Goal: Task Accomplishment & Management: Complete application form

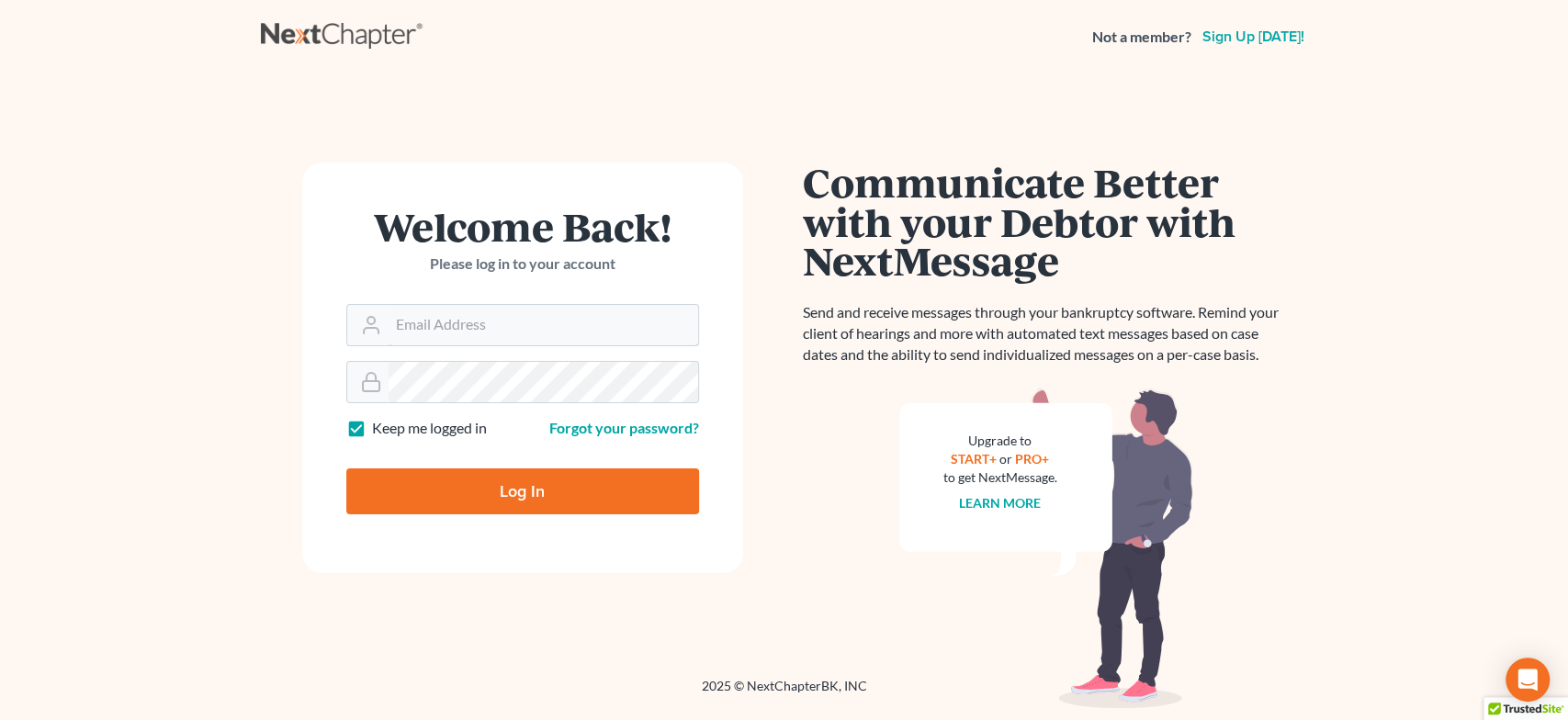
type input "[EMAIL_ADDRESS][DOMAIN_NAME]"
click at [448, 515] on form "Welcome Back! Please log in to your account Email Address [EMAIL_ADDRESS][DOMAI…" at bounding box center [523, 367] width 441 height 410
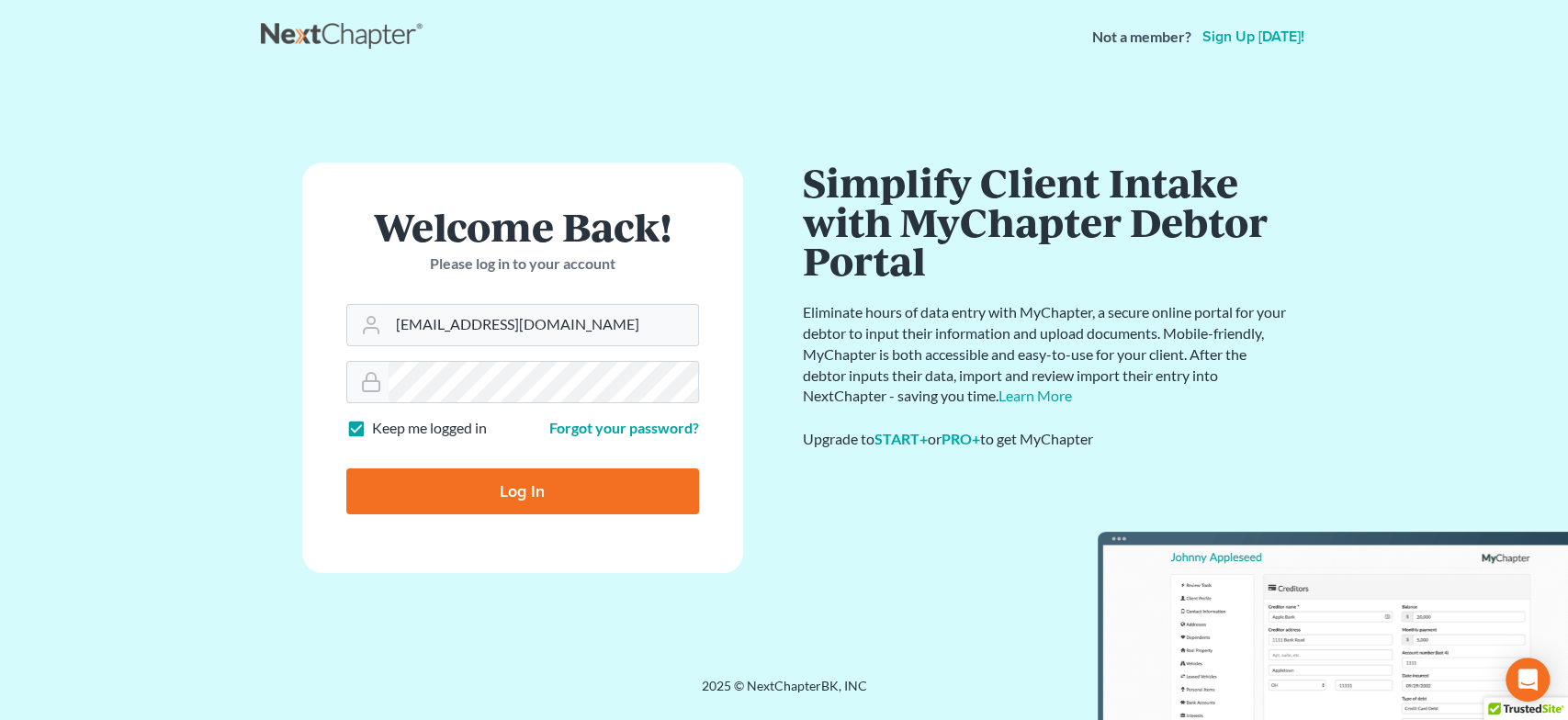
click at [443, 496] on input "Log In" at bounding box center [522, 491] width 352 height 46
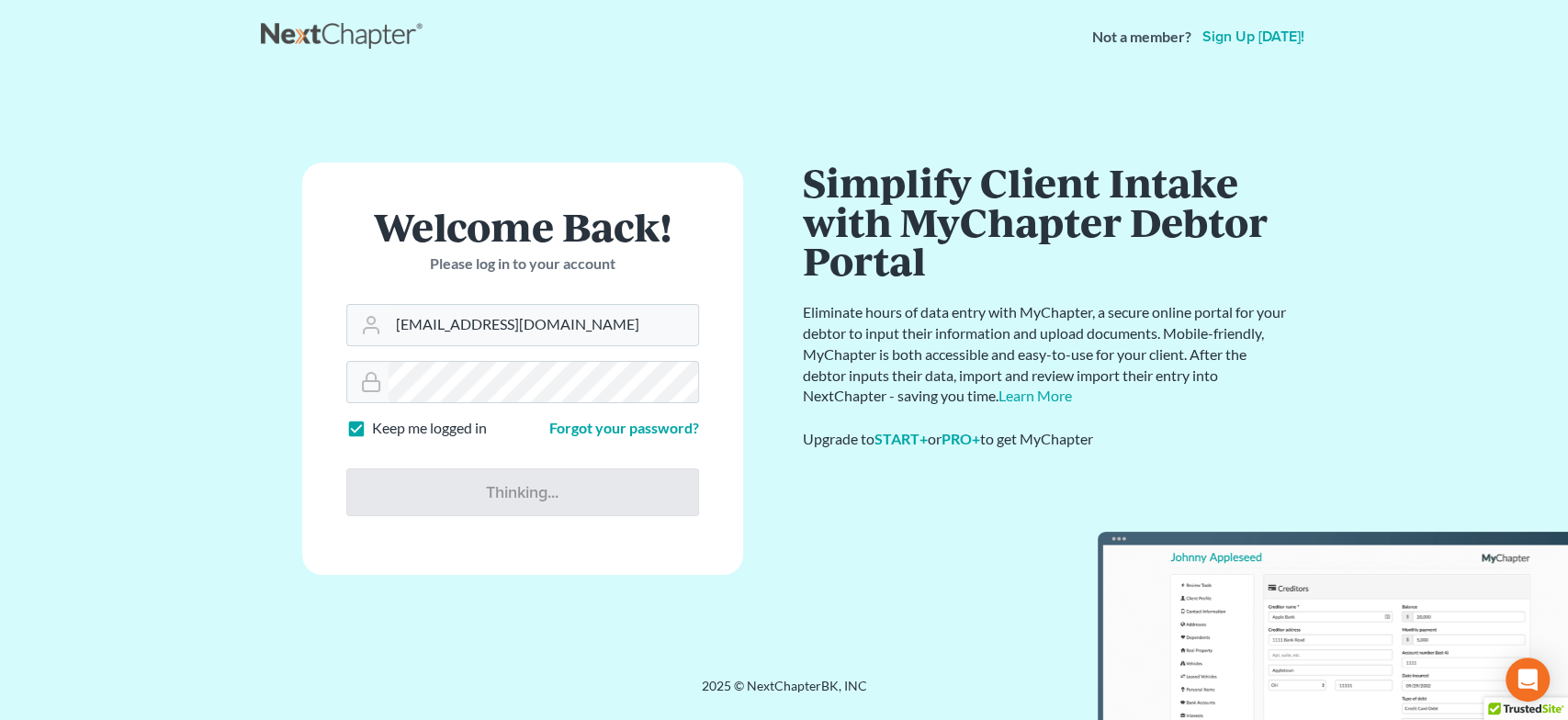
type input "Thinking..."
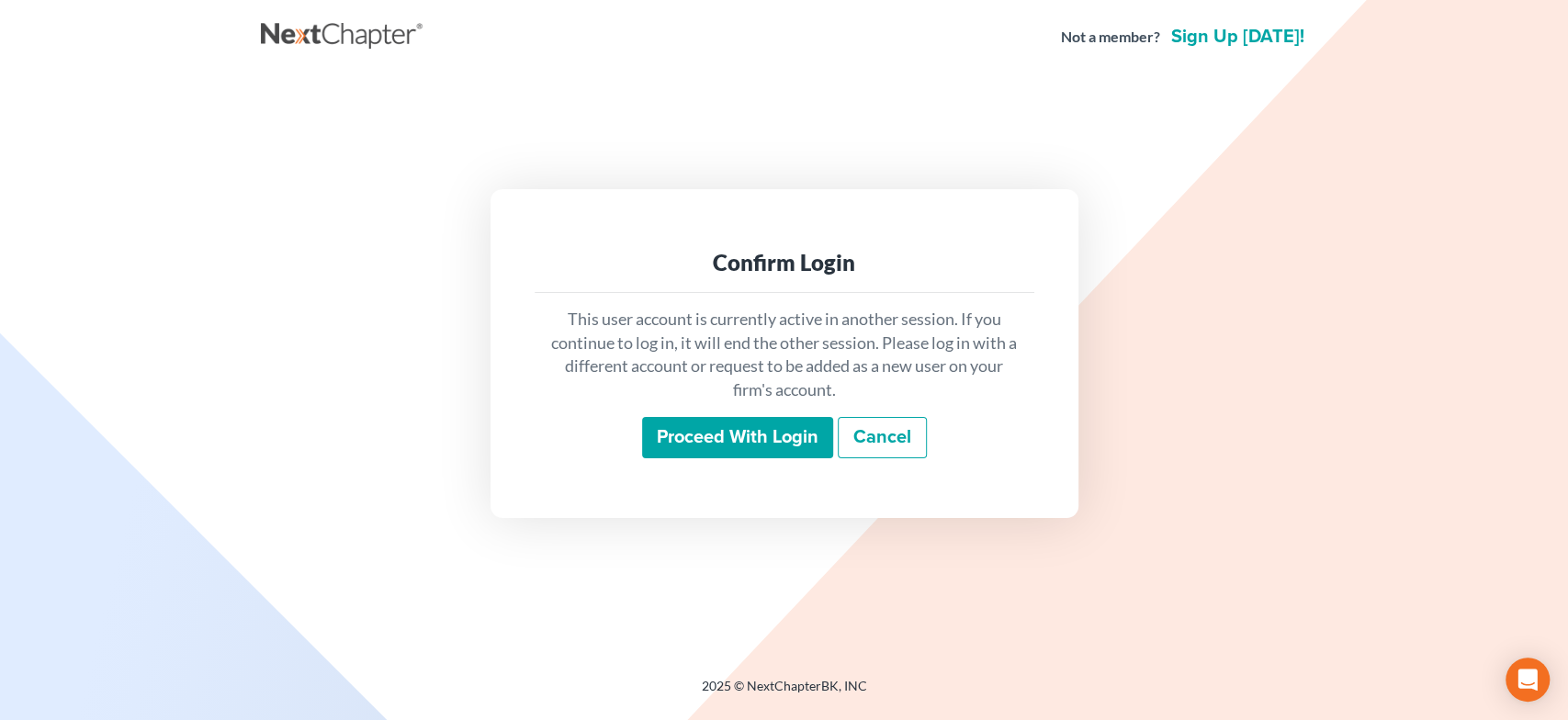
click at [739, 430] on input "Proceed with login" at bounding box center [737, 438] width 191 height 42
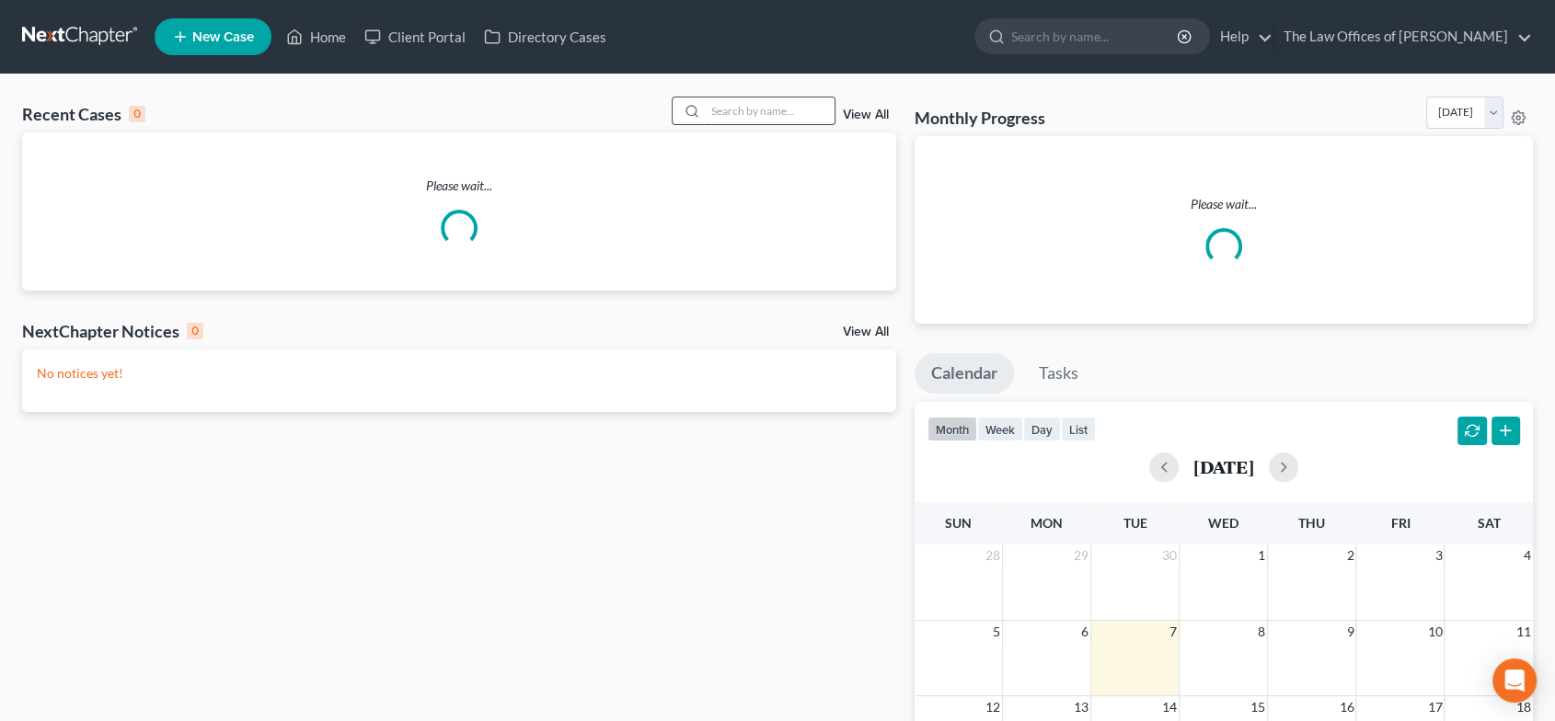
click at [778, 112] on input "search" at bounding box center [770, 111] width 129 height 27
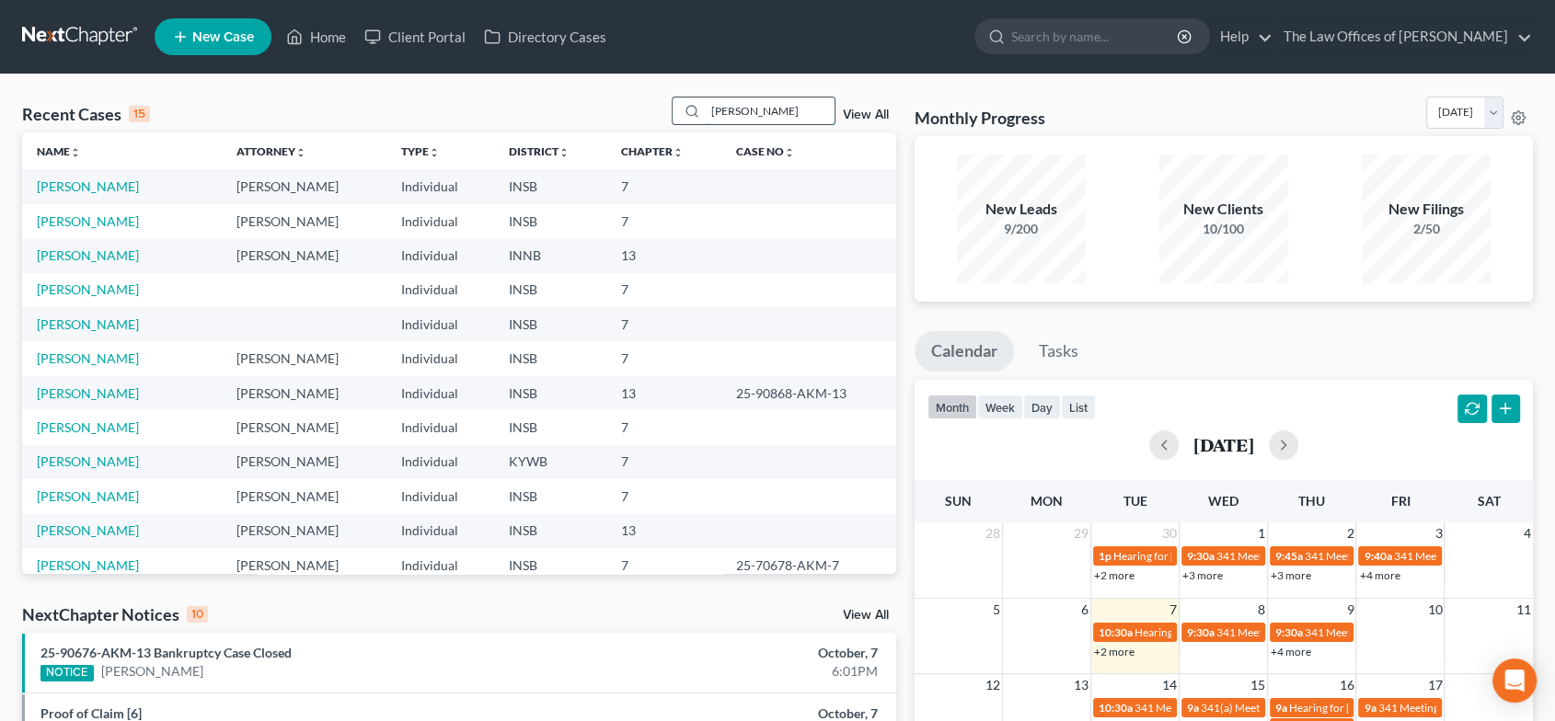
type input "williams"
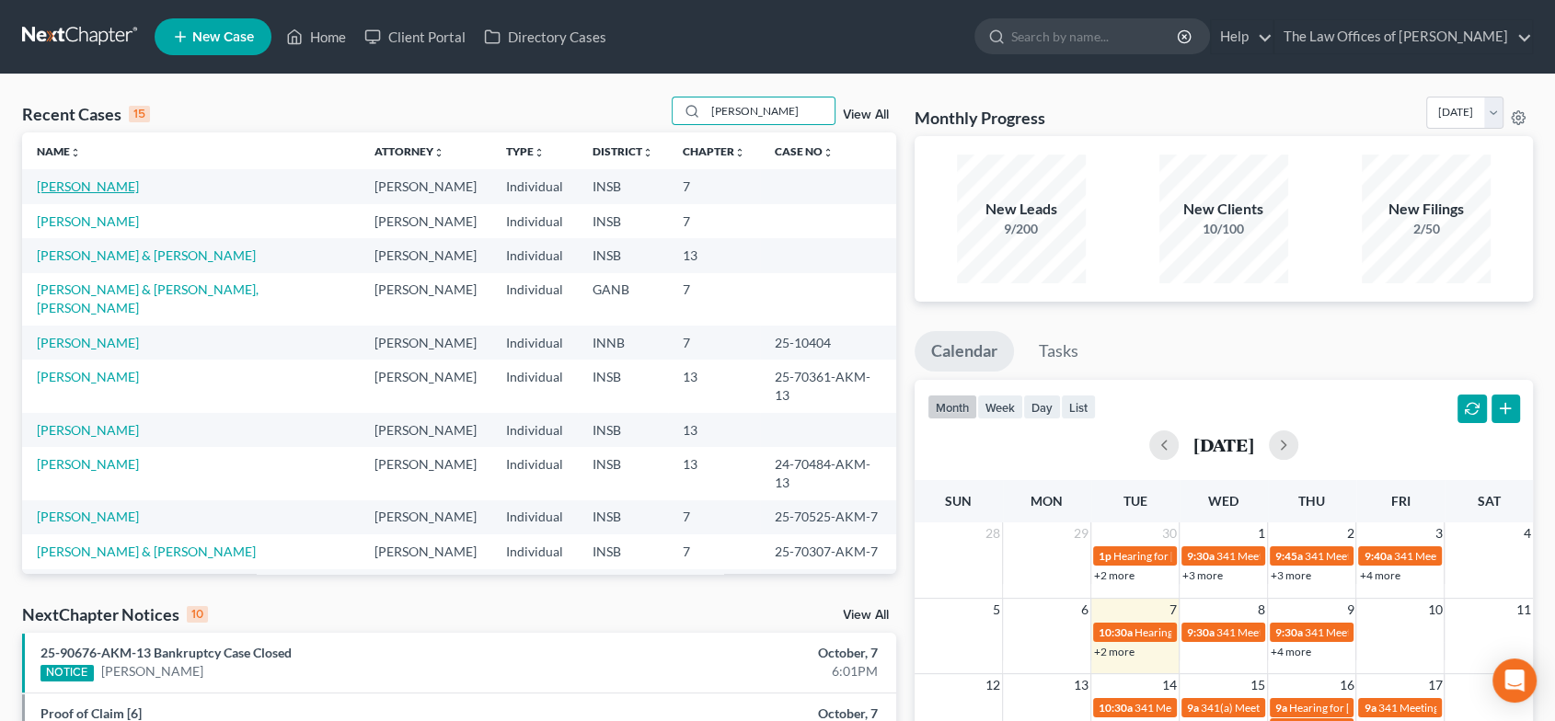
click at [73, 182] on link "Williams, Darrell" at bounding box center [88, 187] width 102 height 16
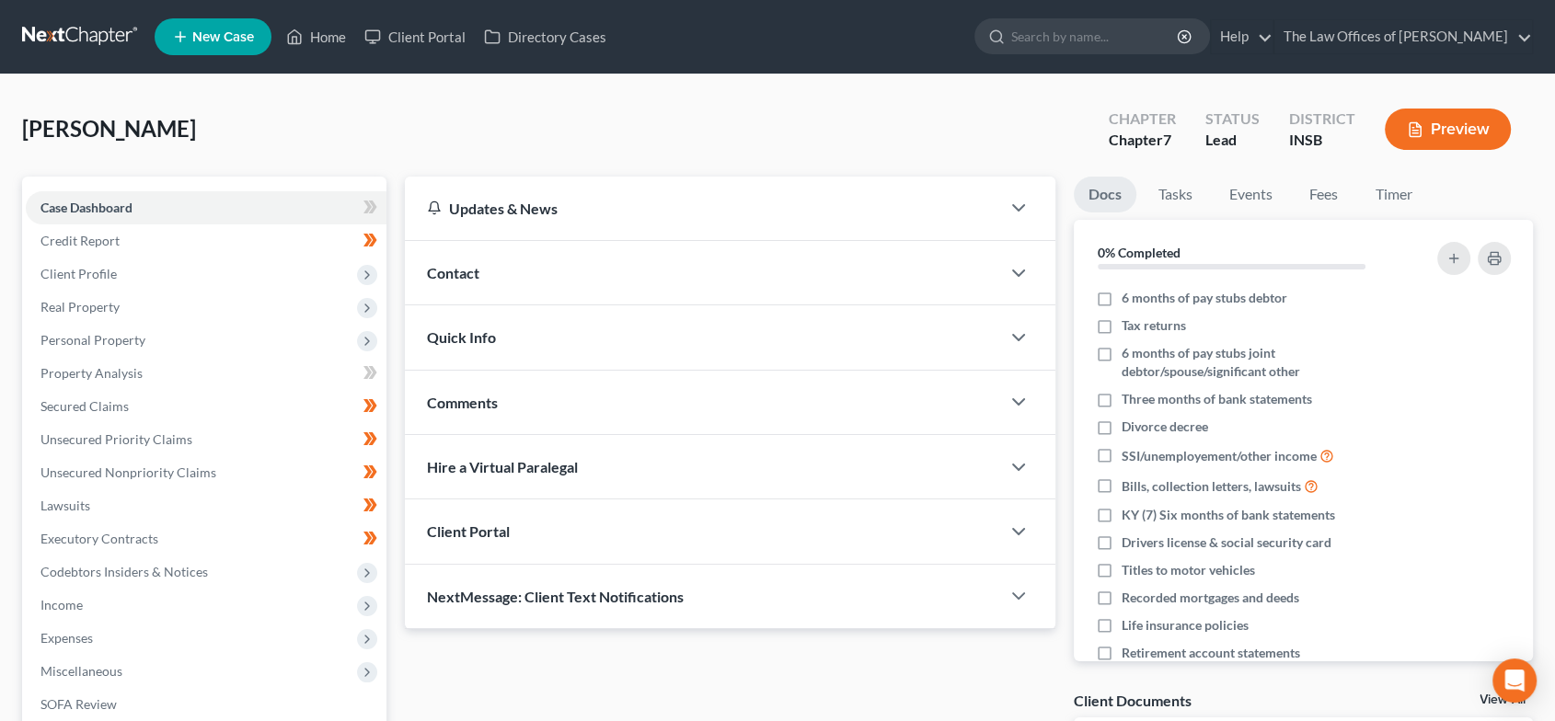
click at [493, 339] on span "Quick Info" at bounding box center [461, 336] width 69 height 17
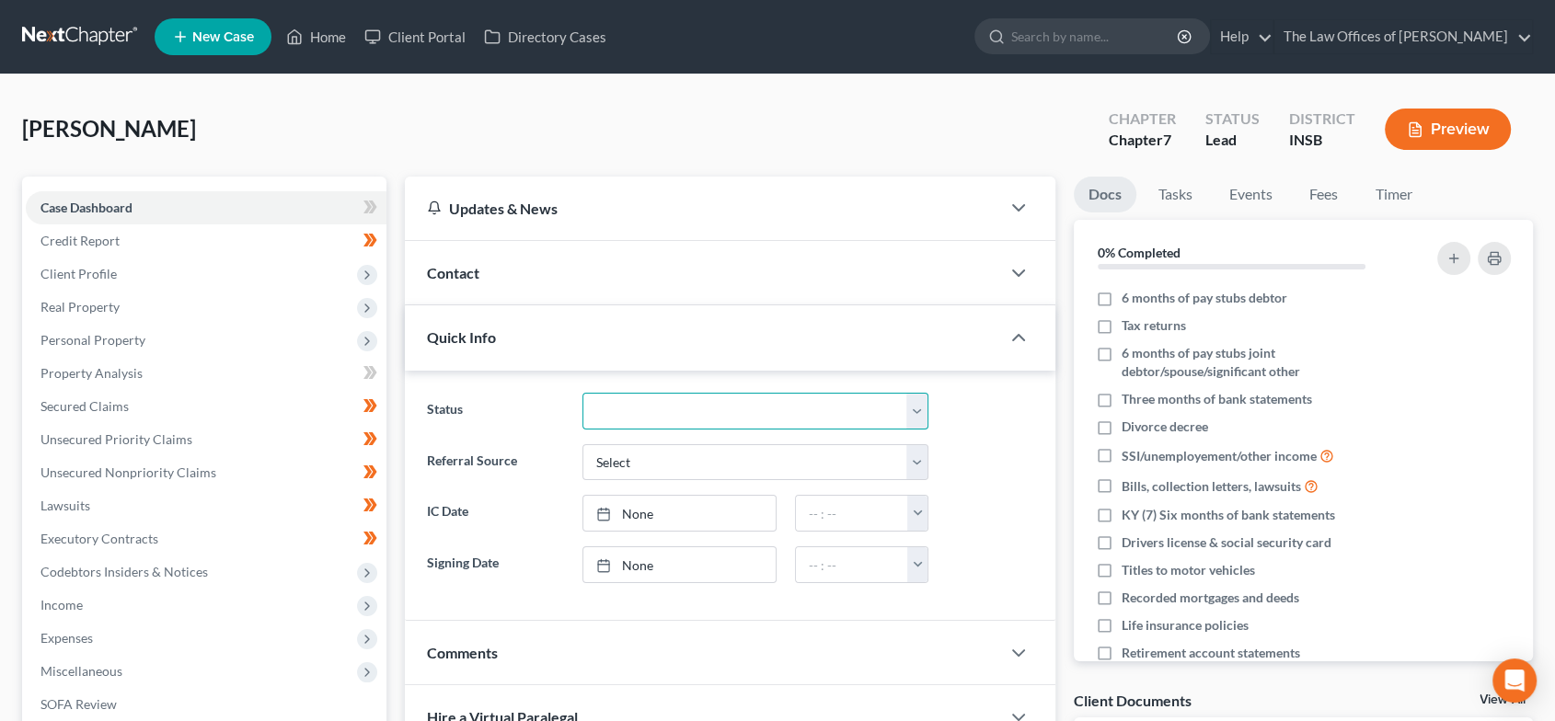
click at [617, 414] on select "Confirmed Discharged Dismissed Filed In Progress Means Test Objection to Confir…" at bounding box center [755, 411] width 346 height 37
select select "10"
click at [582, 393] on select "Confirmed Discharged Dismissed Filed In Progress Means Test Objection to Confir…" at bounding box center [755, 411] width 346 height 37
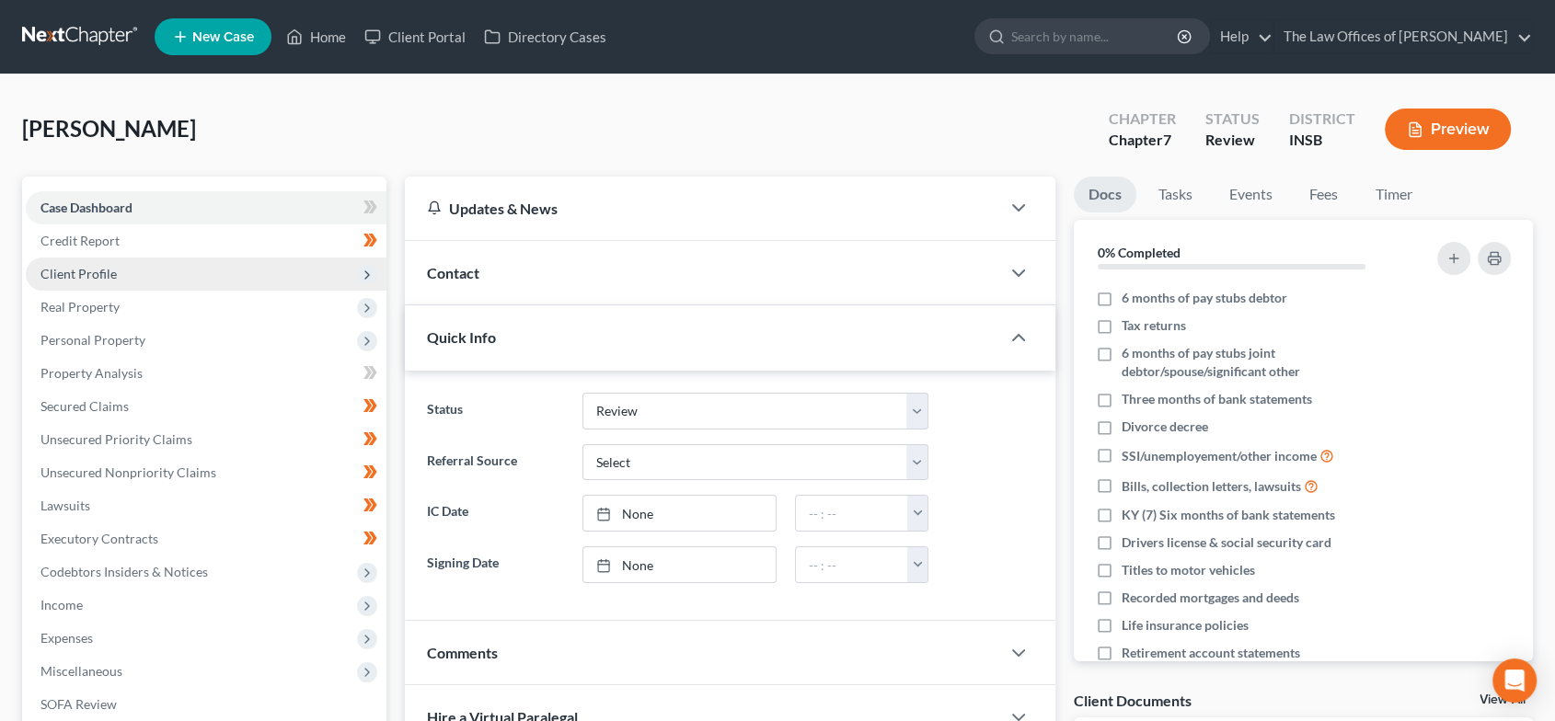
click at [124, 262] on span "Client Profile" at bounding box center [206, 274] width 361 height 33
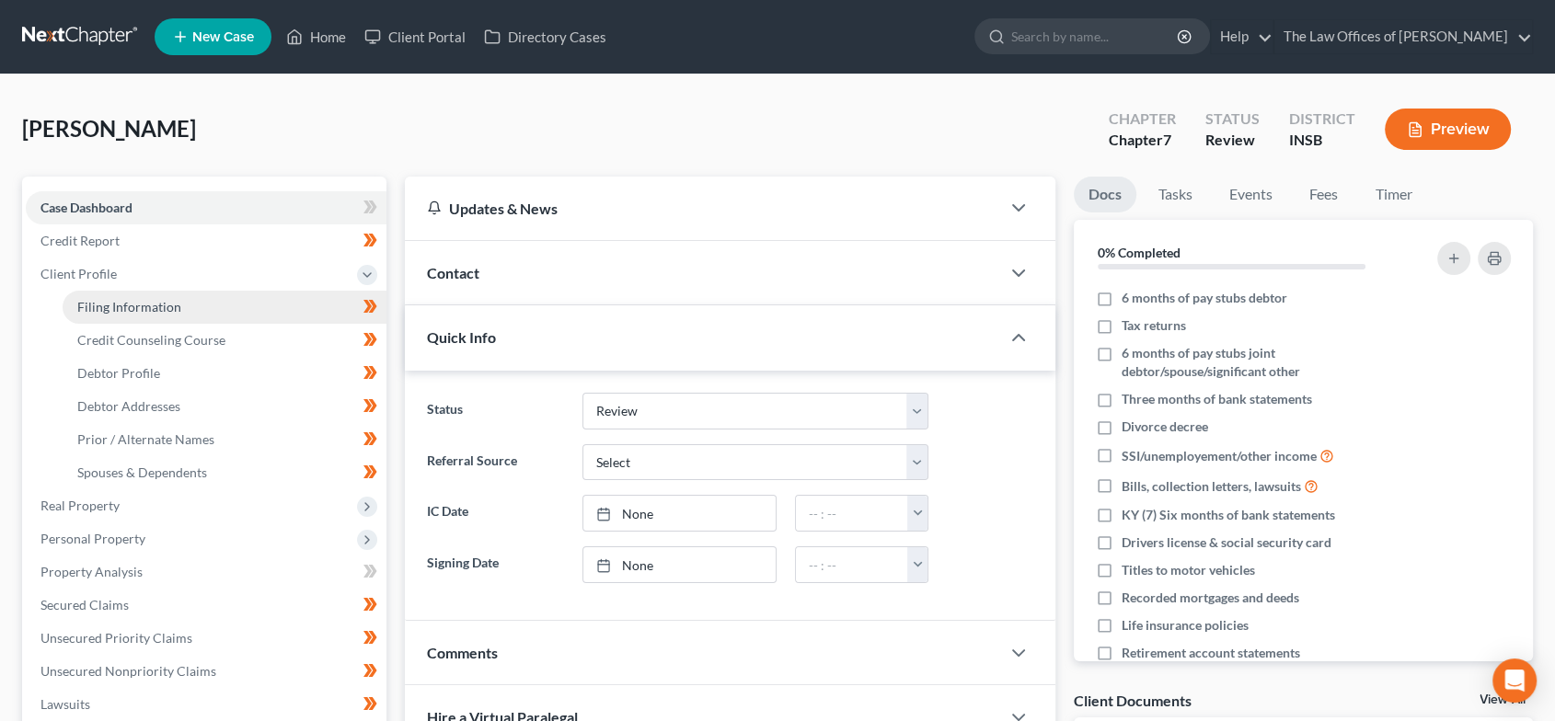
click at [135, 310] on span "Filing Information" at bounding box center [129, 307] width 104 height 16
select select "1"
select select "0"
select select "15"
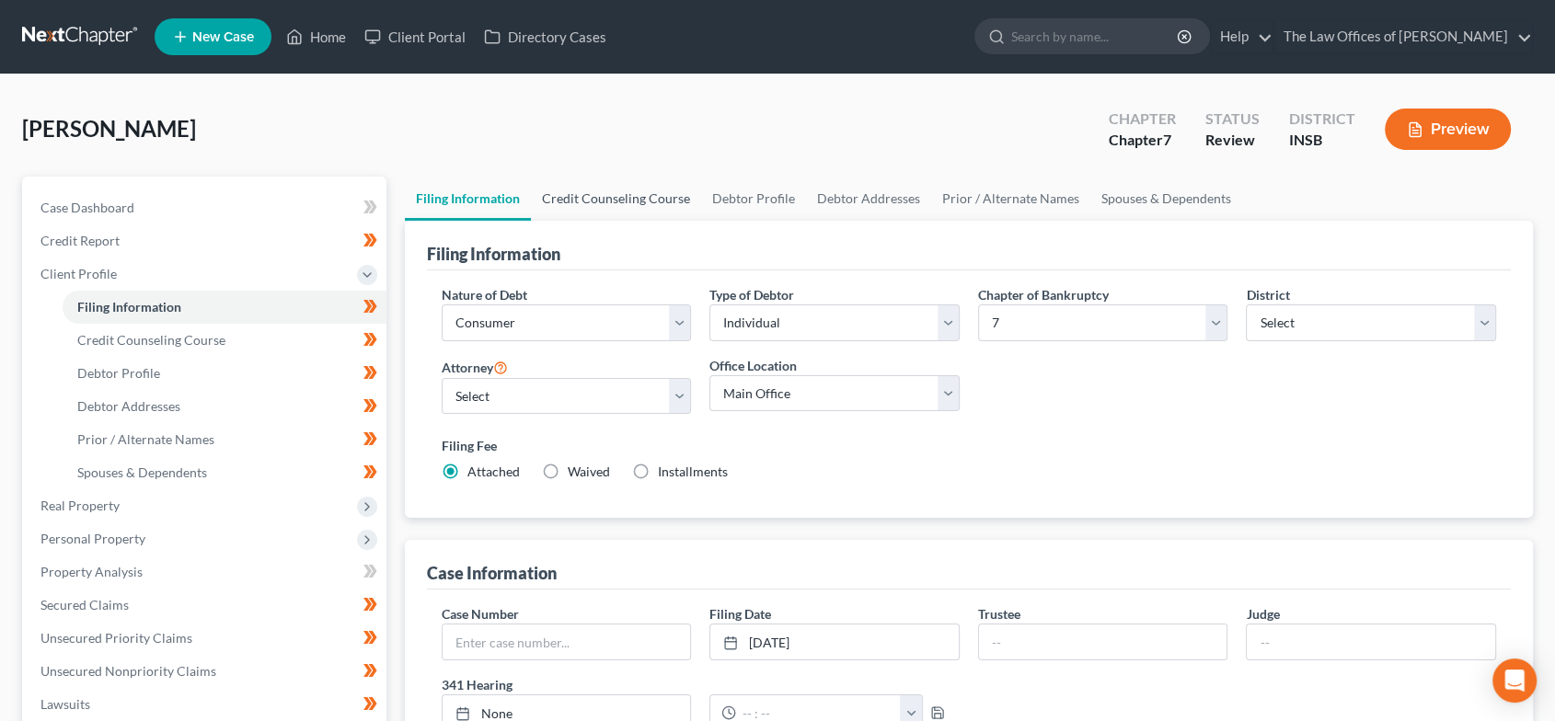
click at [645, 181] on link "Credit Counseling Course" at bounding box center [616, 199] width 170 height 44
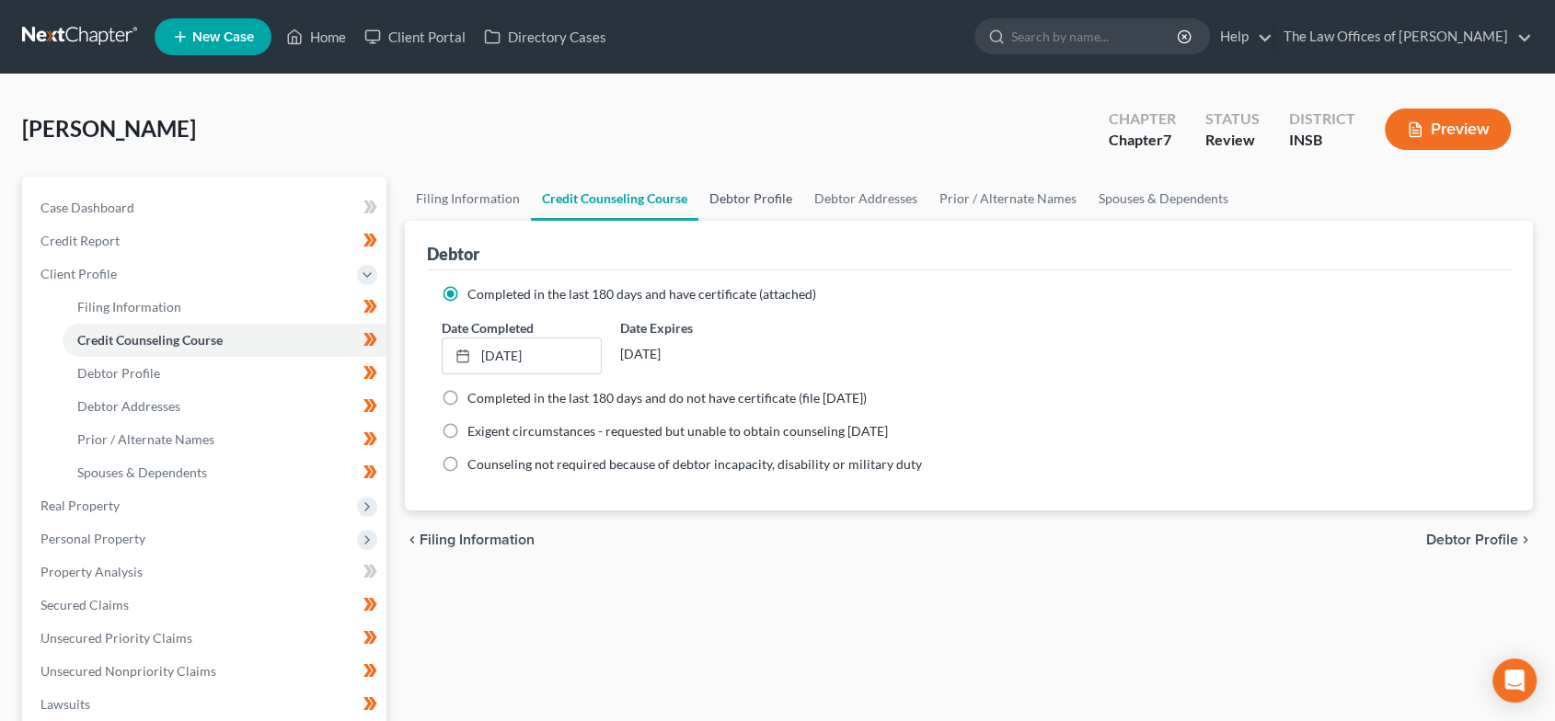
click at [758, 198] on link "Debtor Profile" at bounding box center [750, 199] width 105 height 44
select select "3"
select select "0"
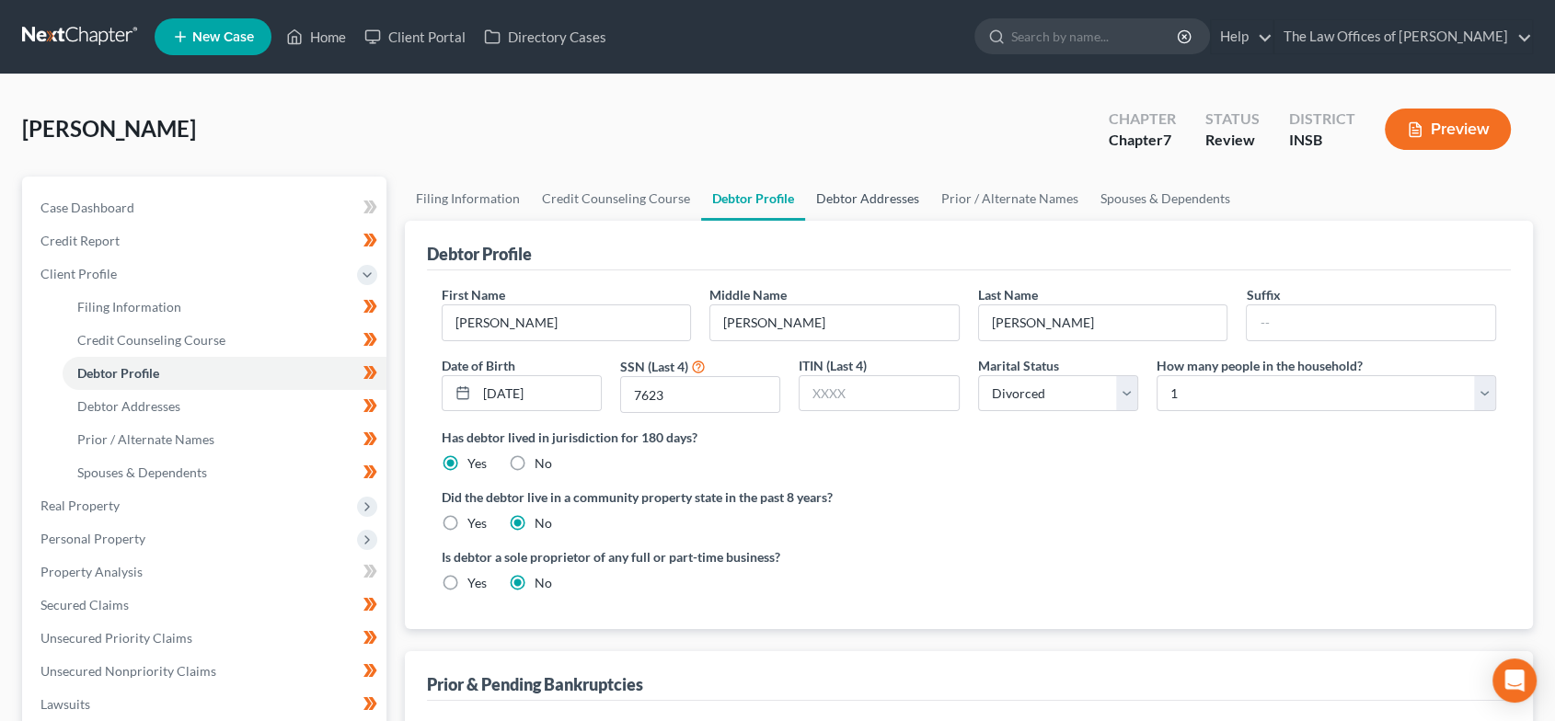
click at [901, 197] on link "Debtor Addresses" at bounding box center [867, 199] width 125 height 44
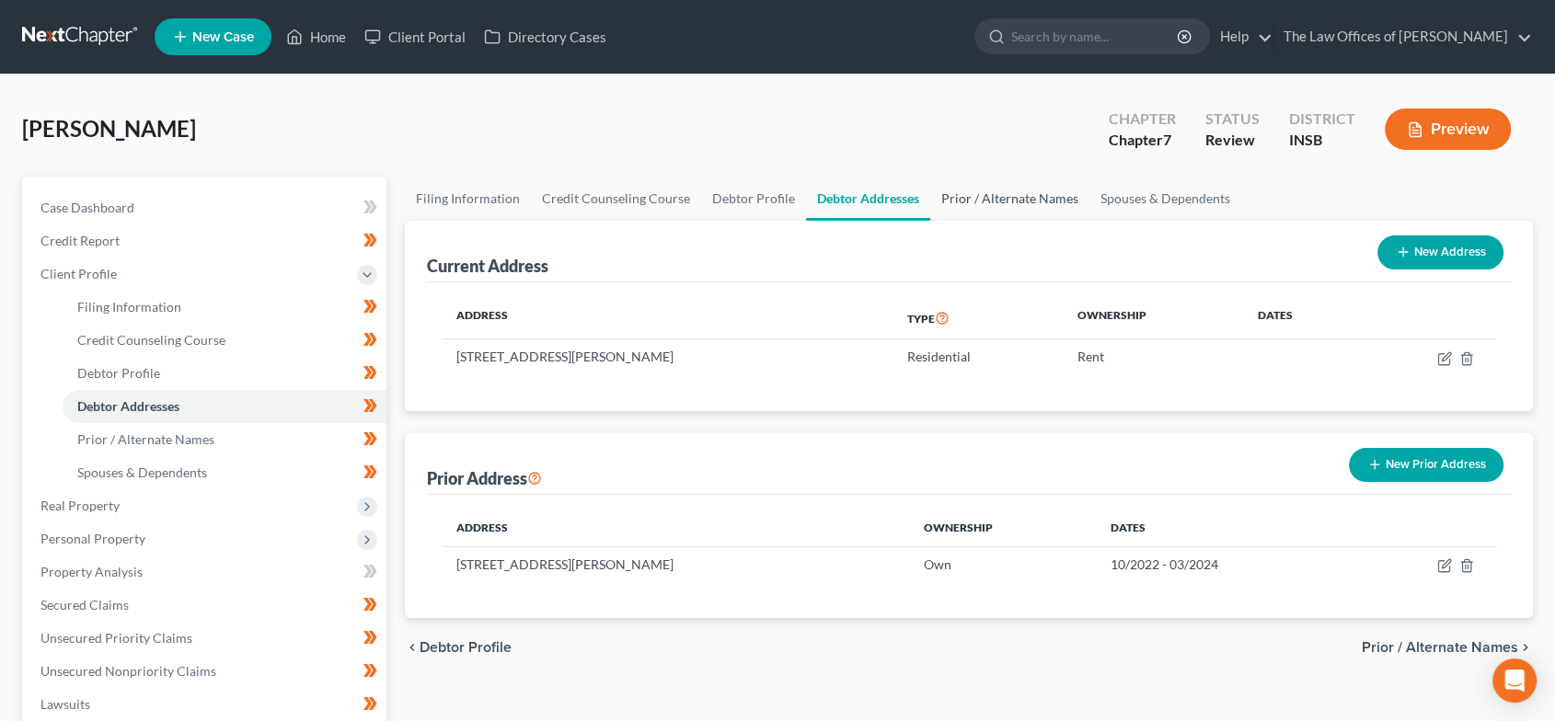
click at [991, 193] on link "Prior / Alternate Names" at bounding box center [1009, 199] width 159 height 44
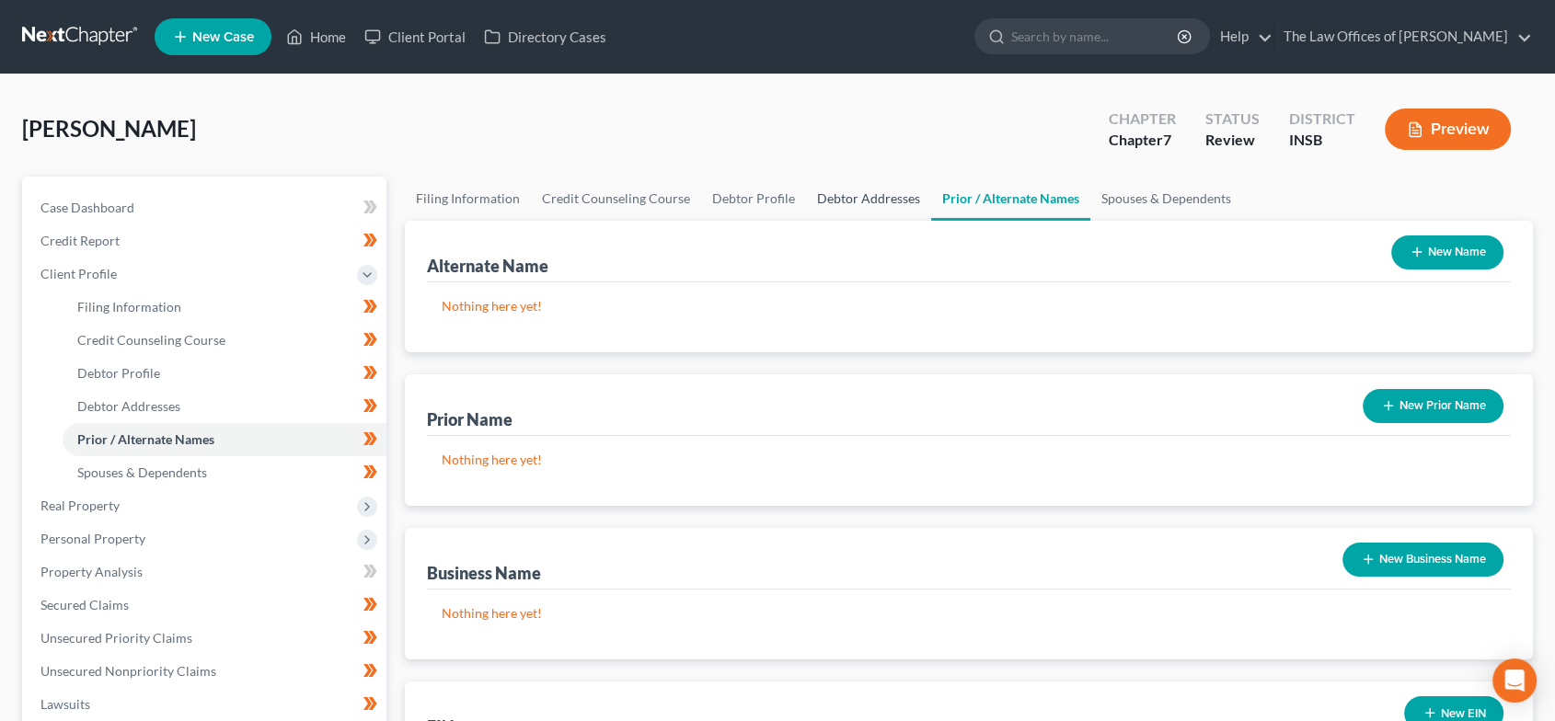
drag, startPoint x: 846, startPoint y: 197, endPoint x: 861, endPoint y: 197, distance: 15.6
click at [845, 197] on link "Debtor Addresses" at bounding box center [868, 199] width 125 height 44
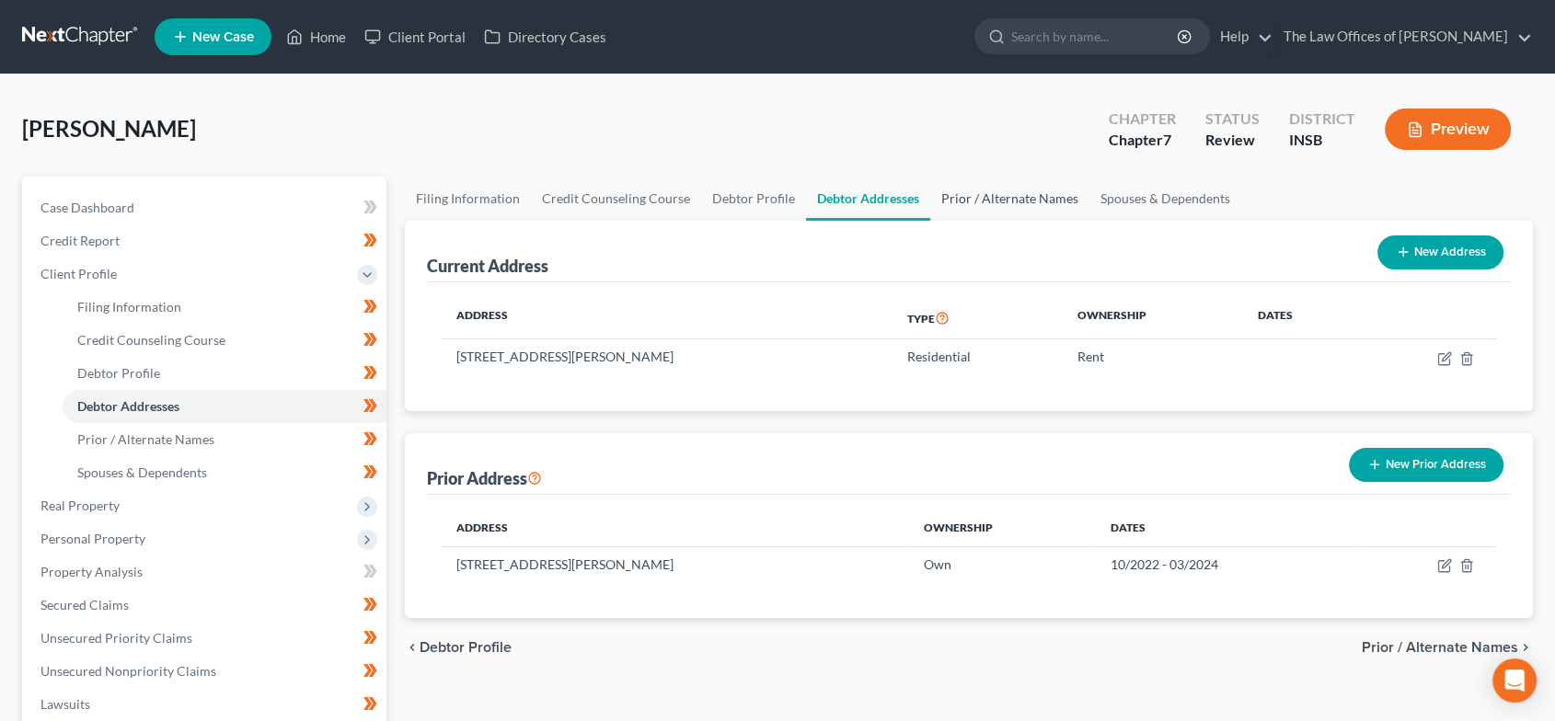
click at [995, 194] on link "Prior / Alternate Names" at bounding box center [1009, 199] width 159 height 44
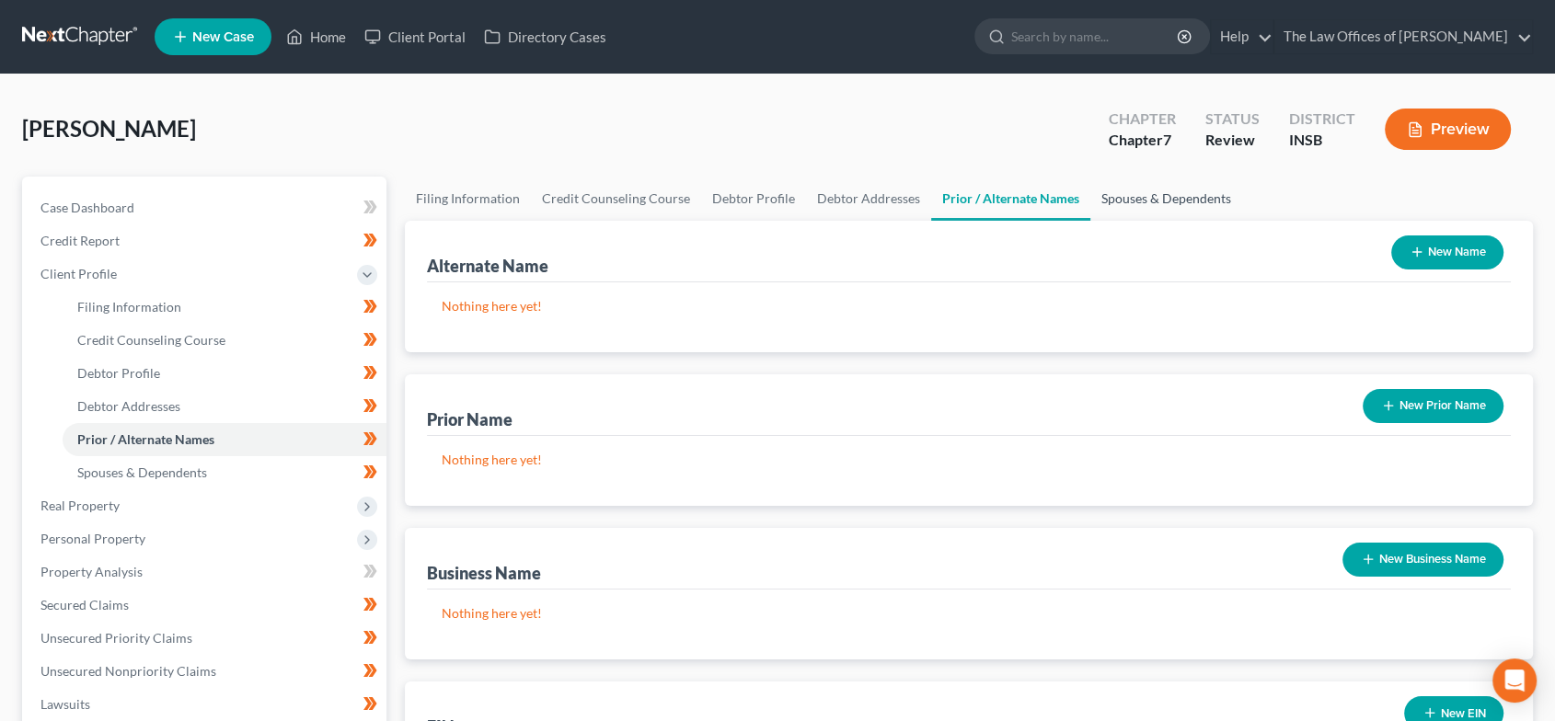
click at [1155, 190] on link "Spouses & Dependents" at bounding box center [1166, 199] width 152 height 44
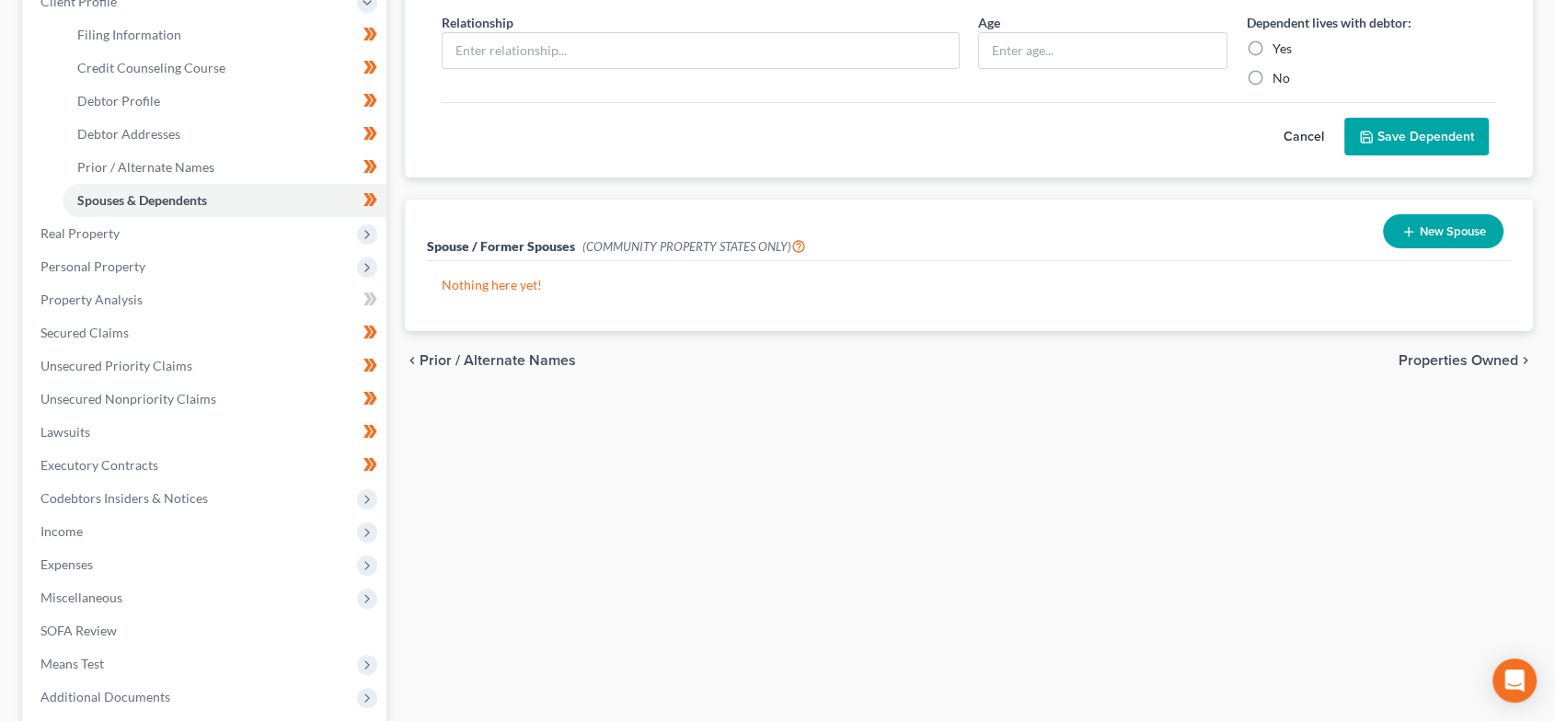
click at [1439, 358] on span "Properties Owned" at bounding box center [1459, 360] width 120 height 15
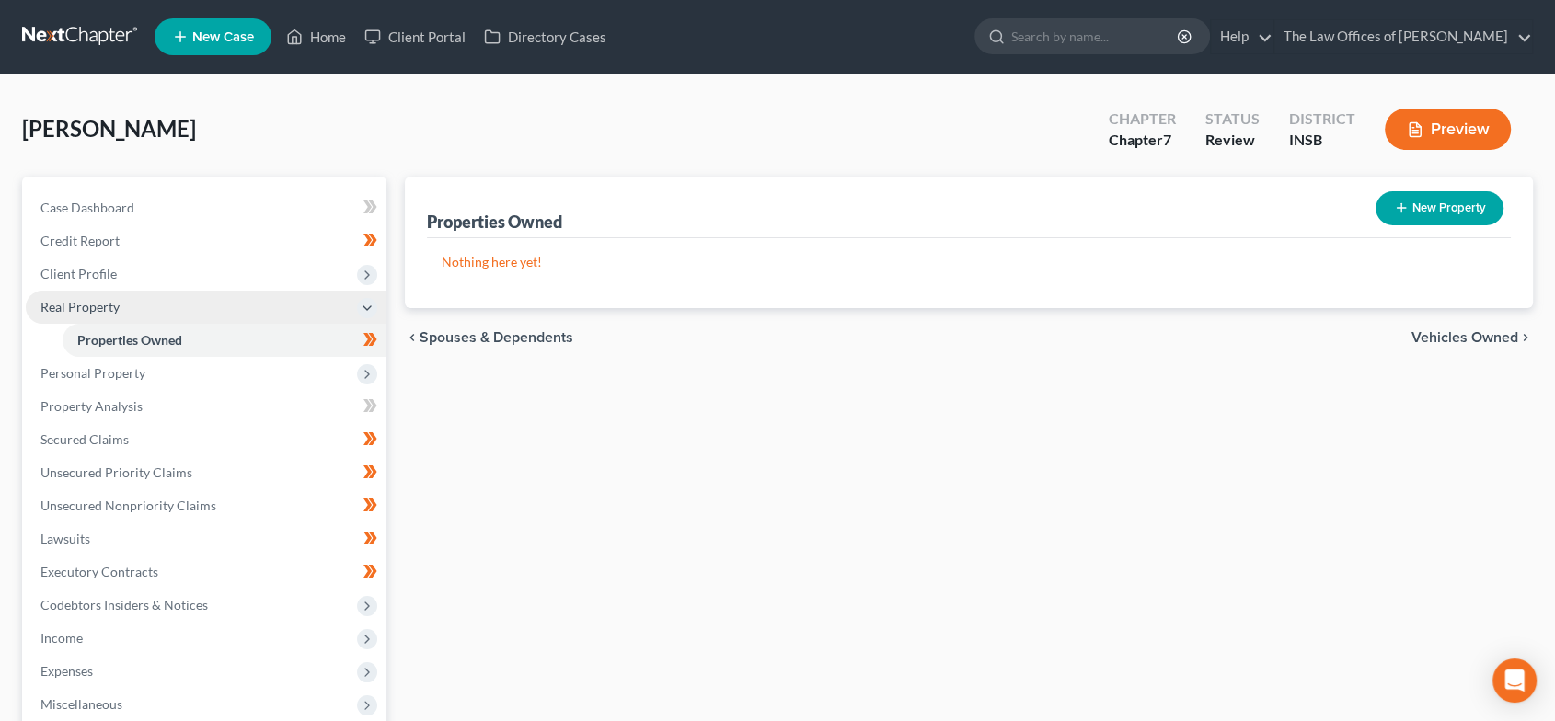
click at [130, 271] on span "Client Profile" at bounding box center [206, 274] width 361 height 33
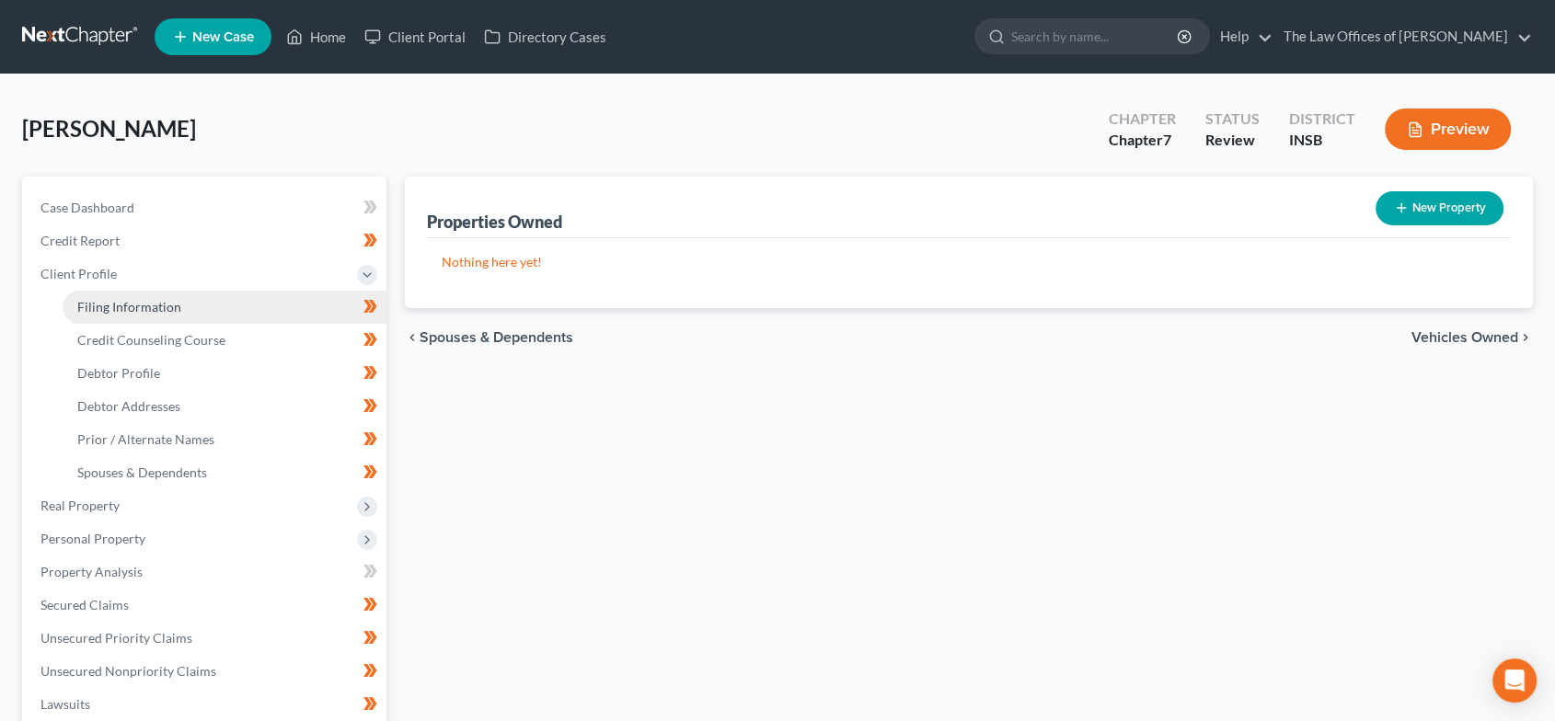
click at [138, 302] on span "Filing Information" at bounding box center [129, 307] width 104 height 16
select select "1"
select select "0"
select select "28"
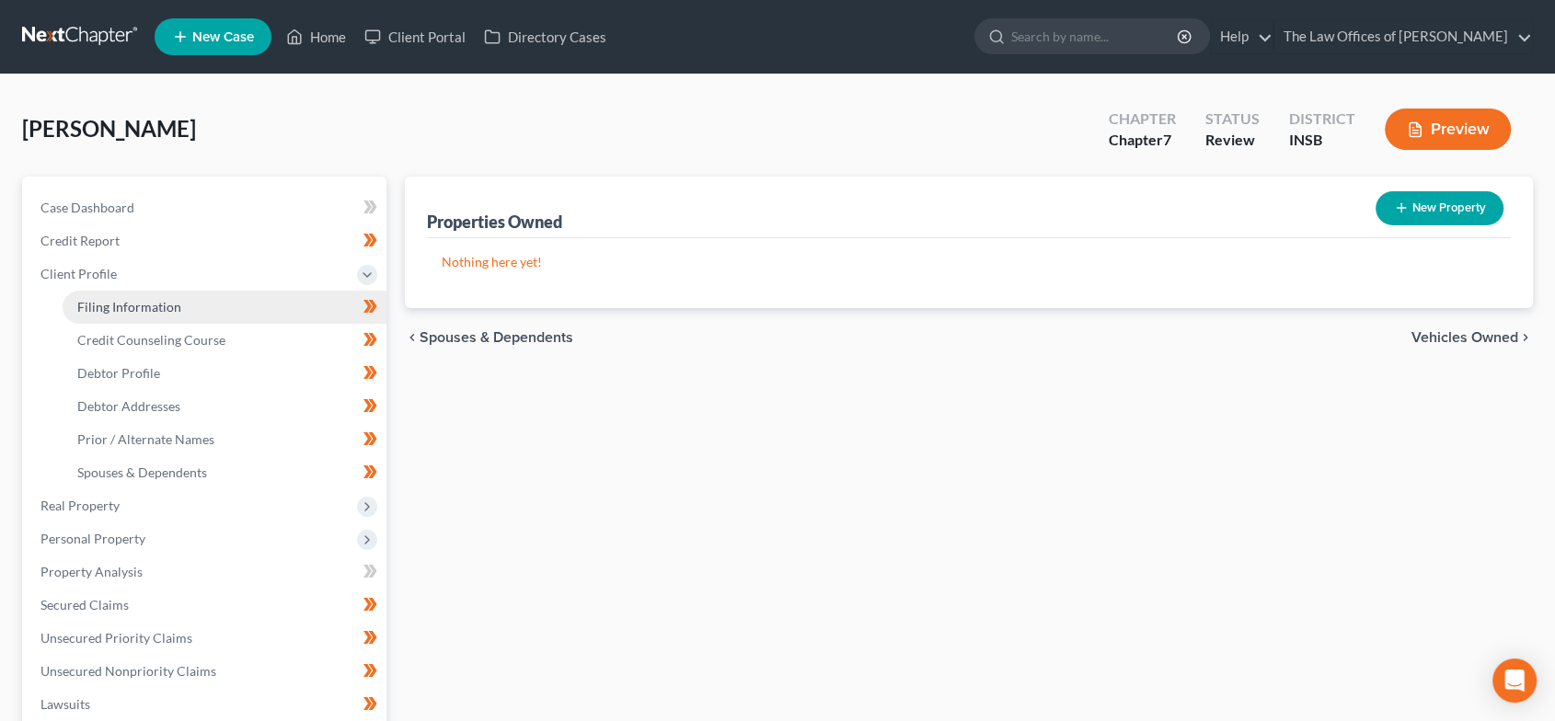
select select "0"
select select "15"
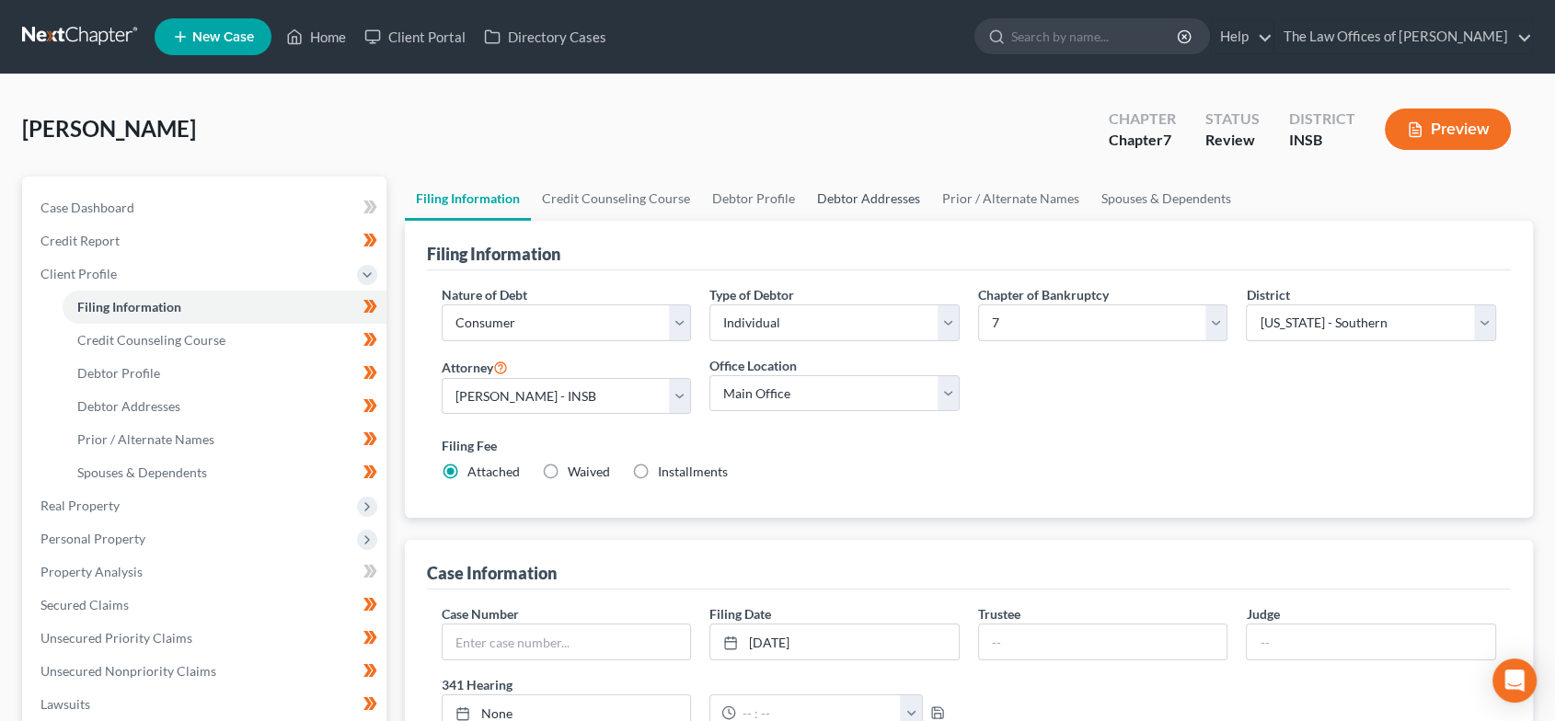
click at [857, 204] on link "Debtor Addresses" at bounding box center [868, 199] width 125 height 44
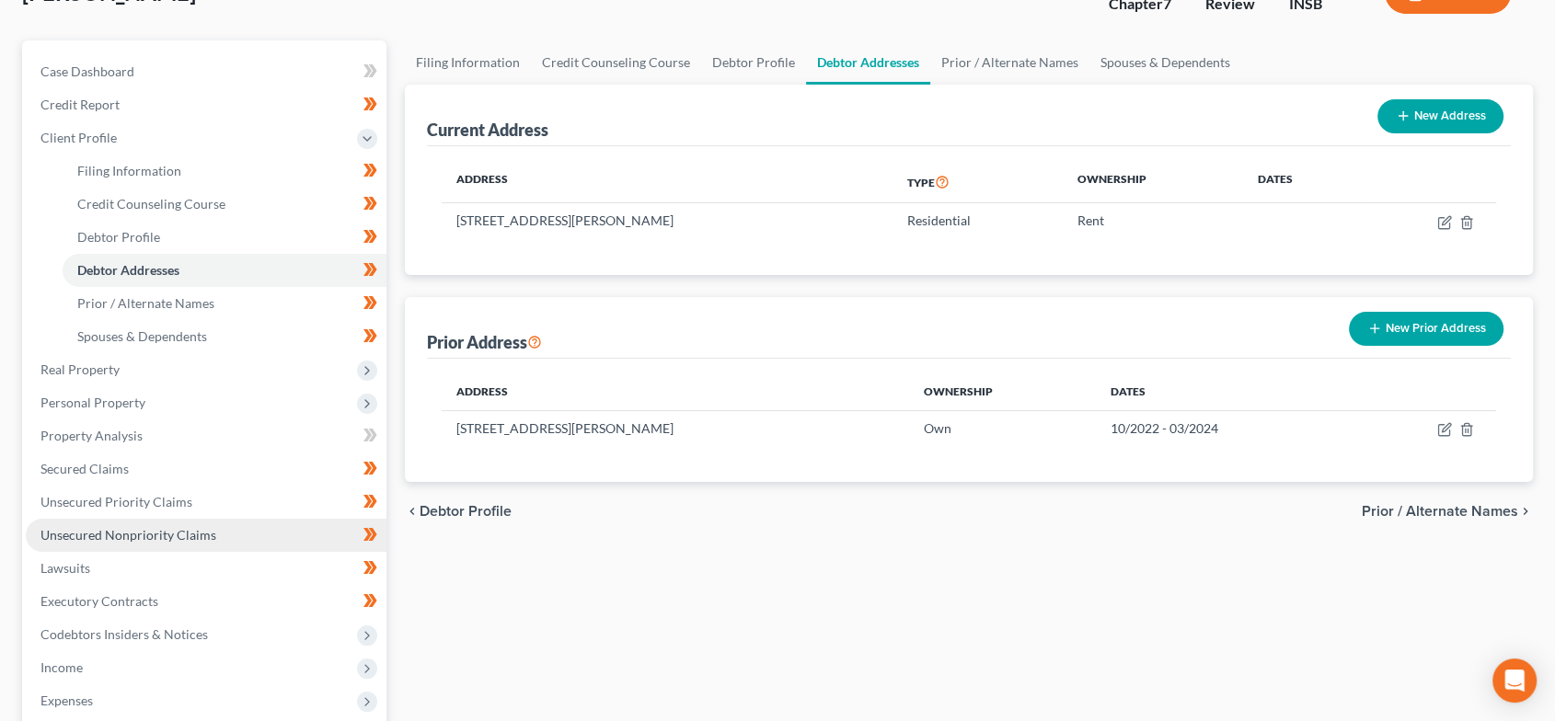
click at [185, 529] on span "Unsecured Nonpriority Claims" at bounding box center [128, 535] width 176 height 16
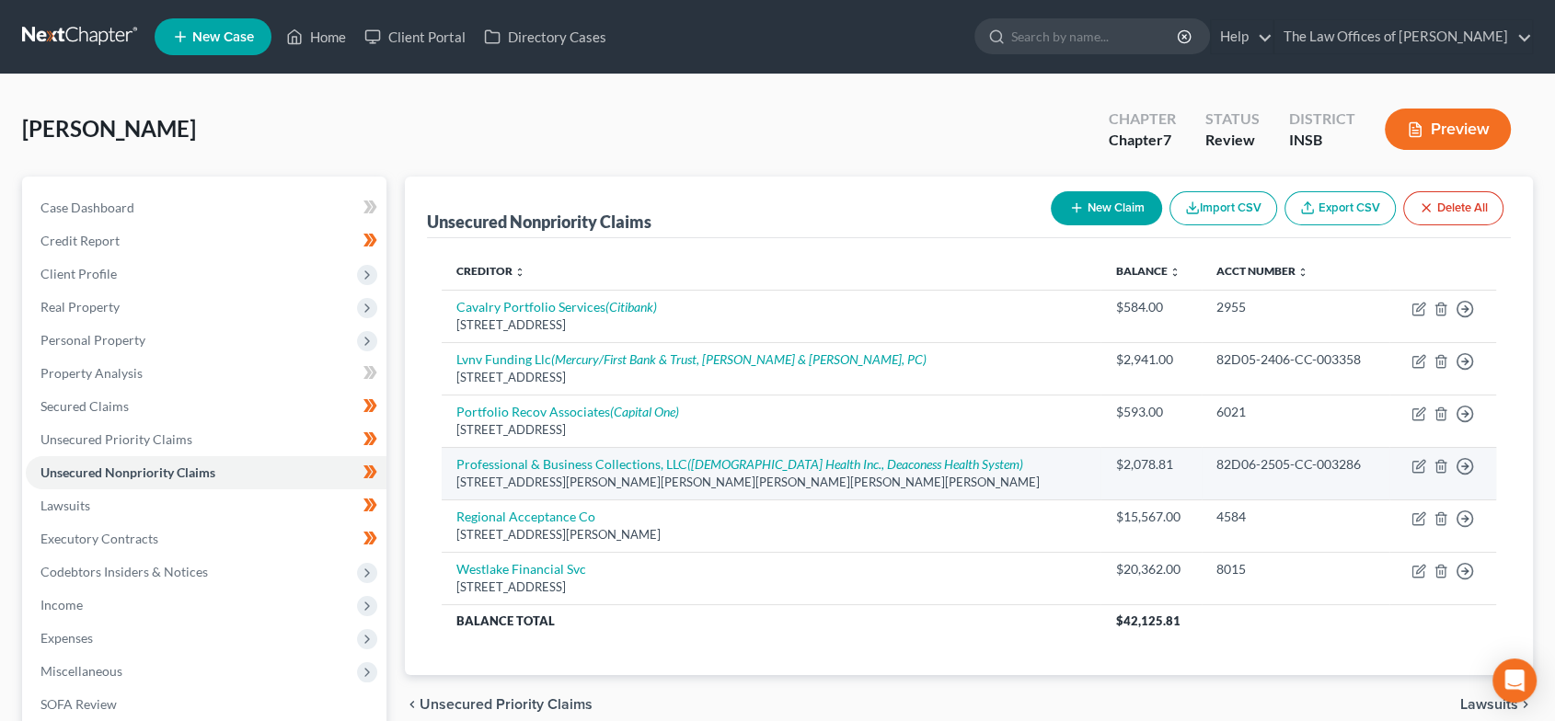
click at [1254, 467] on div "82D06-2505-CC-003286" at bounding box center [1294, 464] width 157 height 18
copy tr "82D06-2505-CC-003286 Move to D Move to E Move to G Move to Notice Only"
click at [1424, 460] on icon "button" at bounding box center [1420, 464] width 8 height 8
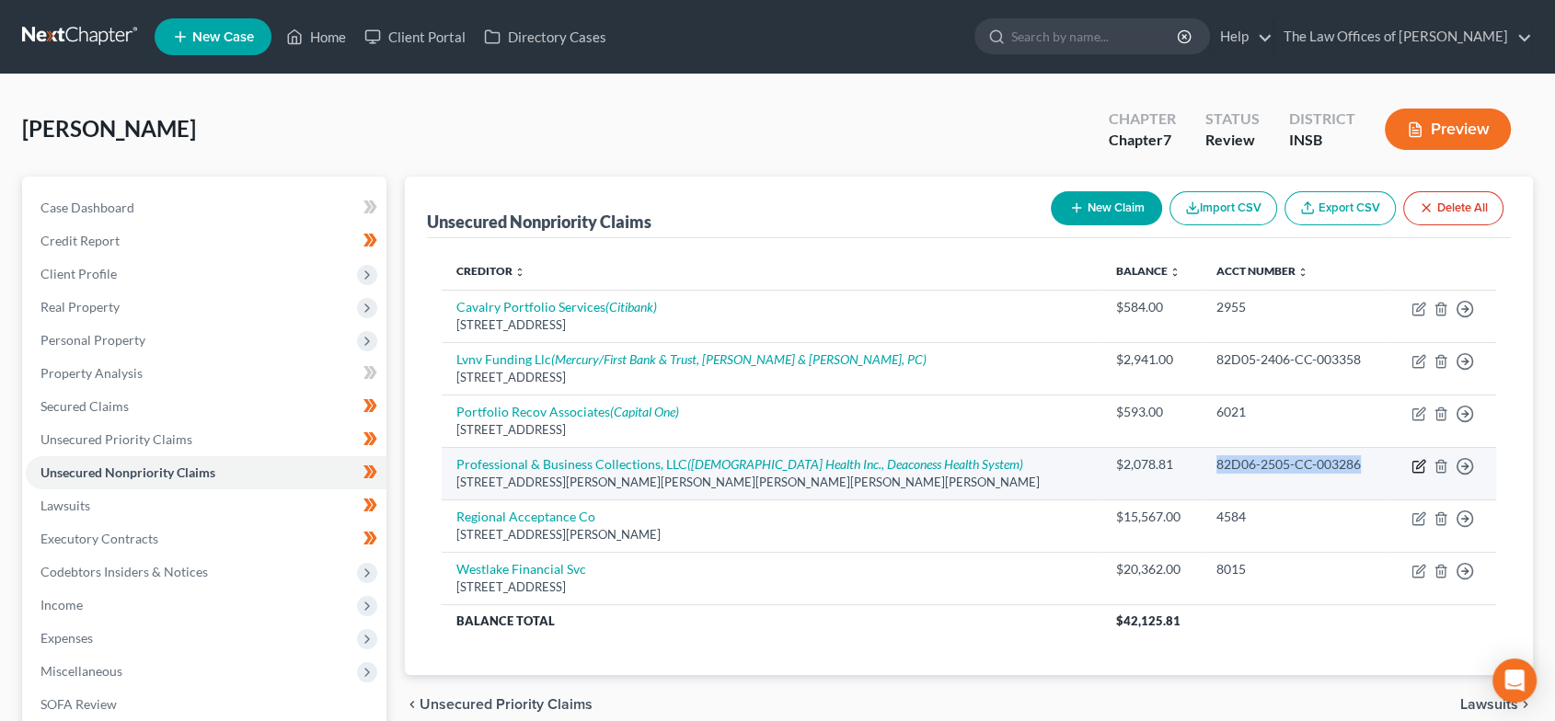
select select "15"
select select "9"
select select "0"
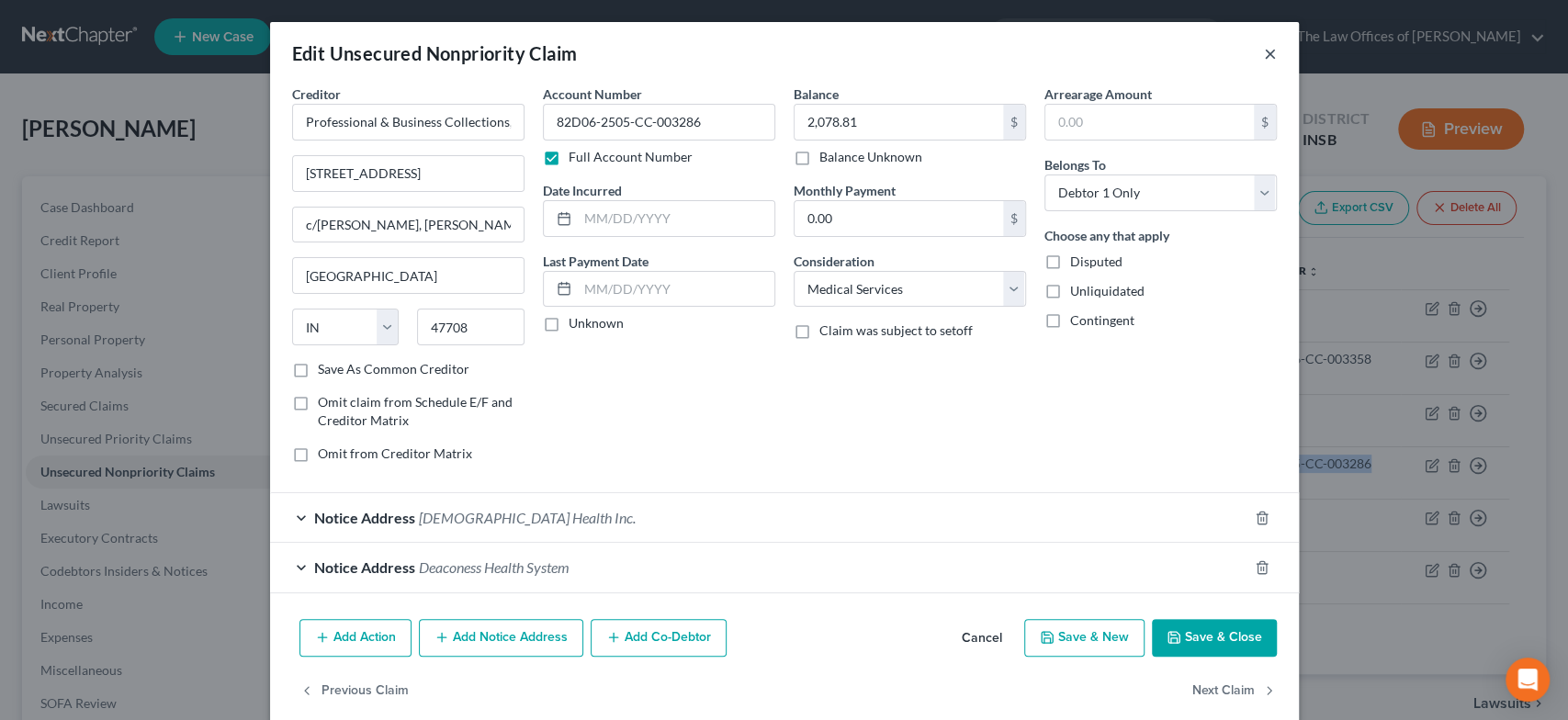
click at [1264, 53] on button "×" at bounding box center [1270, 53] width 13 height 22
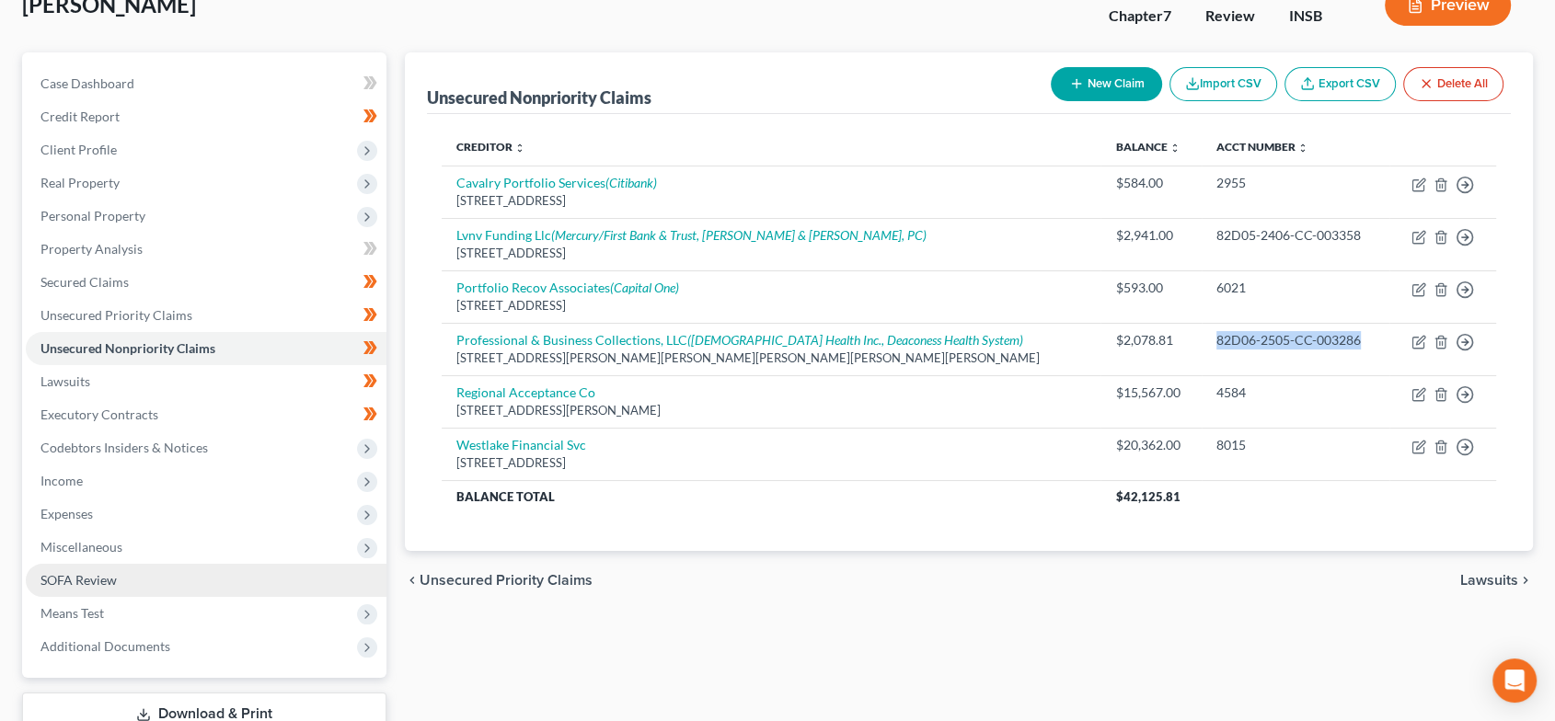
scroll to position [136, 0]
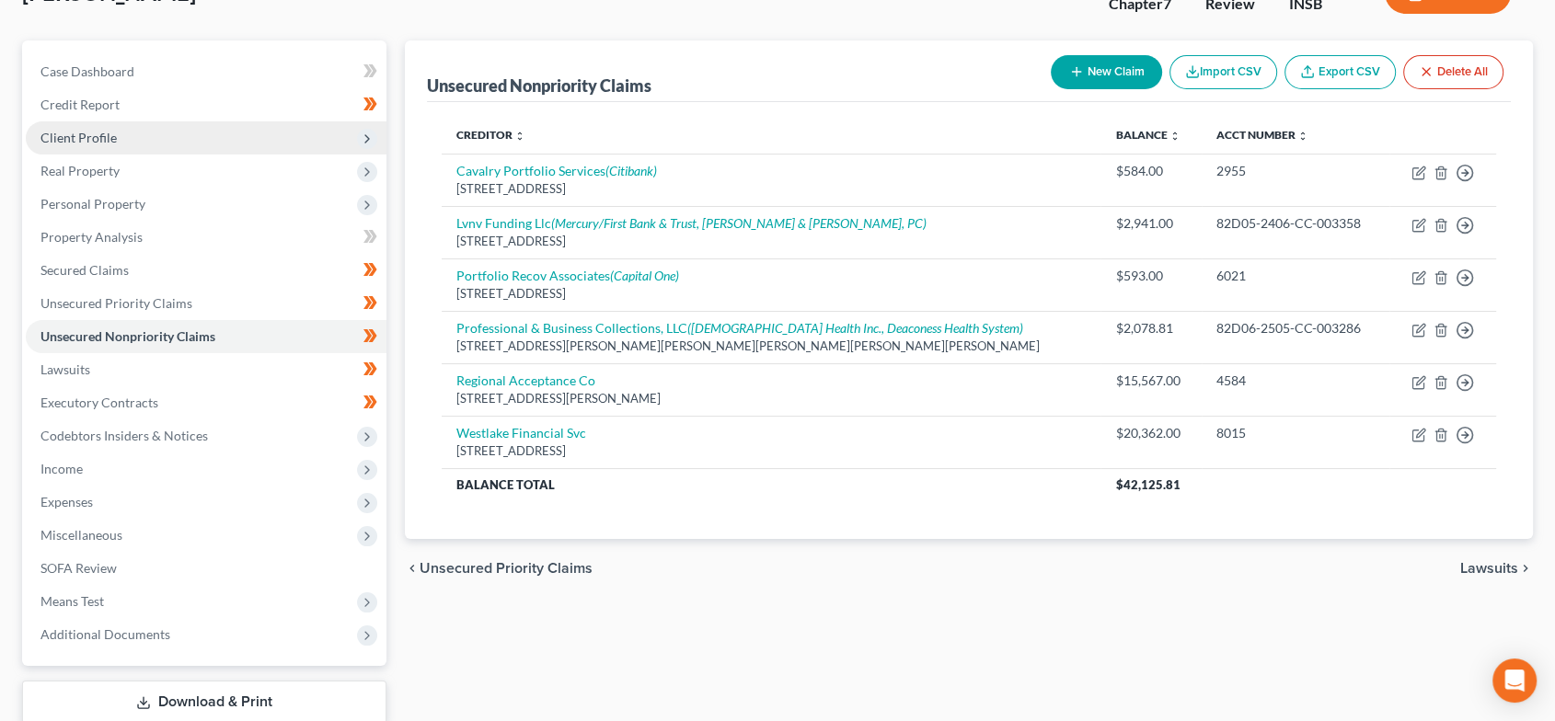
click at [147, 137] on span "Client Profile" at bounding box center [206, 137] width 361 height 33
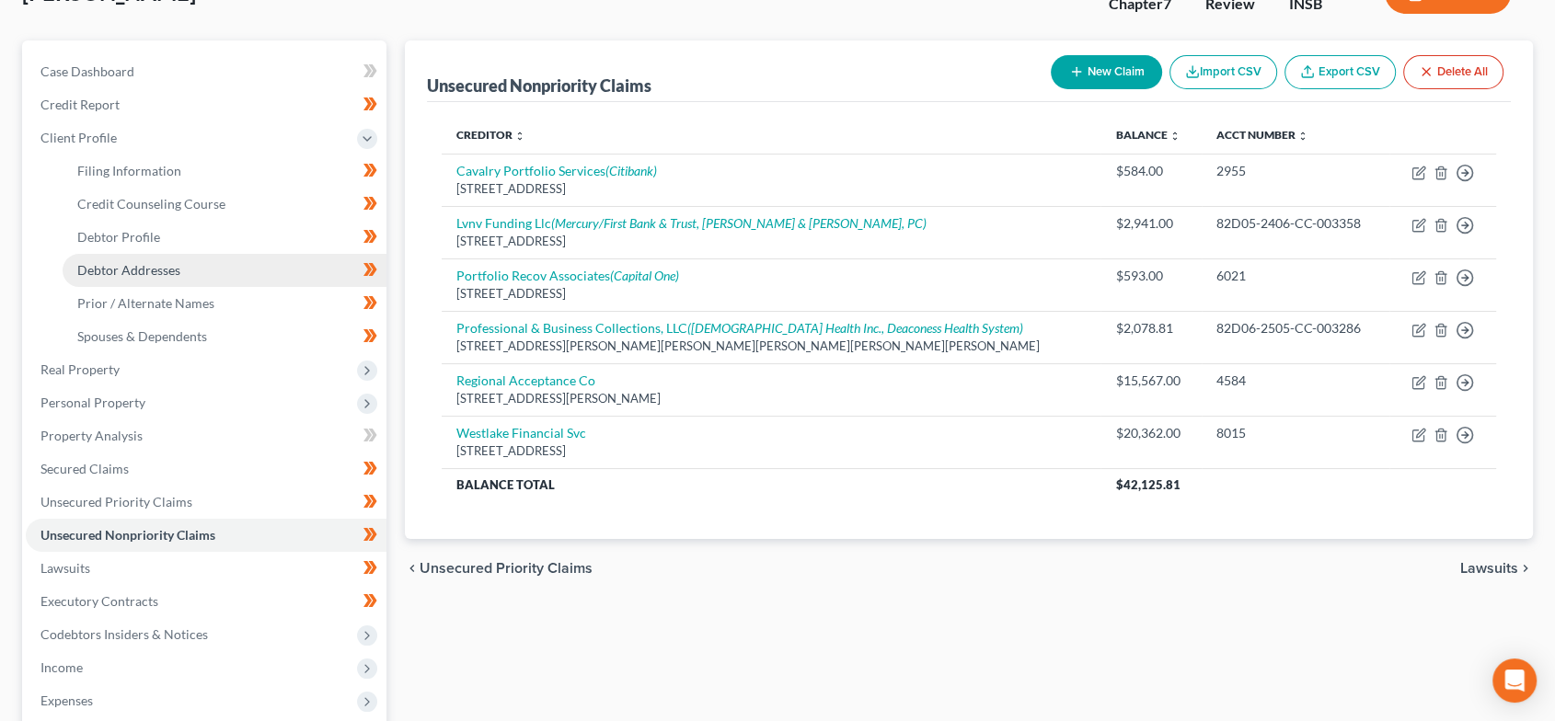
click at [190, 271] on link "Debtor Addresses" at bounding box center [225, 270] width 324 height 33
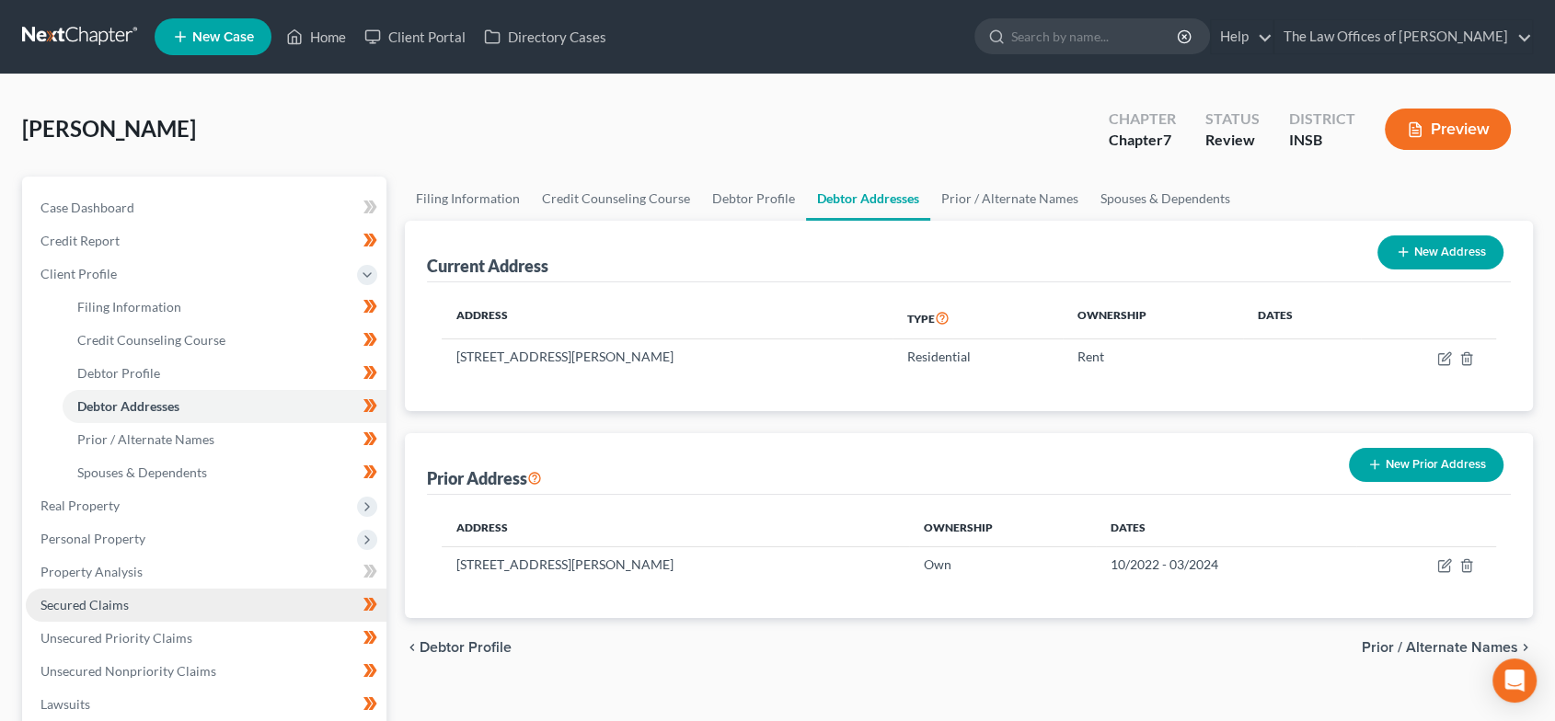
click at [151, 602] on link "Secured Claims" at bounding box center [206, 605] width 361 height 33
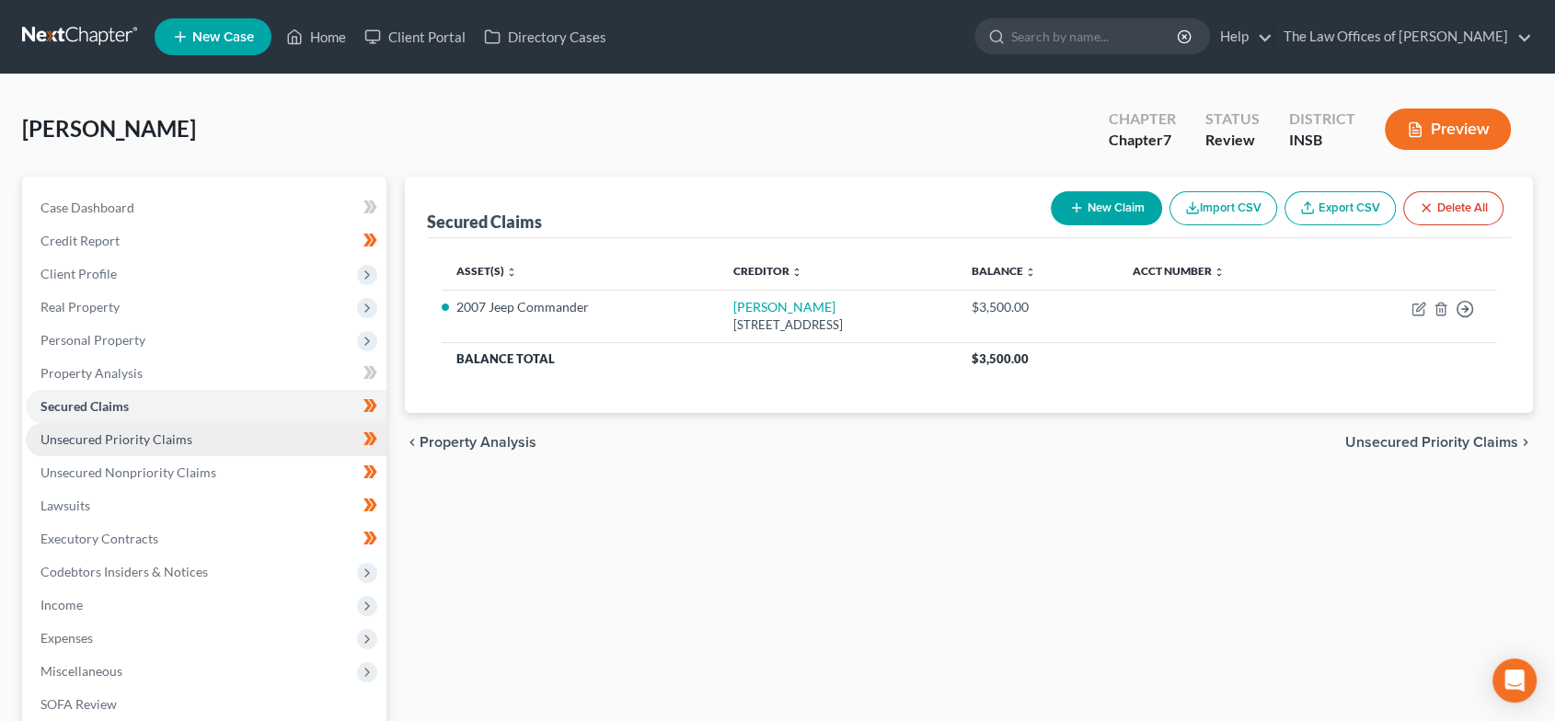
click at [168, 443] on span "Unsecured Priority Claims" at bounding box center [116, 440] width 152 height 16
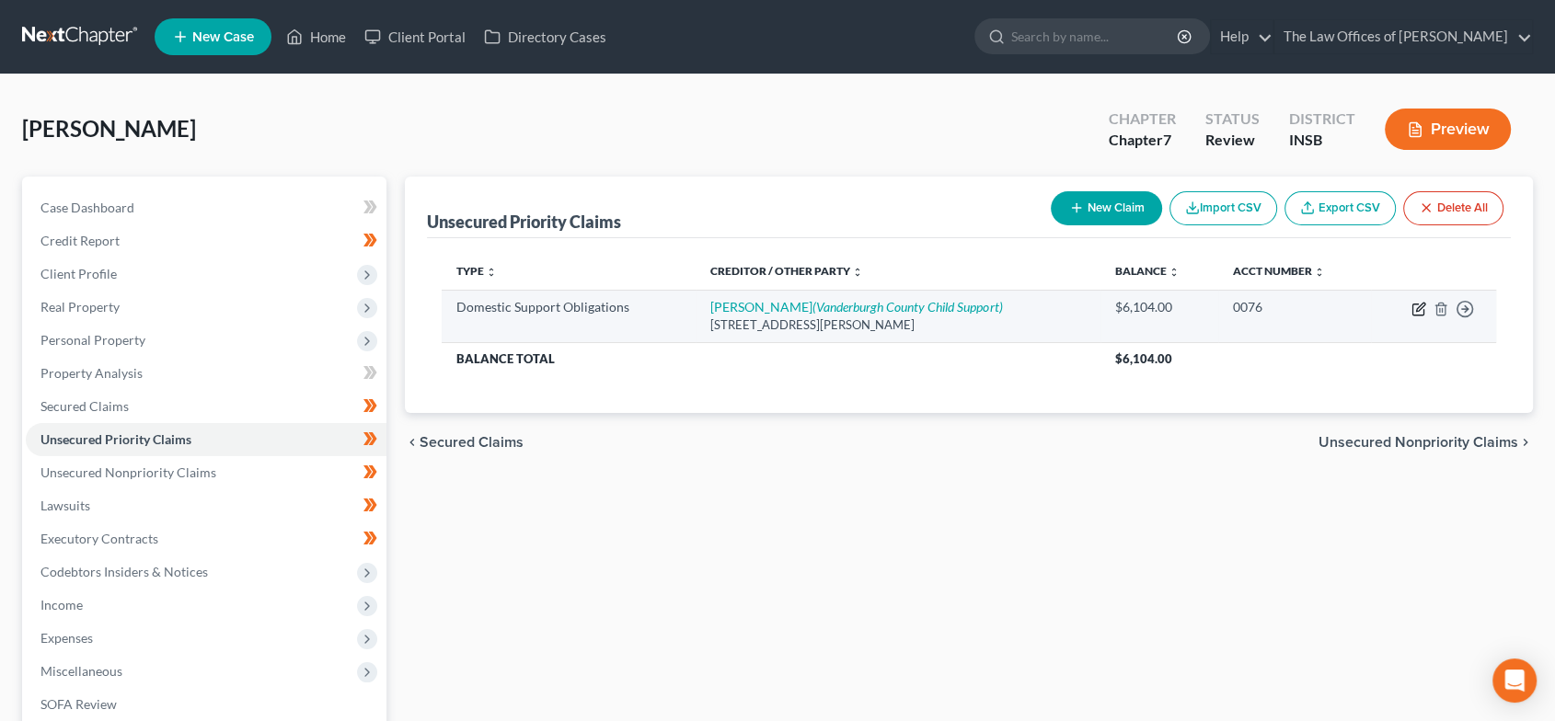
click at [1413, 304] on icon "button" at bounding box center [1418, 309] width 15 height 15
select select "15"
select select "0"
select select "15"
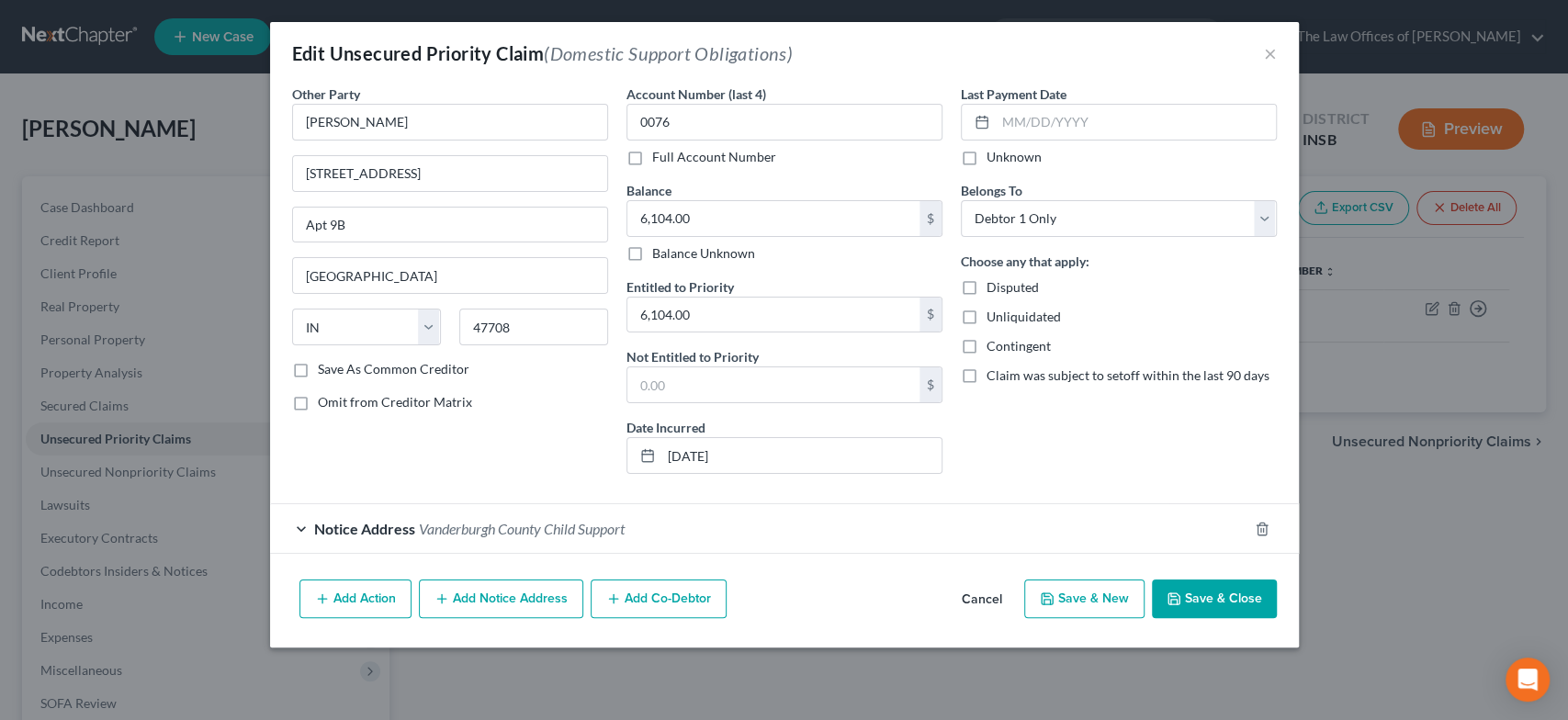
click at [505, 535] on span "Vanderburgh County Child Support" at bounding box center [522, 528] width 206 height 17
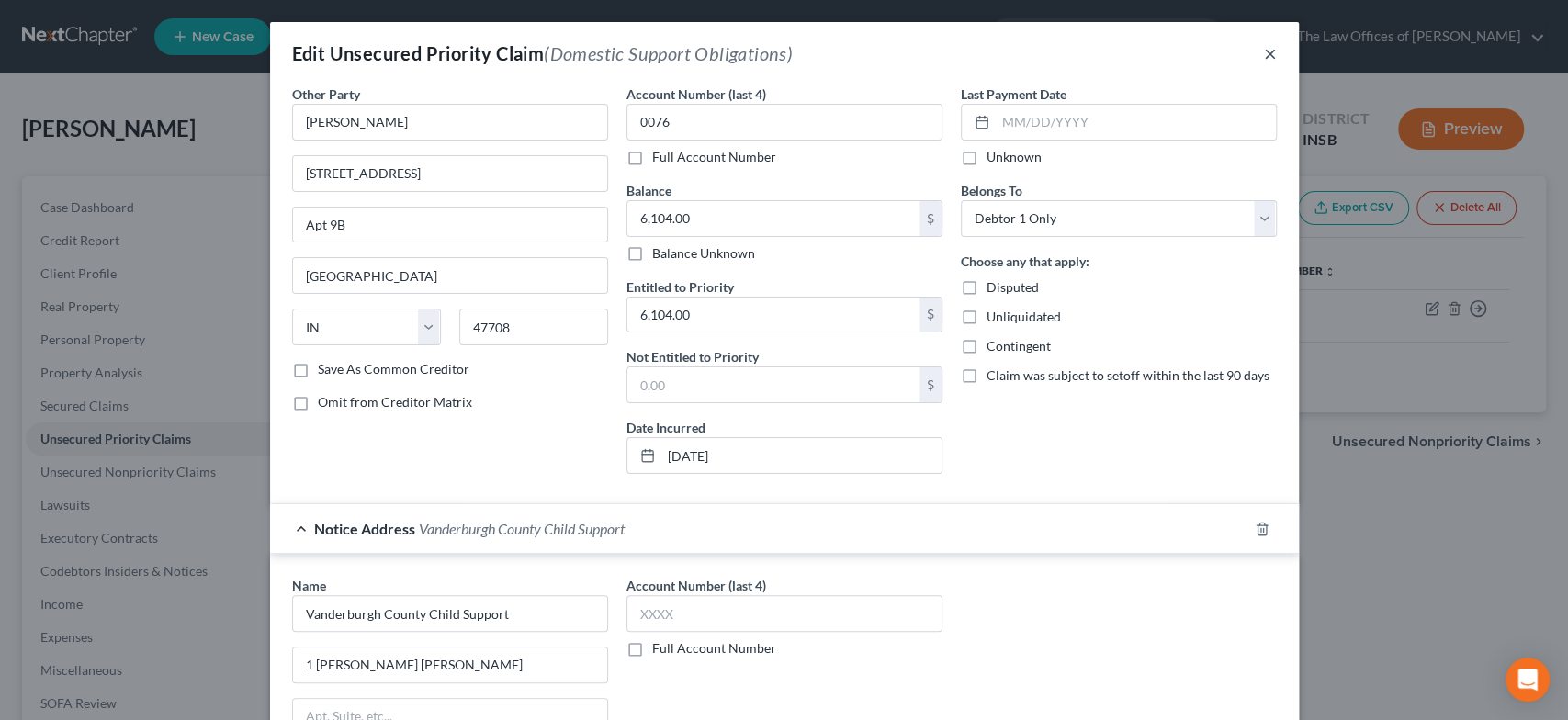
click at [1264, 49] on button "×" at bounding box center [1270, 53] width 13 height 22
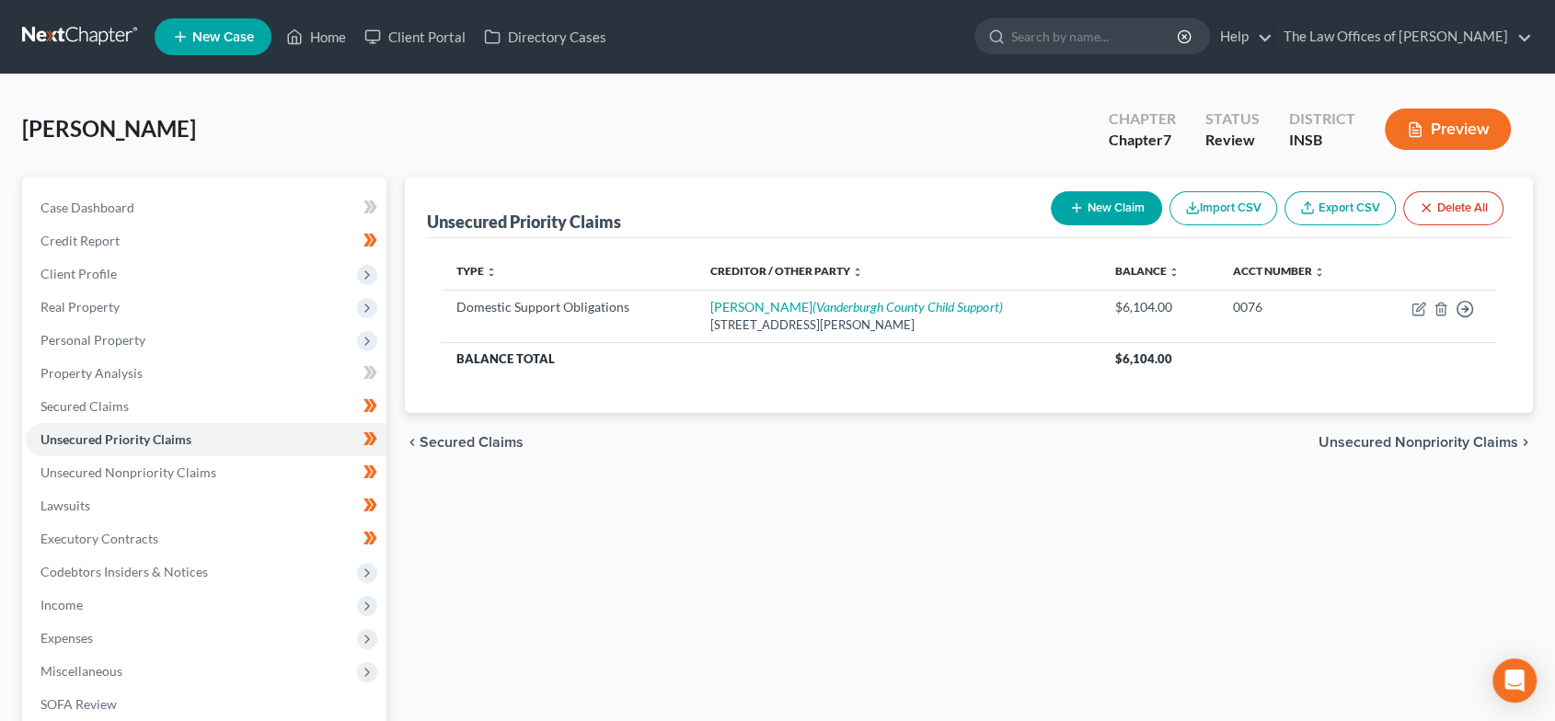
click at [1376, 443] on span "Unsecured Nonpriority Claims" at bounding box center [1419, 442] width 200 height 15
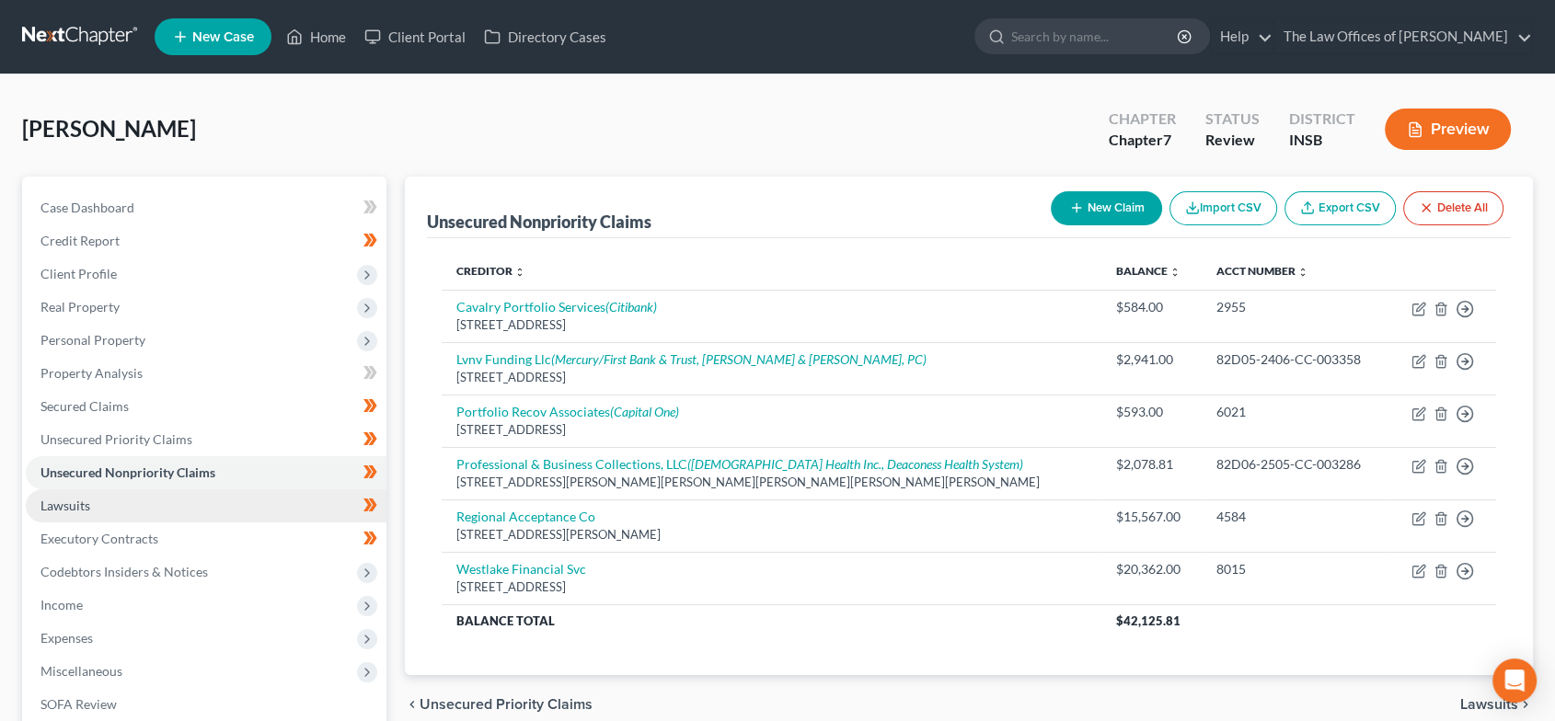
click at [191, 499] on link "Lawsuits" at bounding box center [206, 506] width 361 height 33
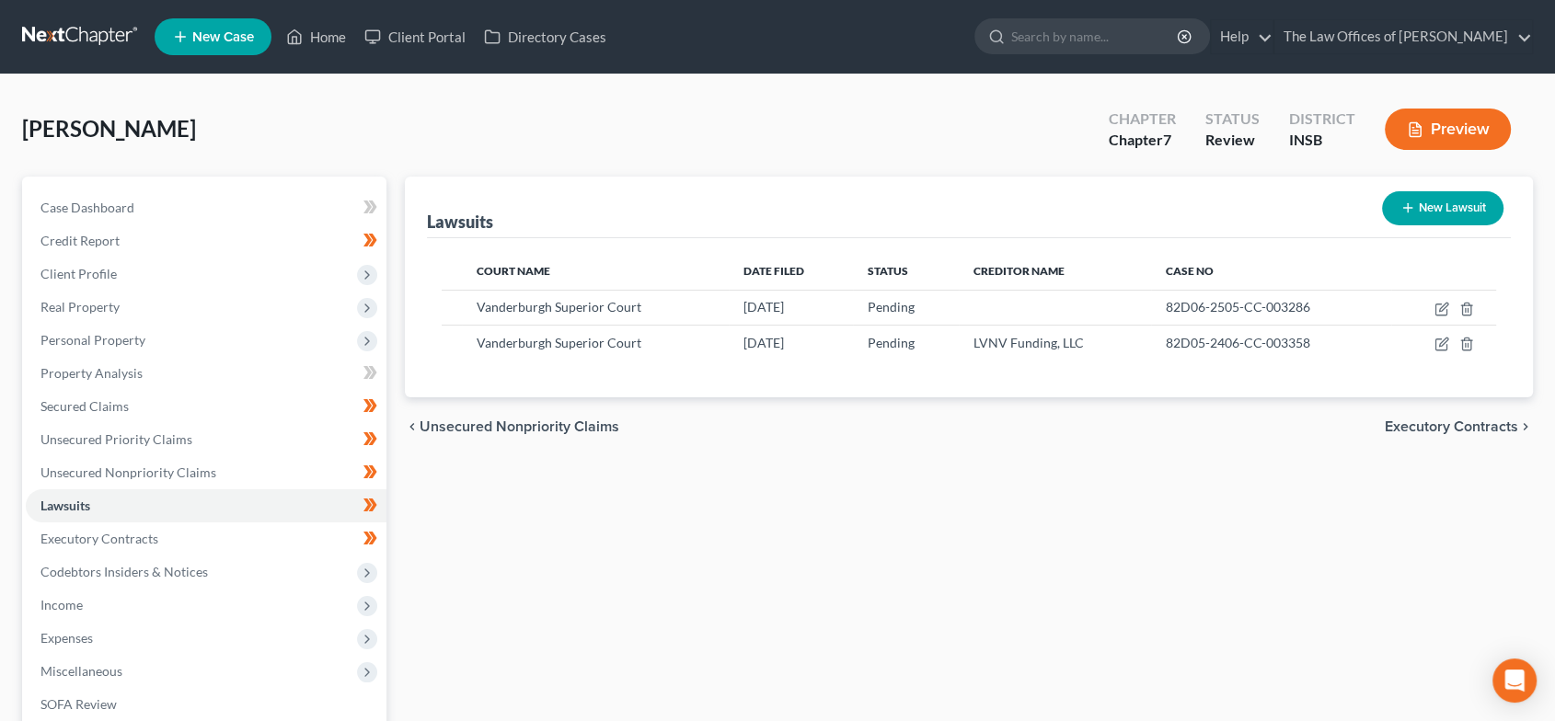
click at [1419, 420] on span "Executory Contracts" at bounding box center [1451, 427] width 133 height 15
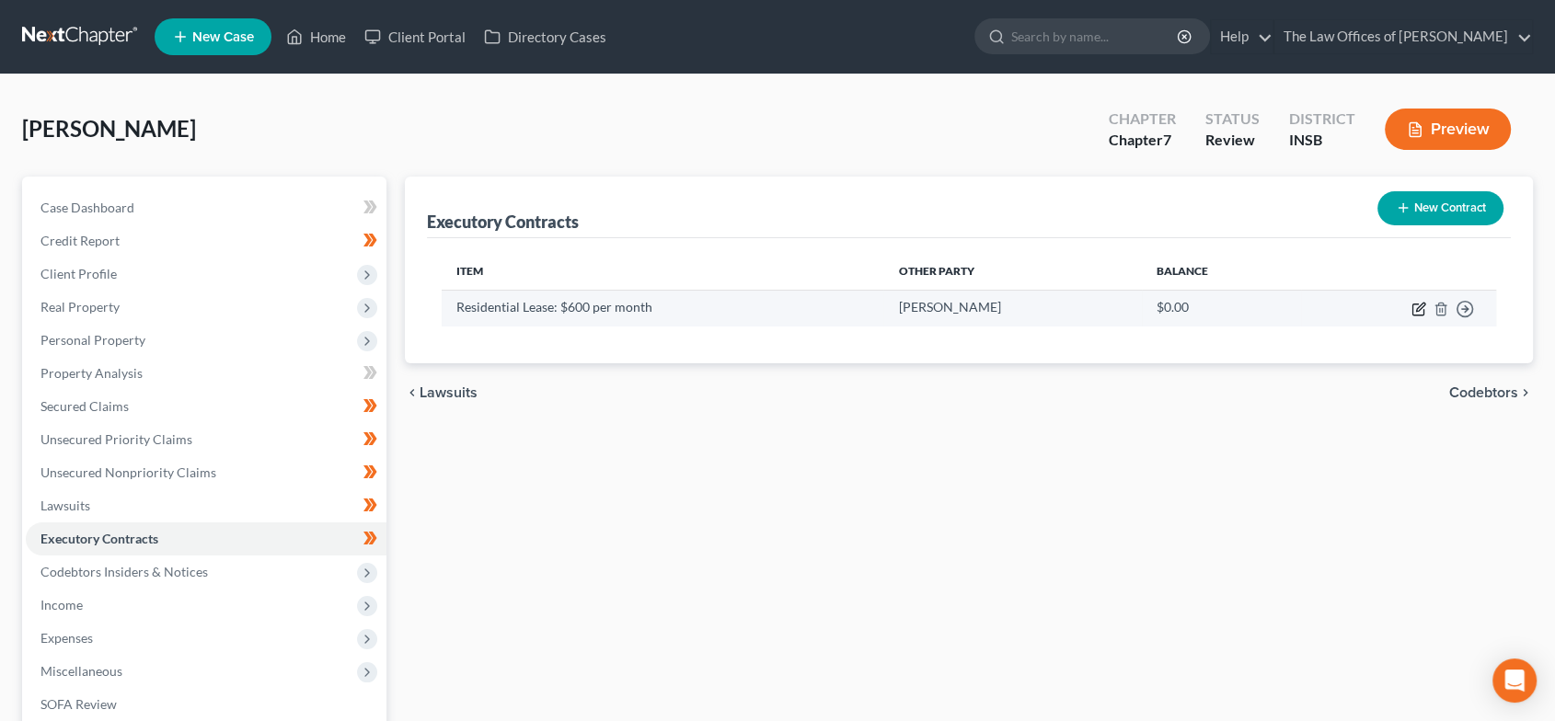
click at [1415, 313] on icon "button" at bounding box center [1418, 309] width 15 height 15
select select "15"
select select "0"
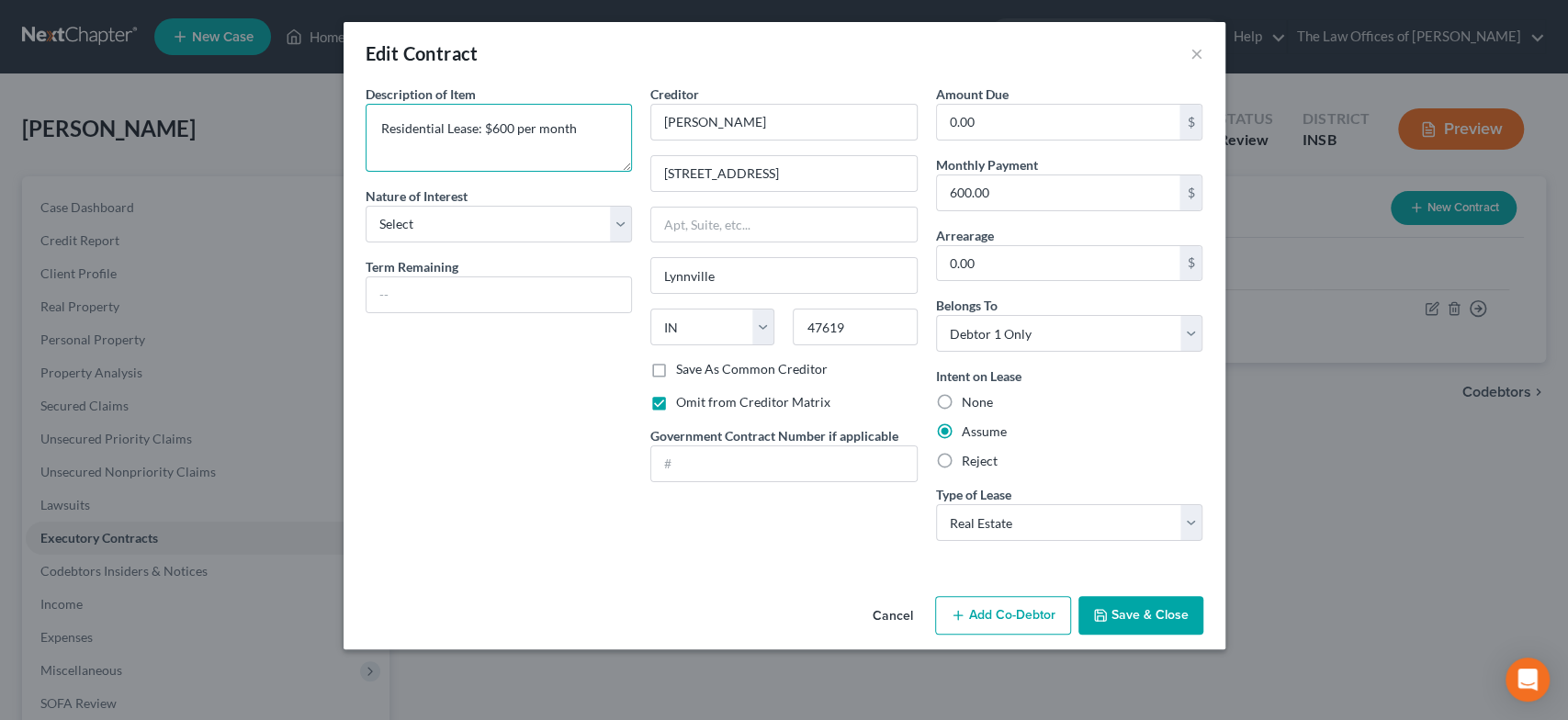
click at [512, 129] on textarea "Residential Lease: $600 per month" at bounding box center [499, 138] width 267 height 68
type textarea "Residential Lease: $600.00 per month"
click at [1157, 615] on button "Save & Close" at bounding box center [1140, 615] width 125 height 39
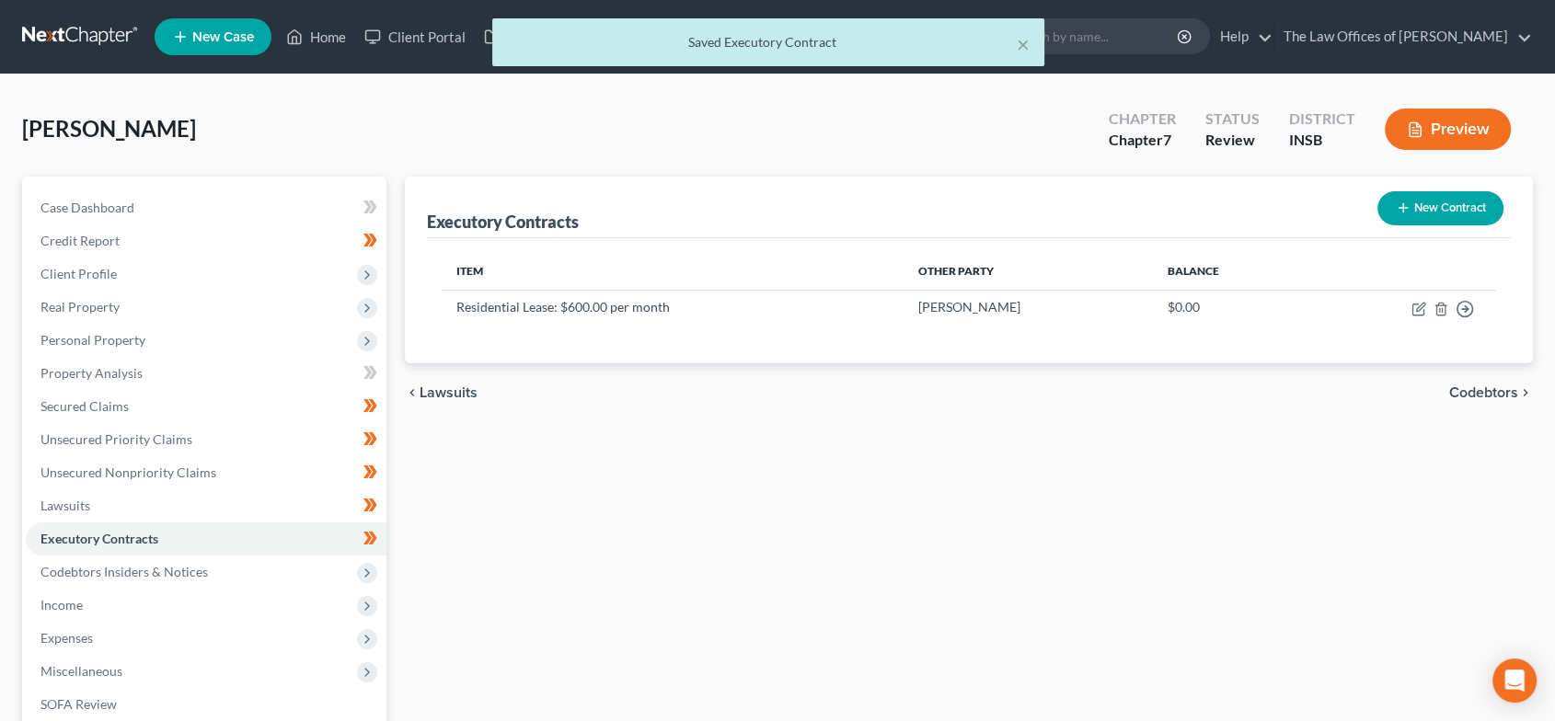
click at [1472, 387] on span "Codebtors" at bounding box center [1483, 393] width 69 height 15
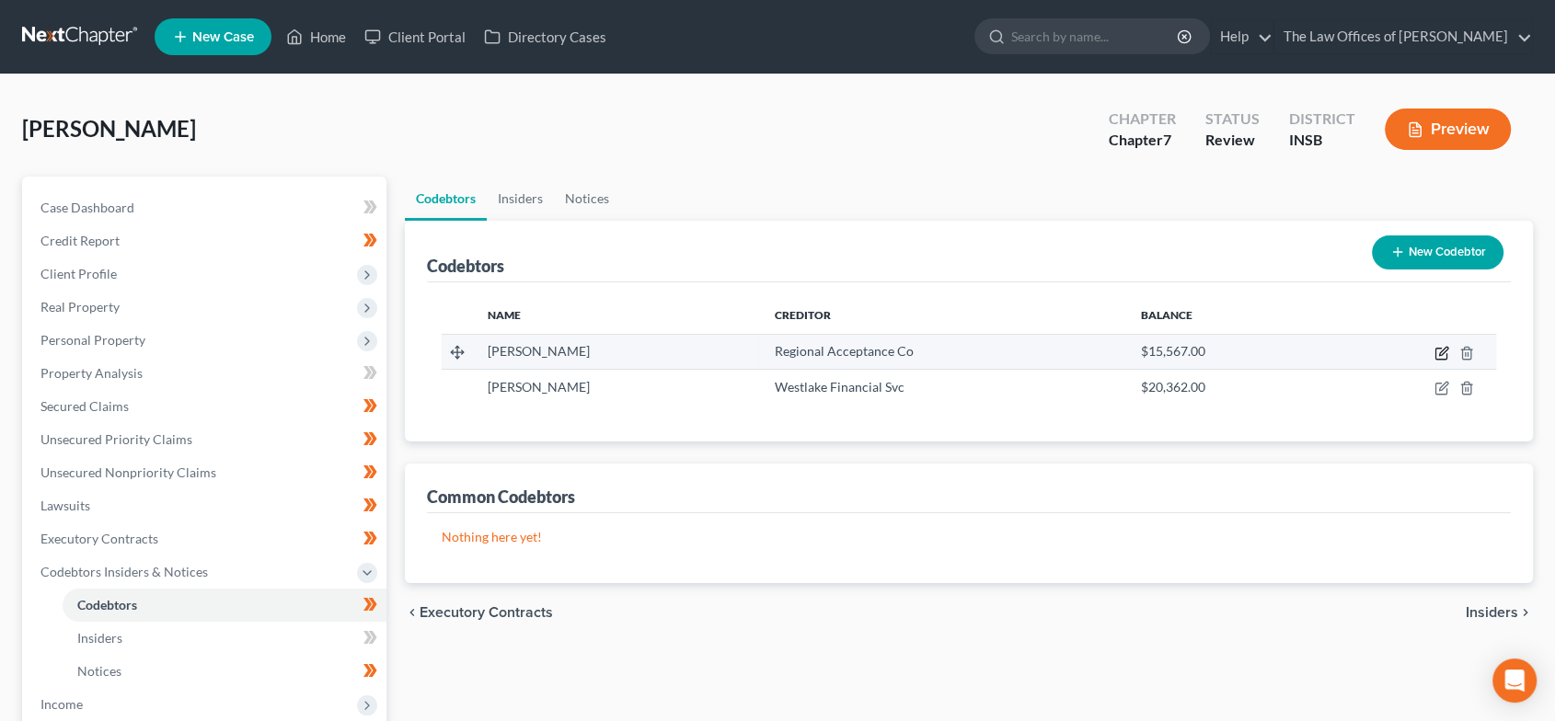
click at [1438, 349] on icon "button" at bounding box center [1440, 354] width 11 height 11
select select "18"
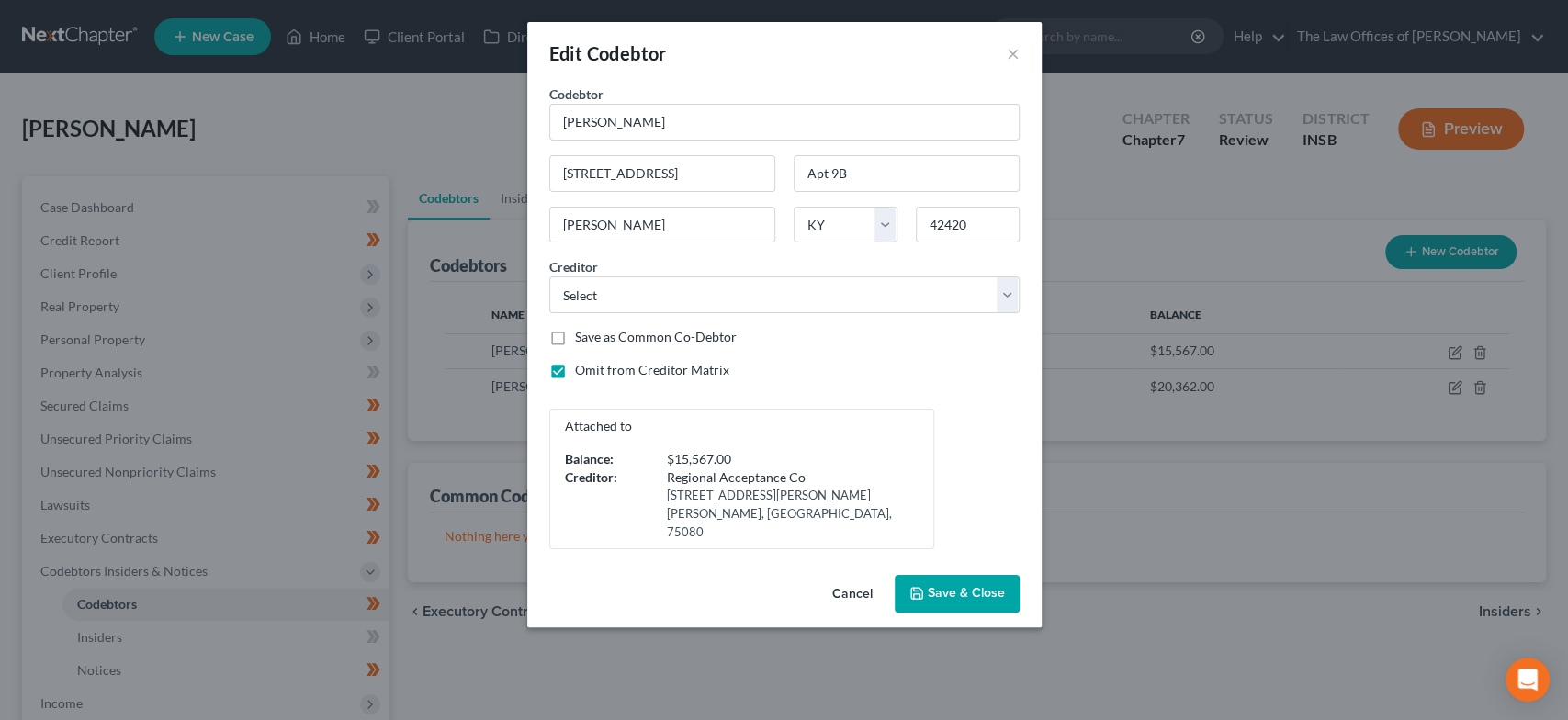
click at [972, 589] on button "Save & Close" at bounding box center [956, 594] width 125 height 39
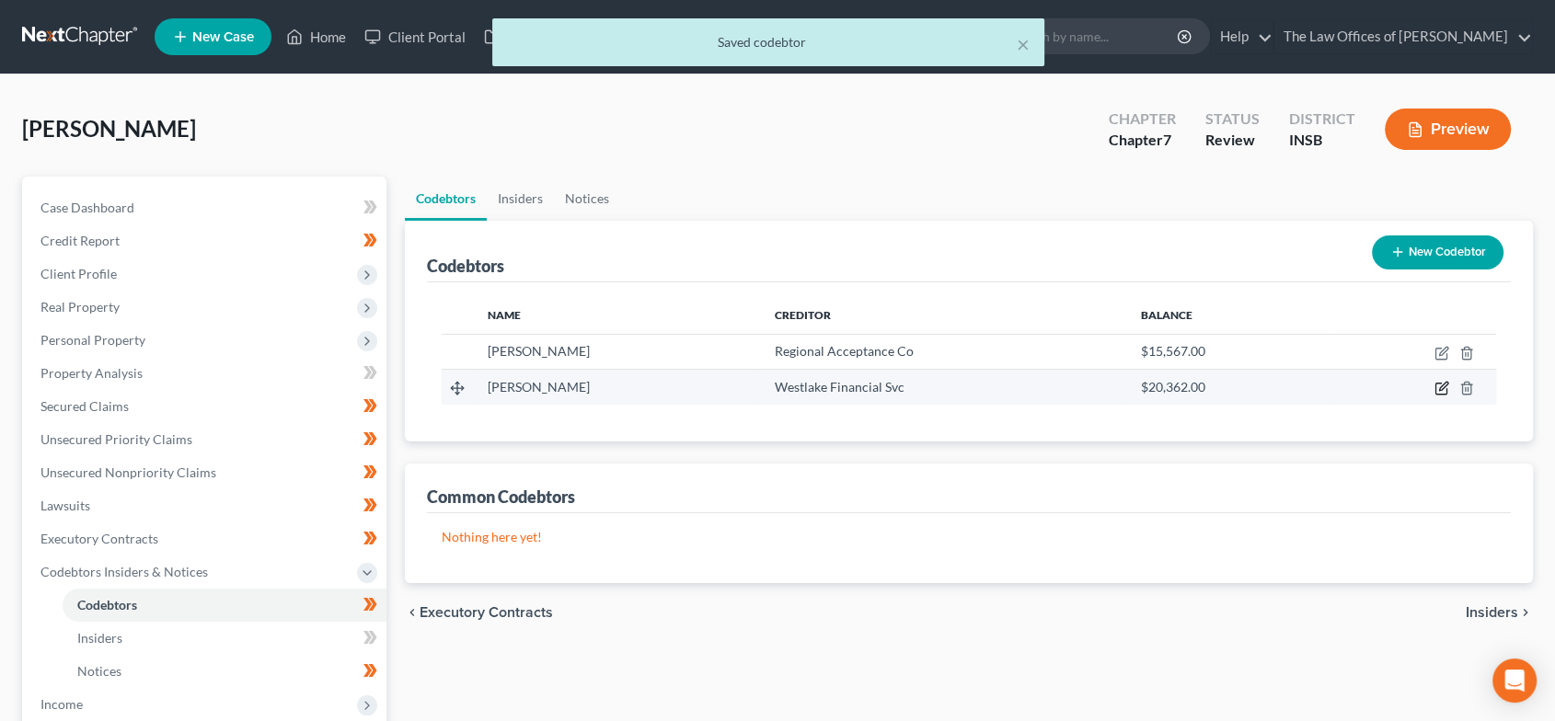
click at [1435, 392] on icon "button" at bounding box center [1440, 389] width 11 height 11
select select "18"
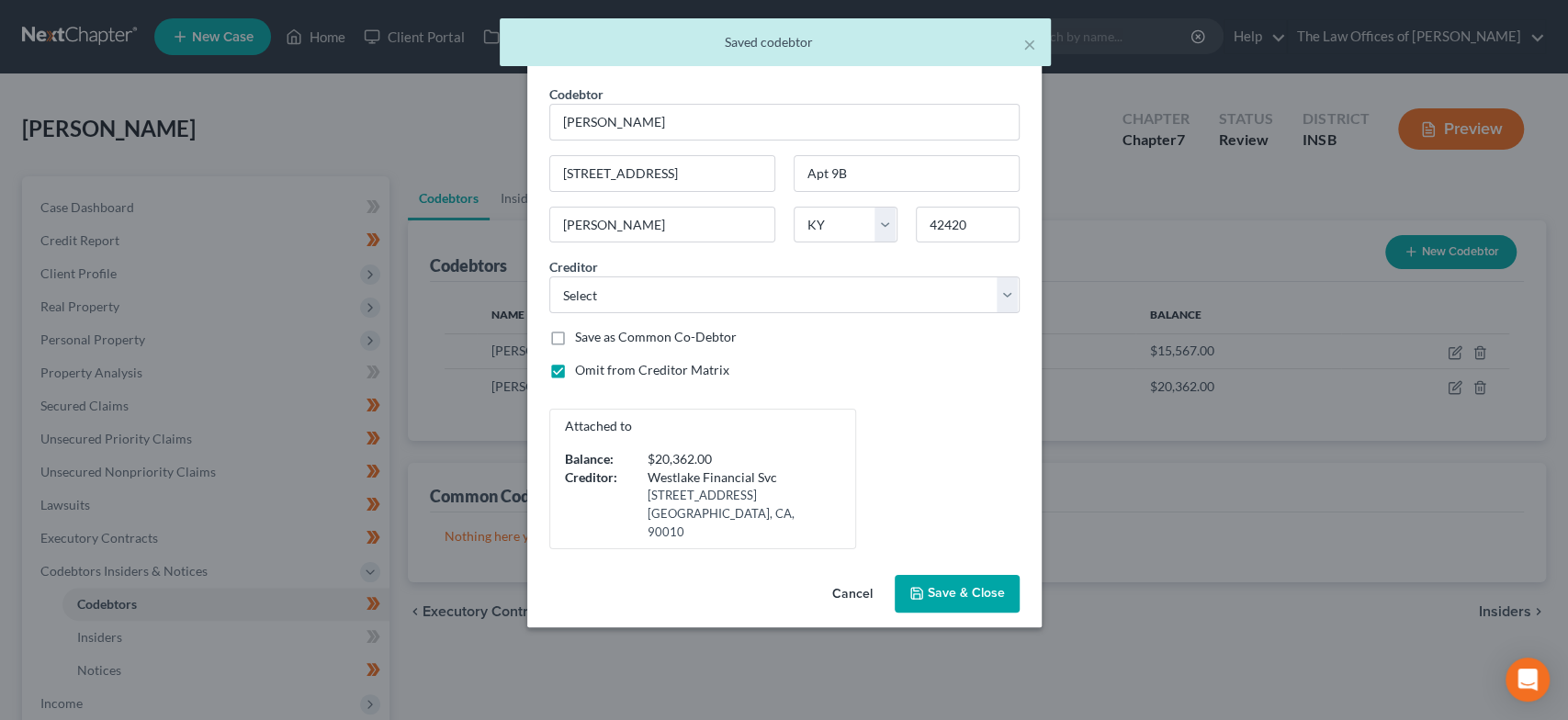
click at [962, 586] on span "Save & Close" at bounding box center [965, 594] width 77 height 16
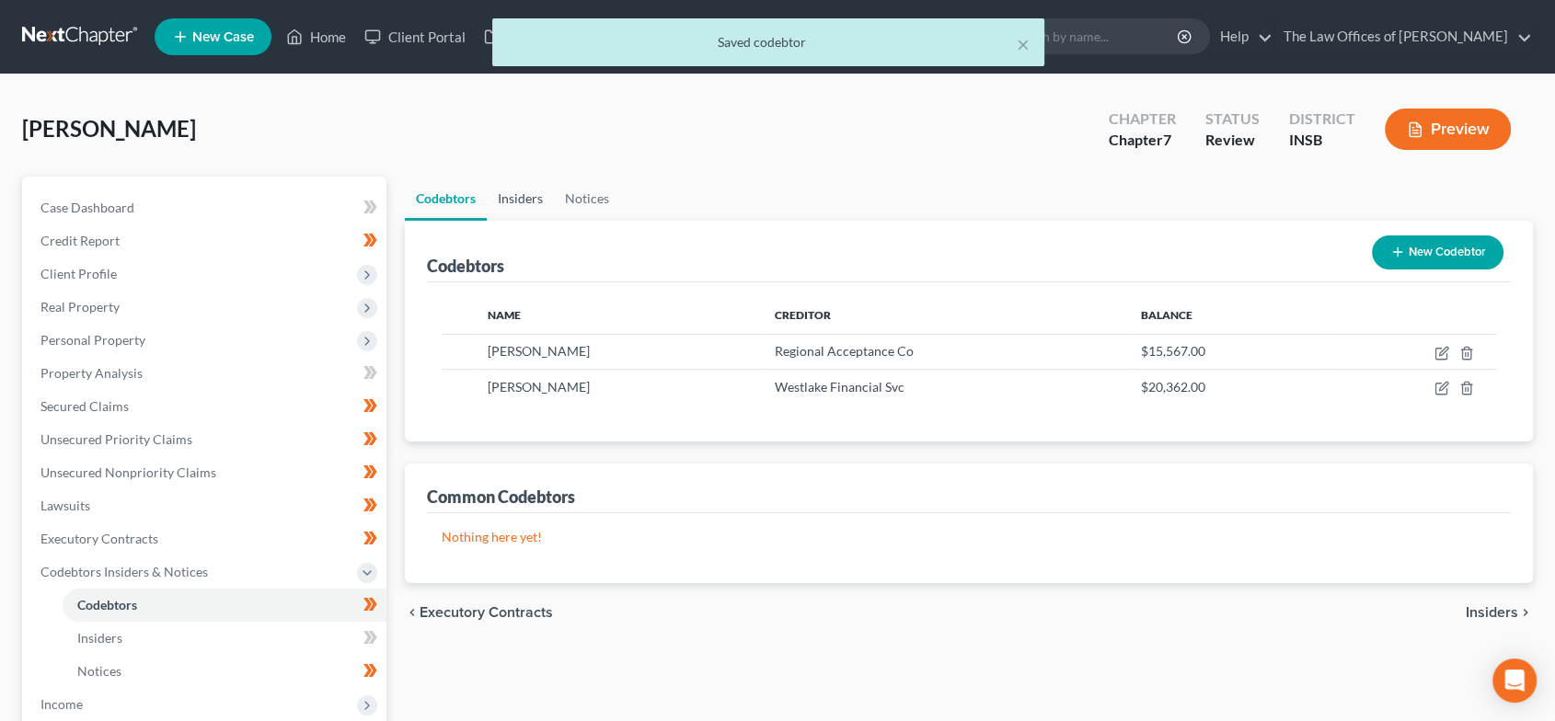
click at [523, 197] on link "Insiders" at bounding box center [520, 199] width 67 height 44
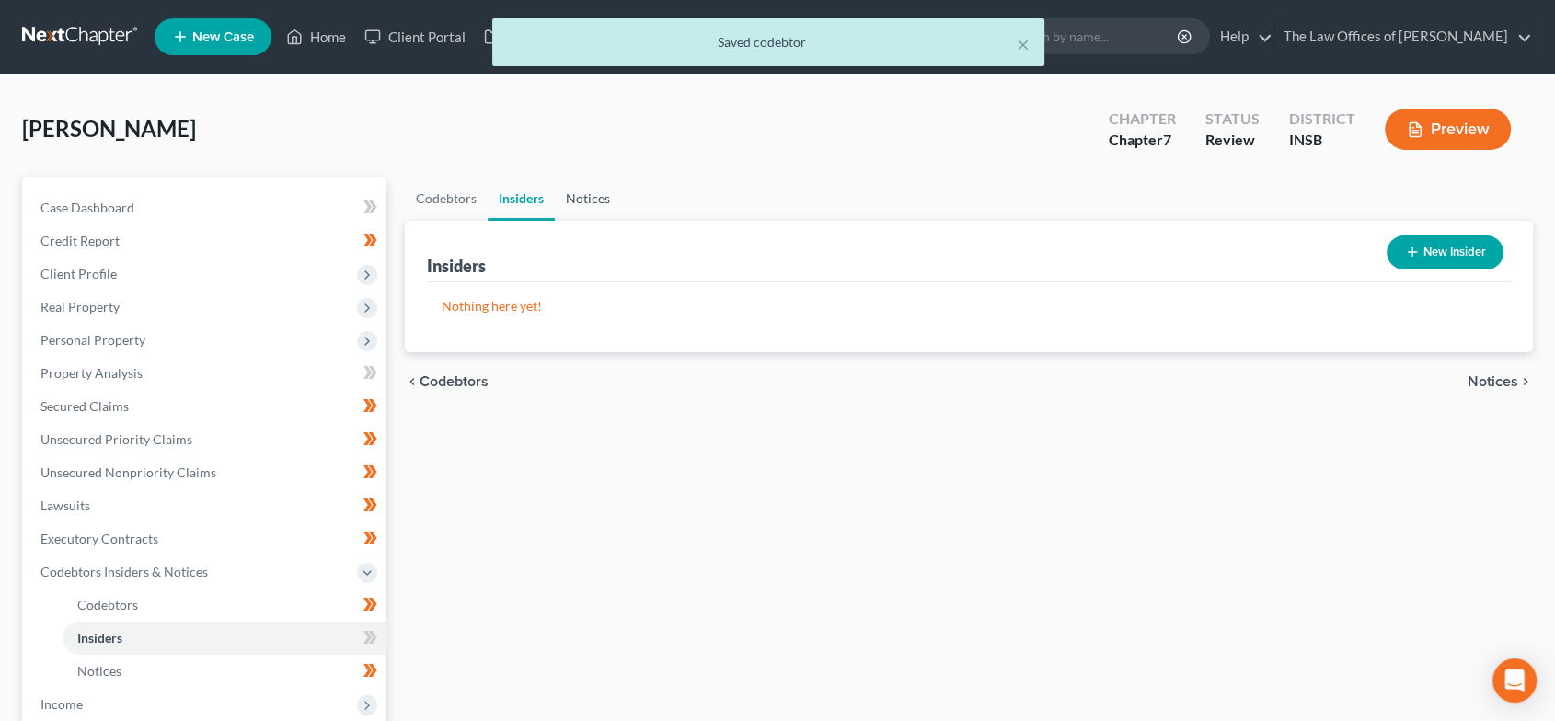
click at [579, 197] on link "Notices" at bounding box center [588, 199] width 66 height 44
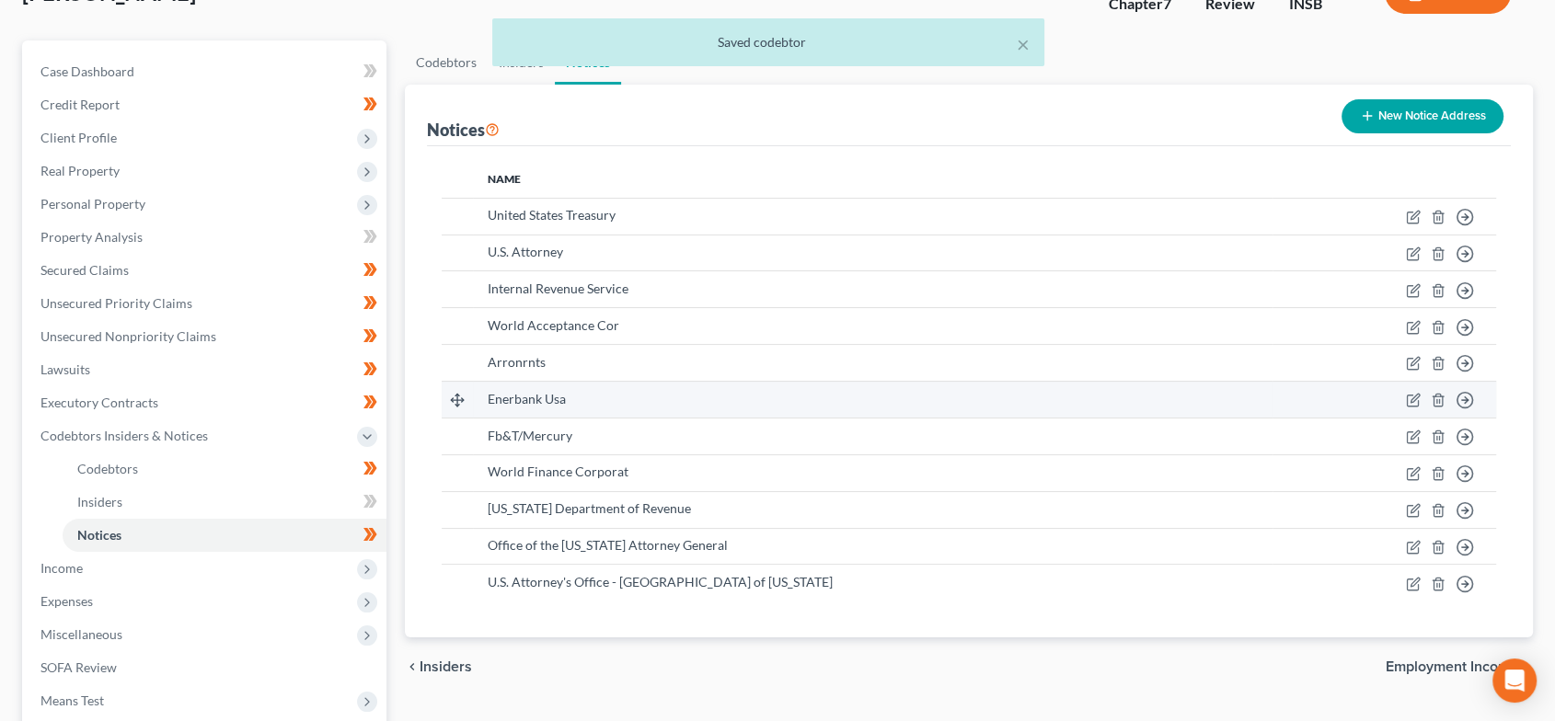
scroll to position [354, 0]
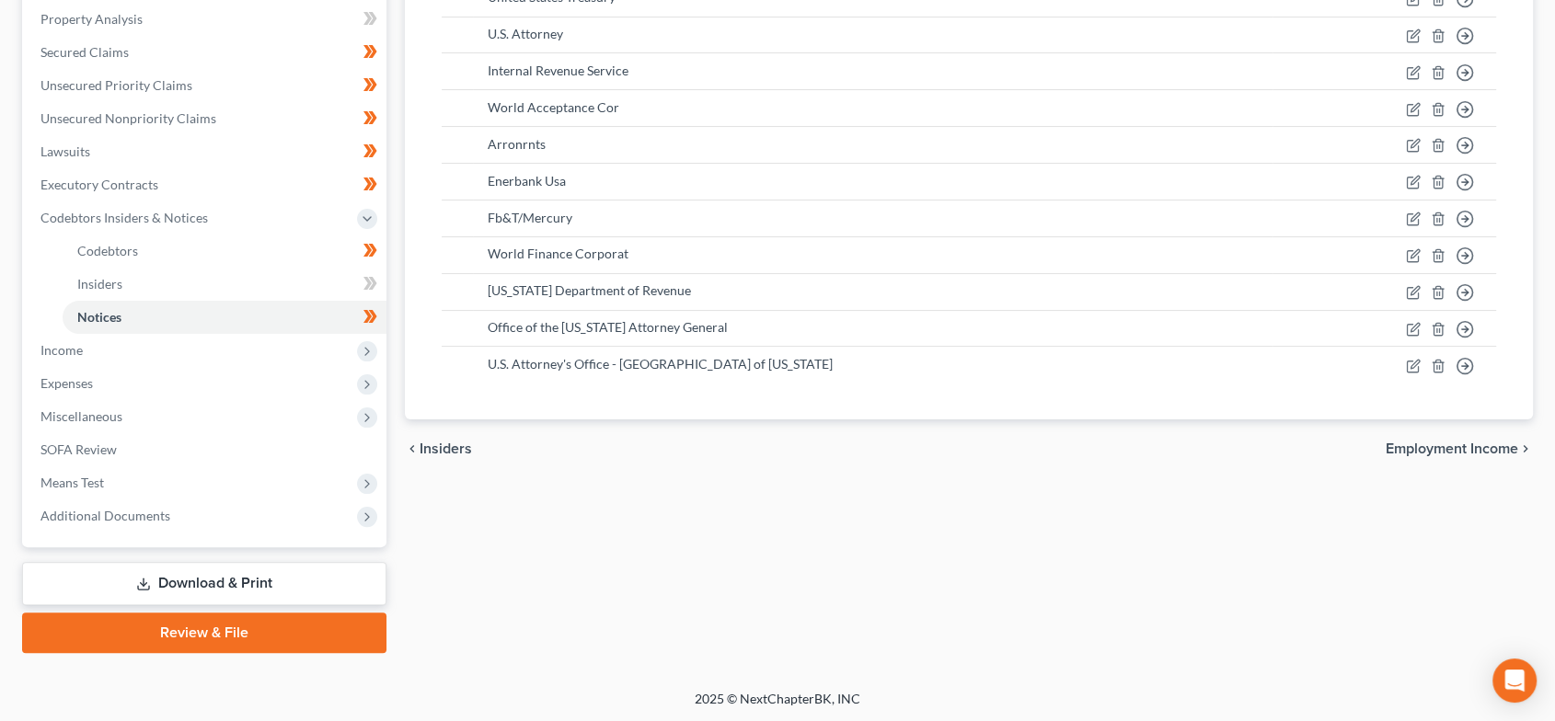
click at [1419, 451] on span "Employment Income" at bounding box center [1452, 449] width 132 height 15
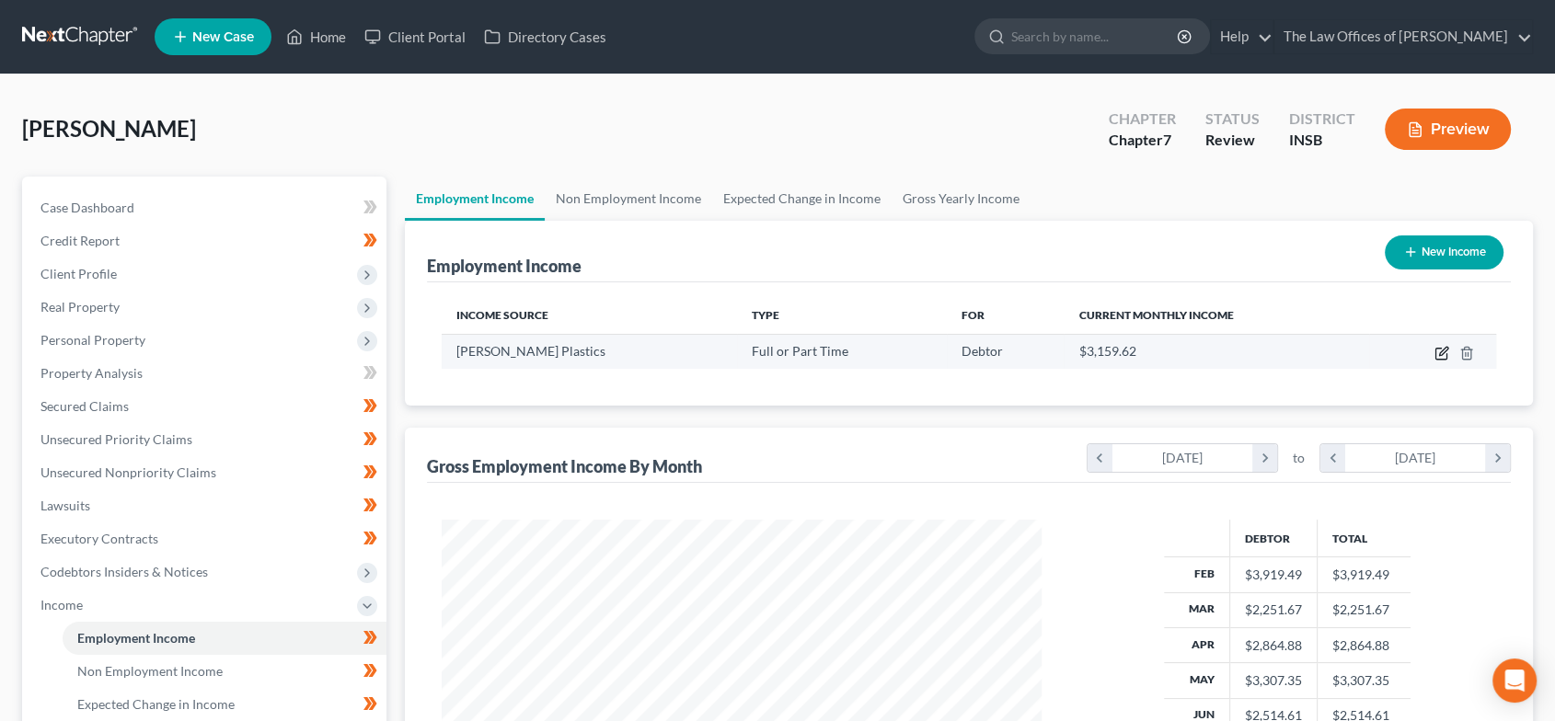
click at [1435, 351] on icon "button" at bounding box center [1440, 354] width 11 height 11
select select "0"
select select "15"
select select "2"
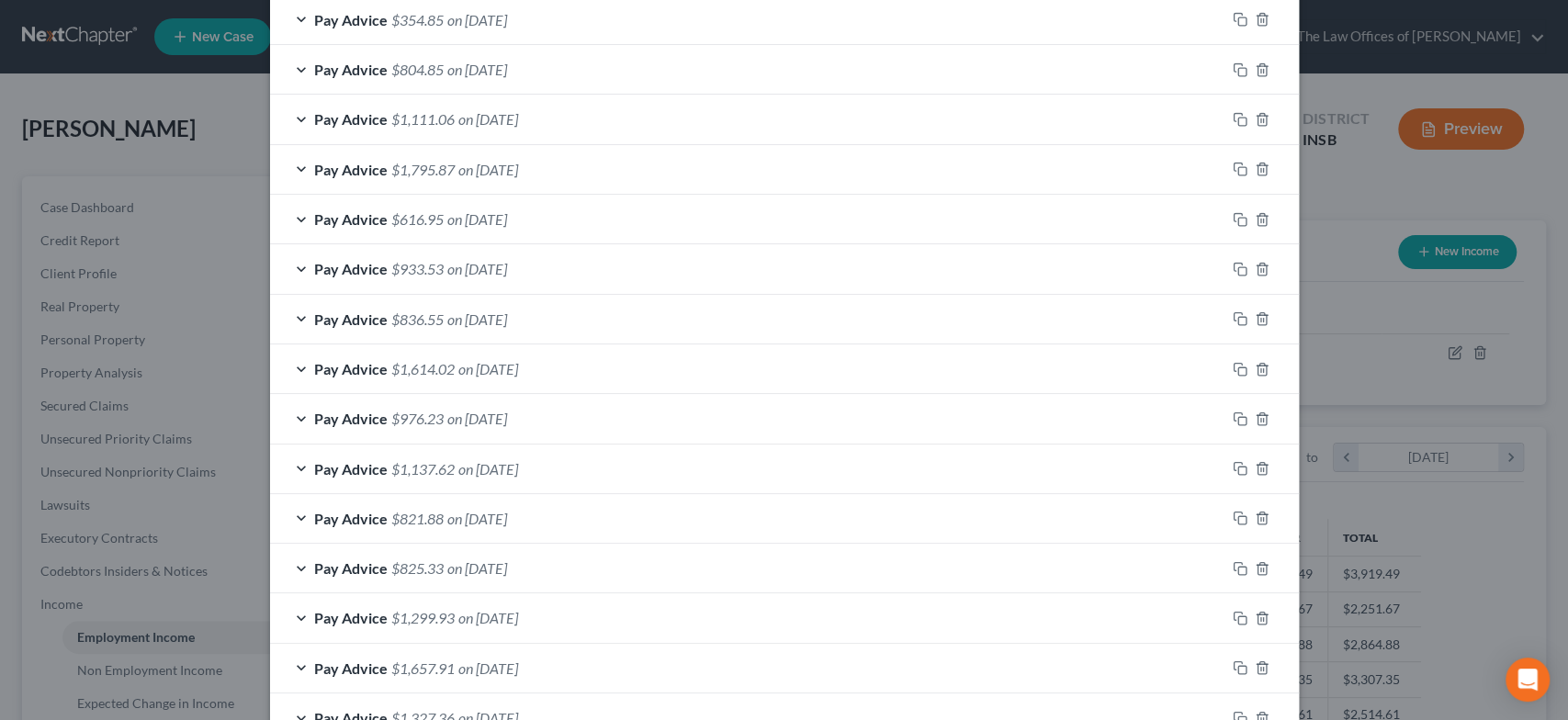
scroll to position [711, 0]
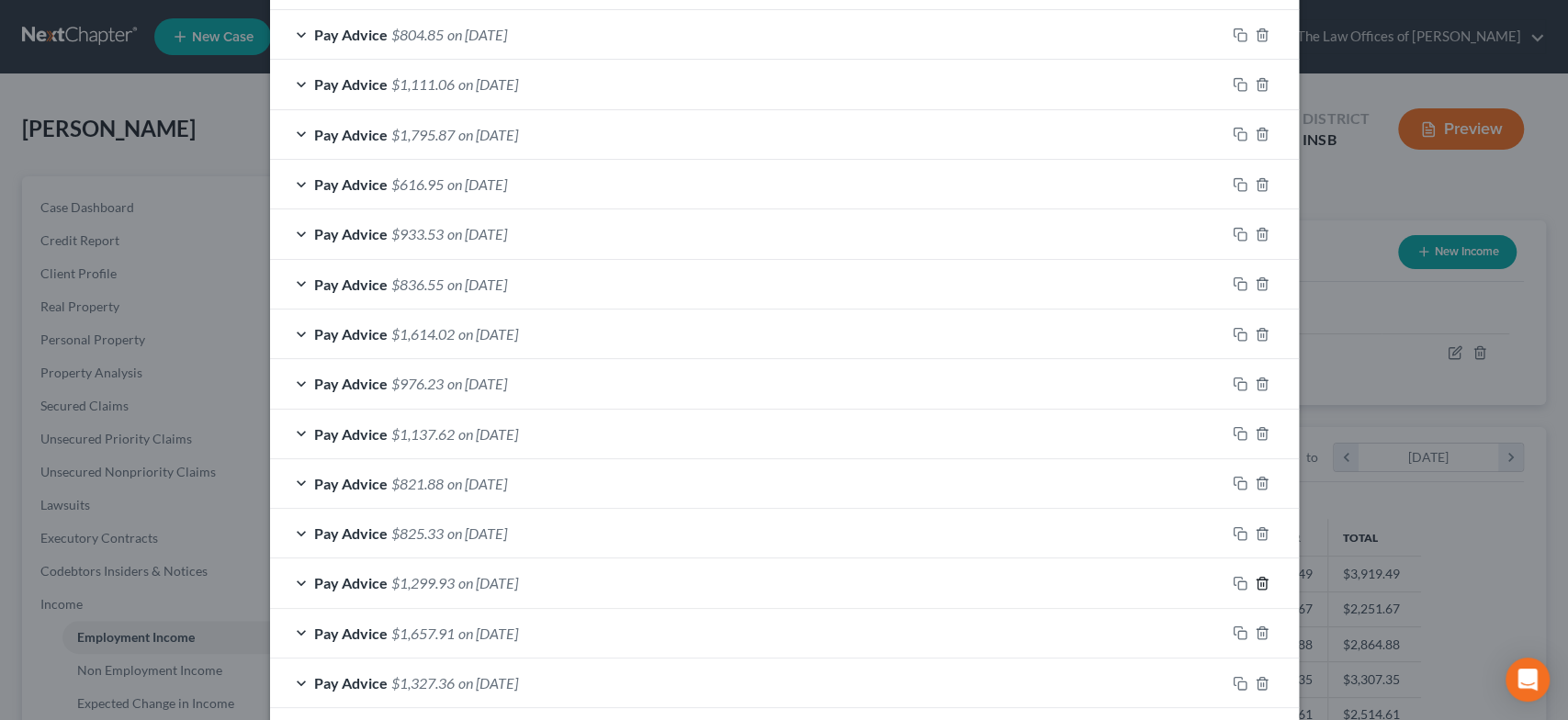
click at [1260, 585] on line "button" at bounding box center [1260, 584] width 0 height 4
click at [1260, 584] on line "button" at bounding box center [1260, 584] width 0 height 4
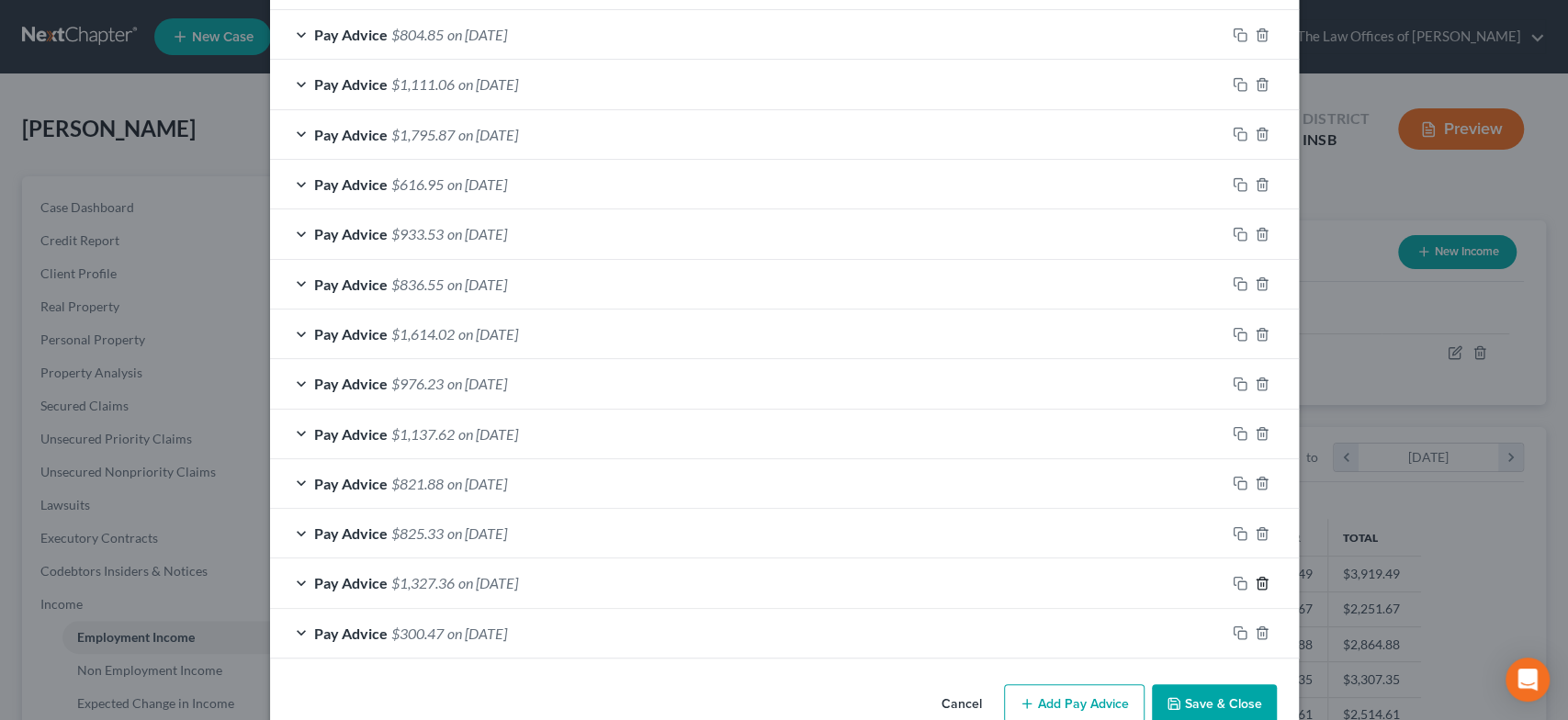
click at [1260, 584] on line "button" at bounding box center [1260, 584] width 0 height 4
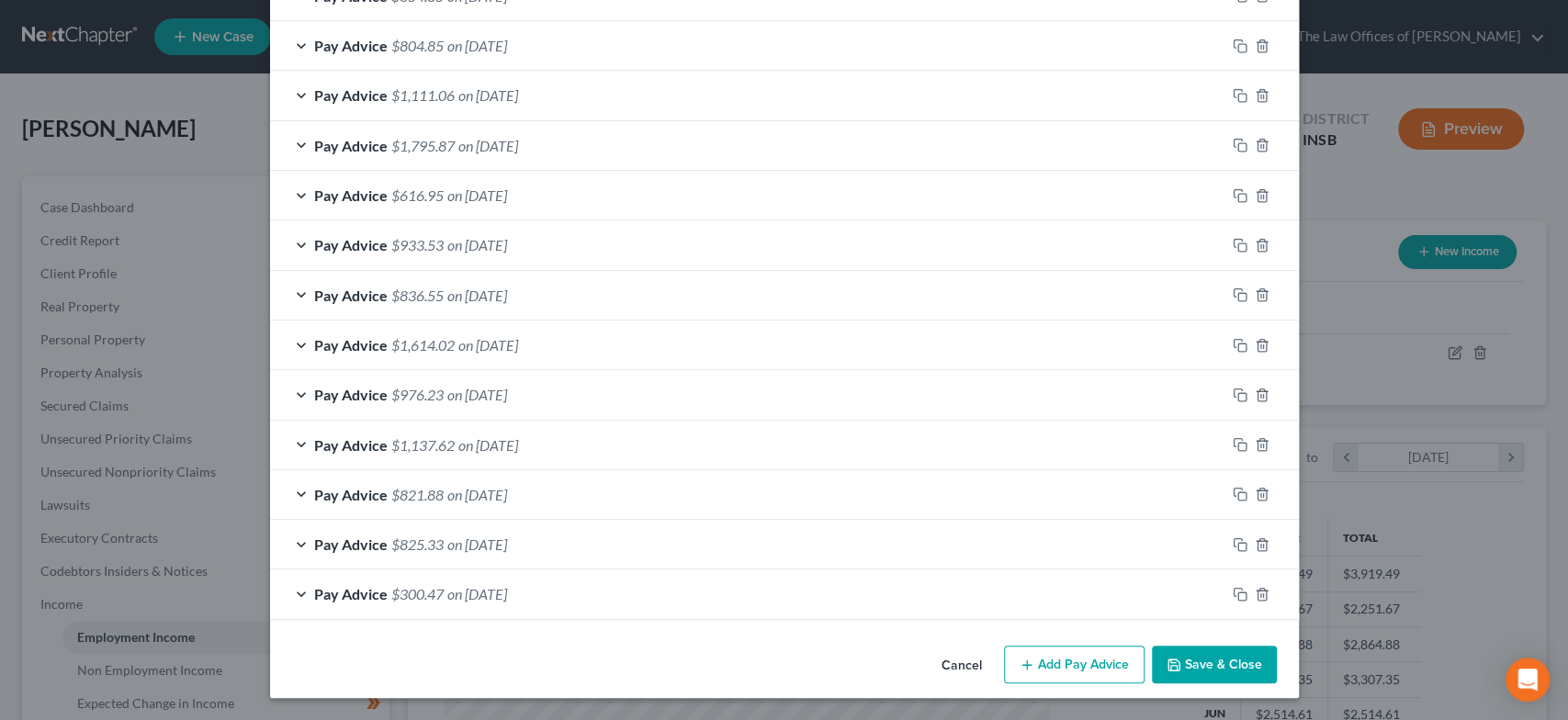
scroll to position [698, 0]
click at [1252, 585] on div at bounding box center [1262, 595] width 74 height 29
click at [1258, 592] on icon "button" at bounding box center [1262, 596] width 8 height 12
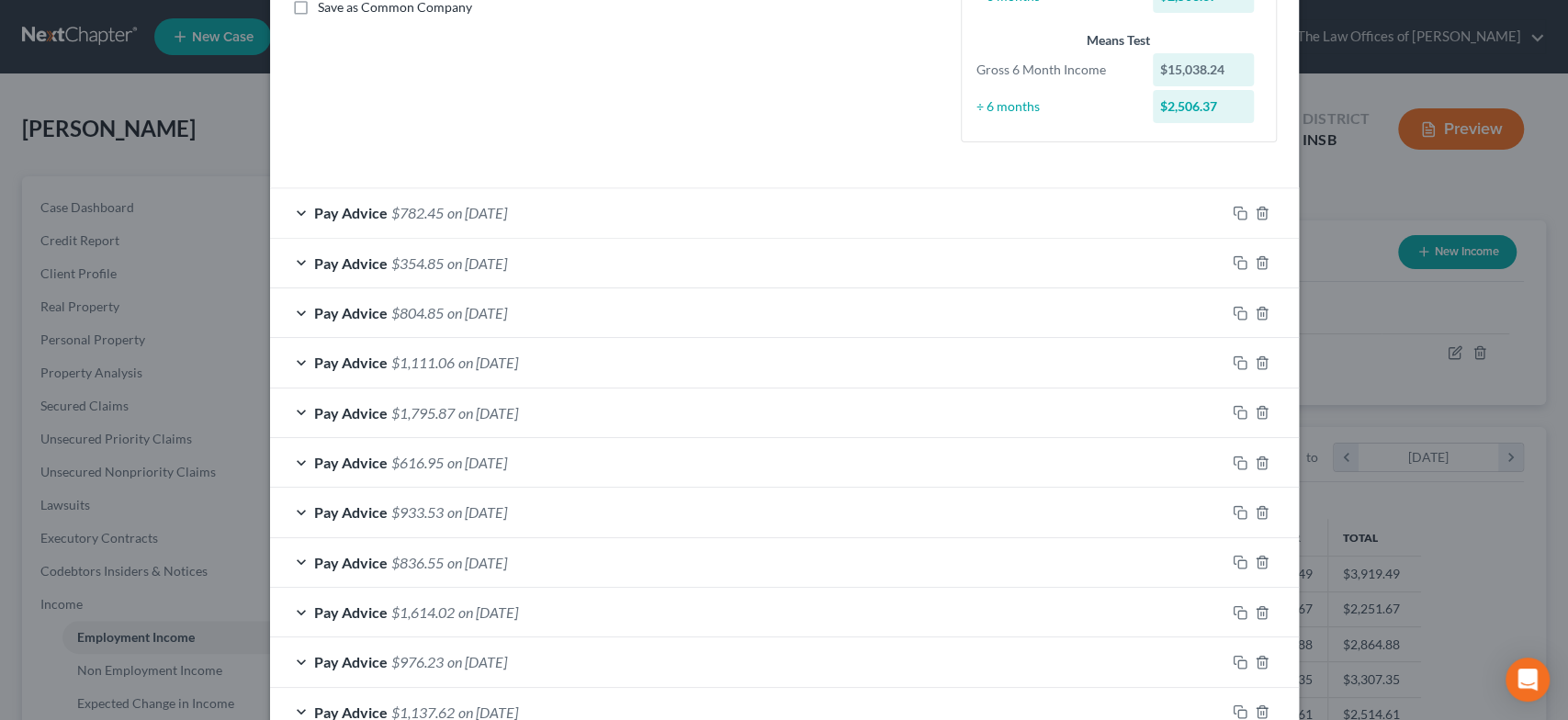
scroll to position [241, 0]
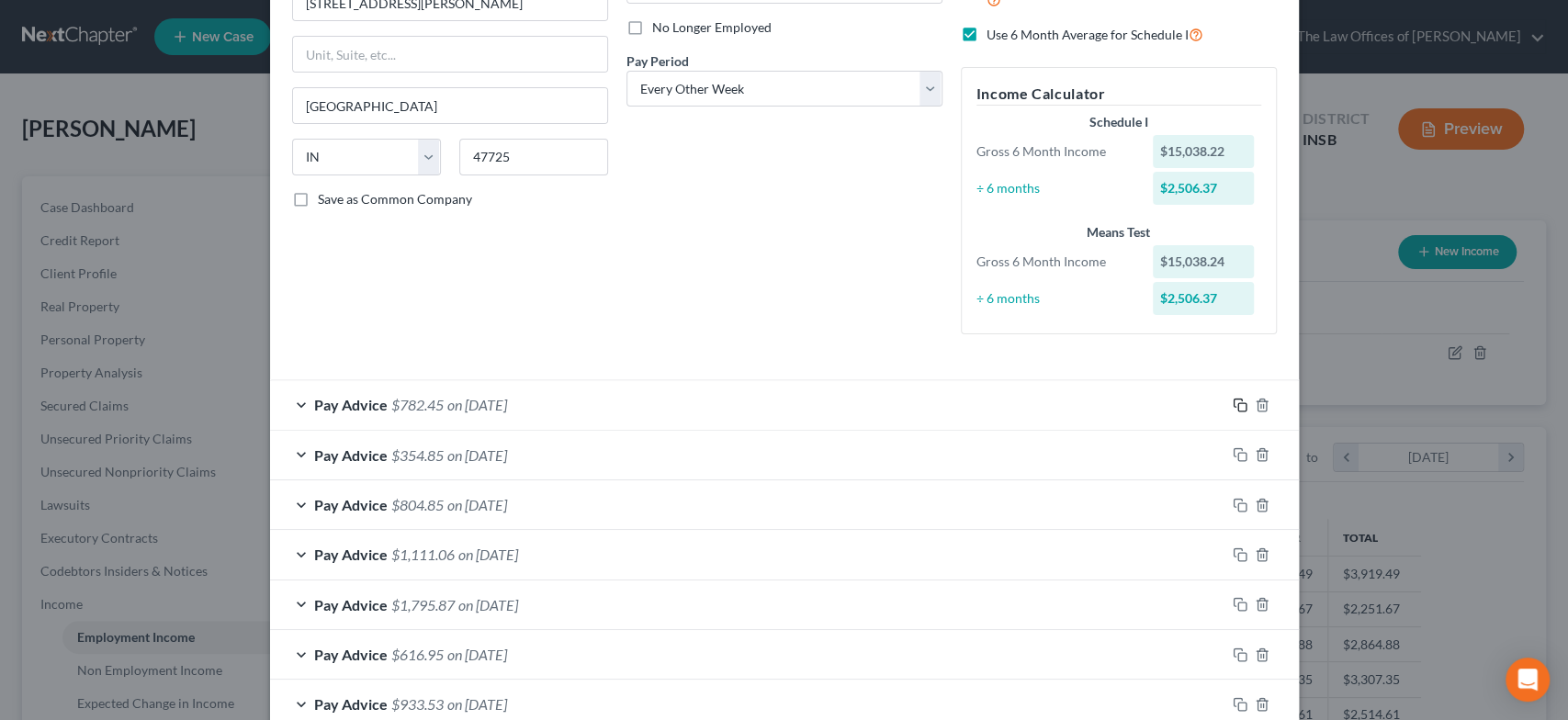
drag, startPoint x: 1230, startPoint y: 399, endPoint x: 846, endPoint y: 467, distance: 390.0
click at [1233, 399] on icon "button" at bounding box center [1240, 404] width 15 height 15
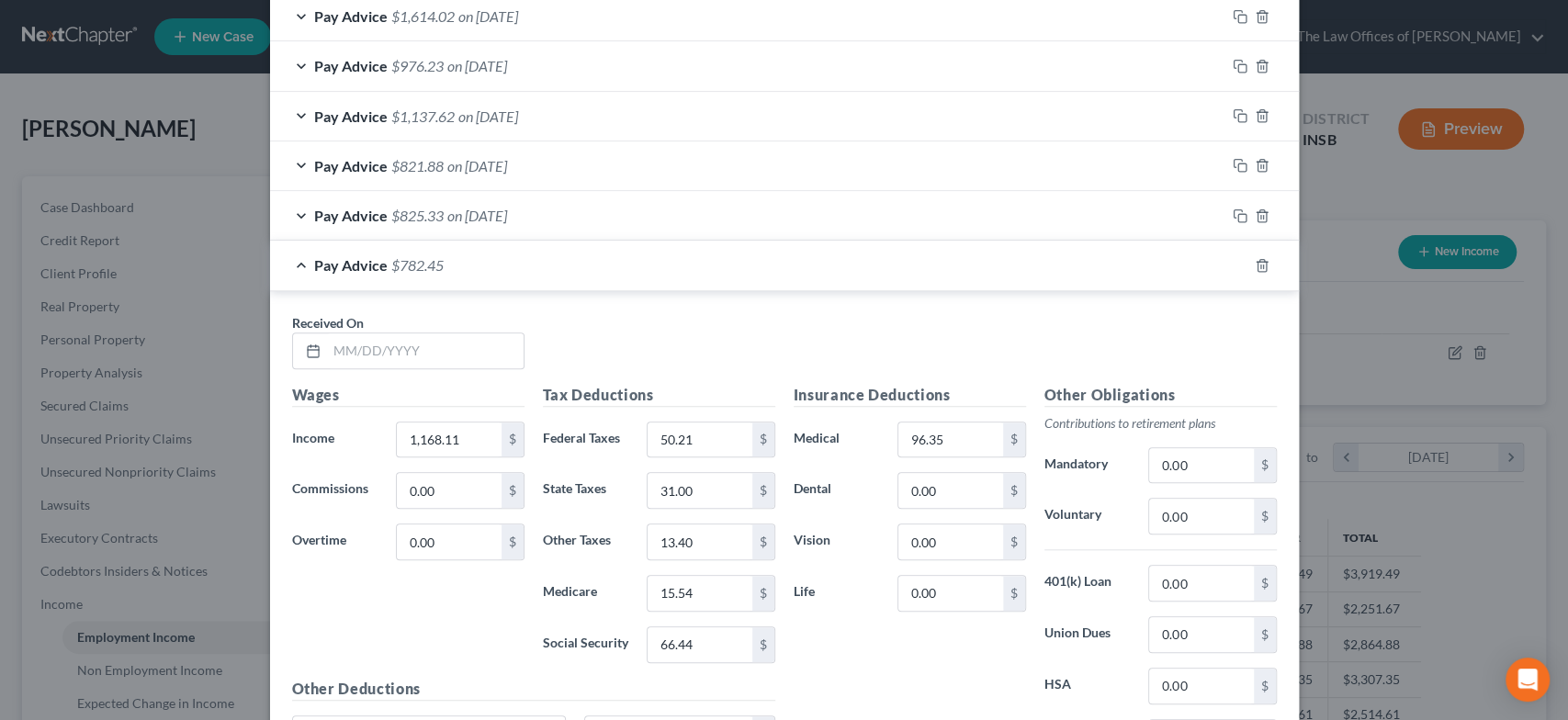
scroll to position [1124, 0]
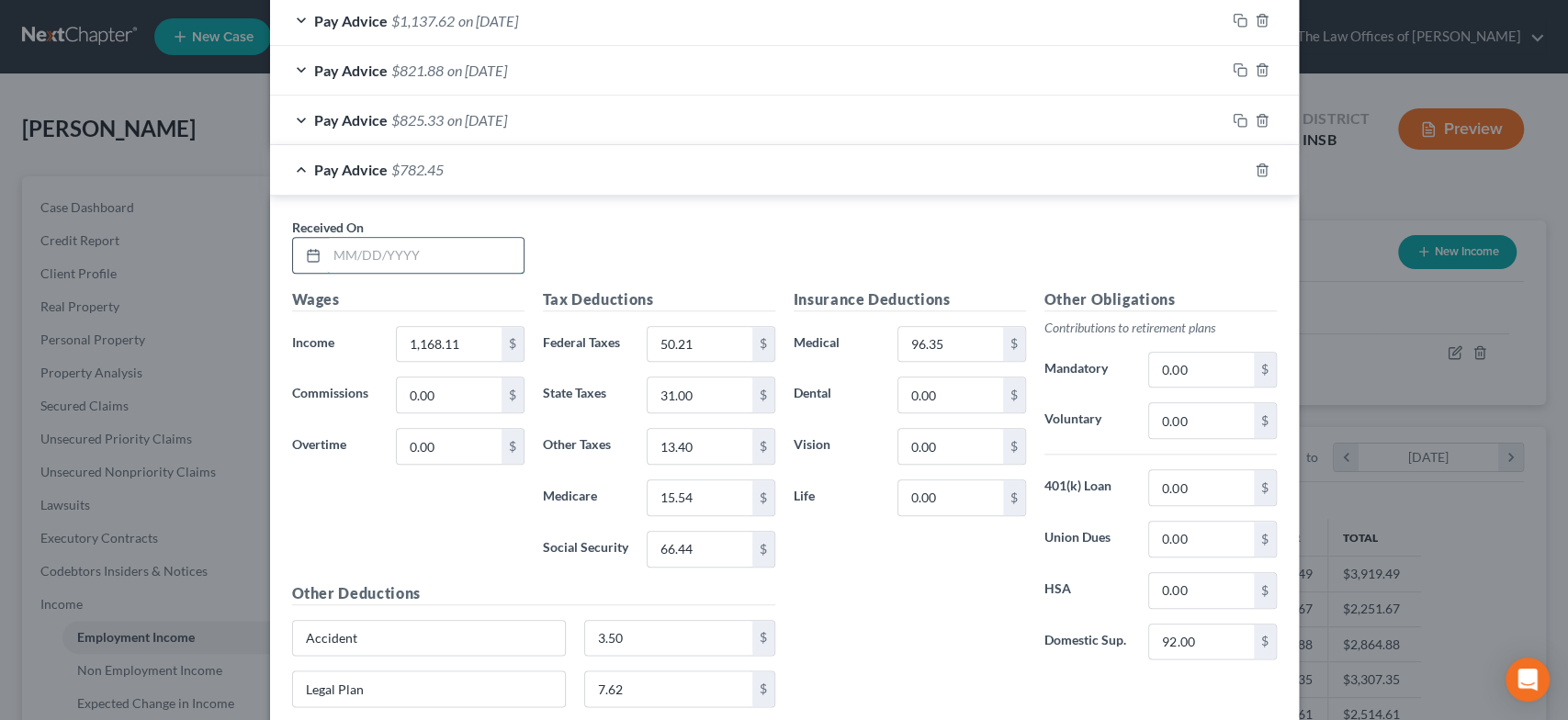
click at [391, 257] on input "text" at bounding box center [425, 255] width 197 height 35
type input "9/12/25"
type input "2,602.36"
click at [694, 352] on input "50.21" at bounding box center [700, 345] width 104 height 35
type input "228.78"
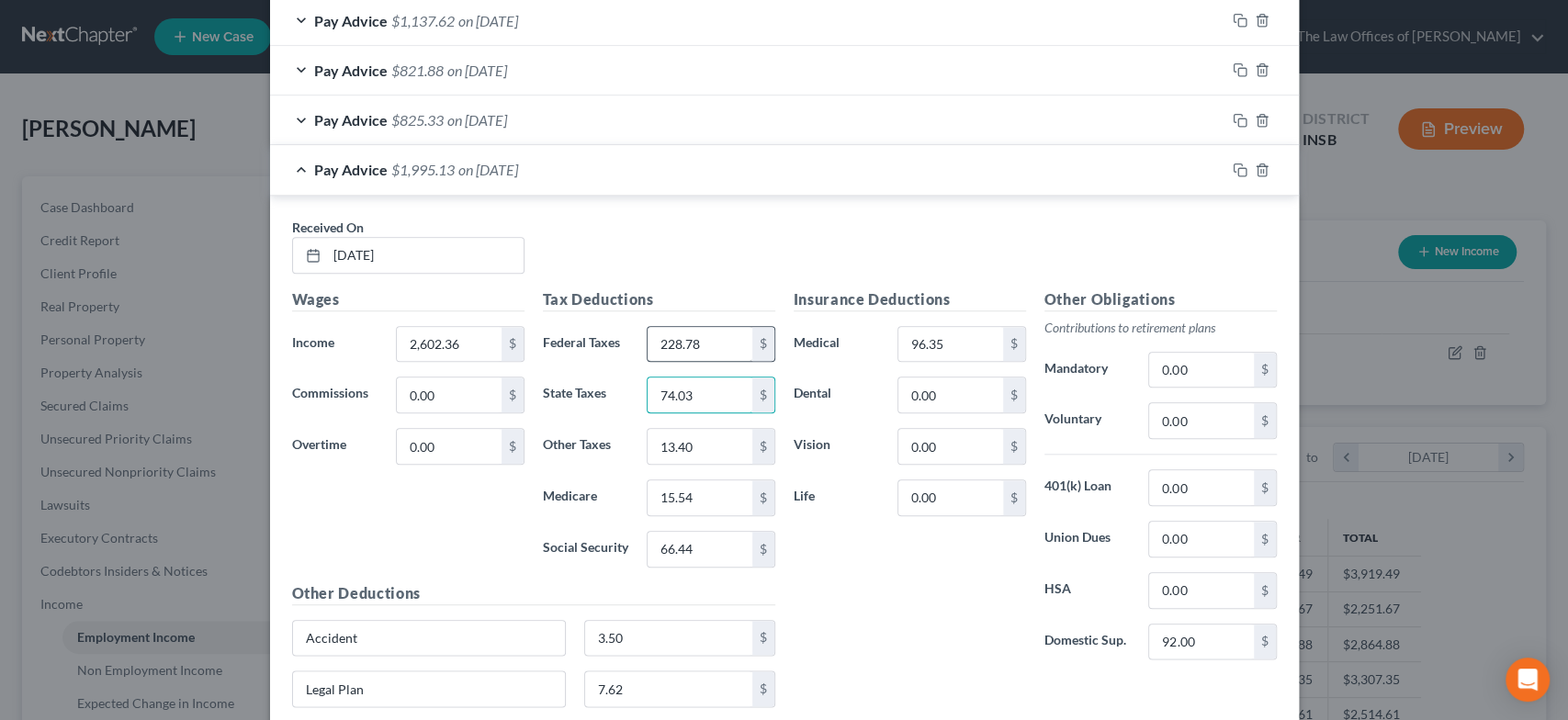
type input "74.03"
type input "31.33"
type input "36.34"
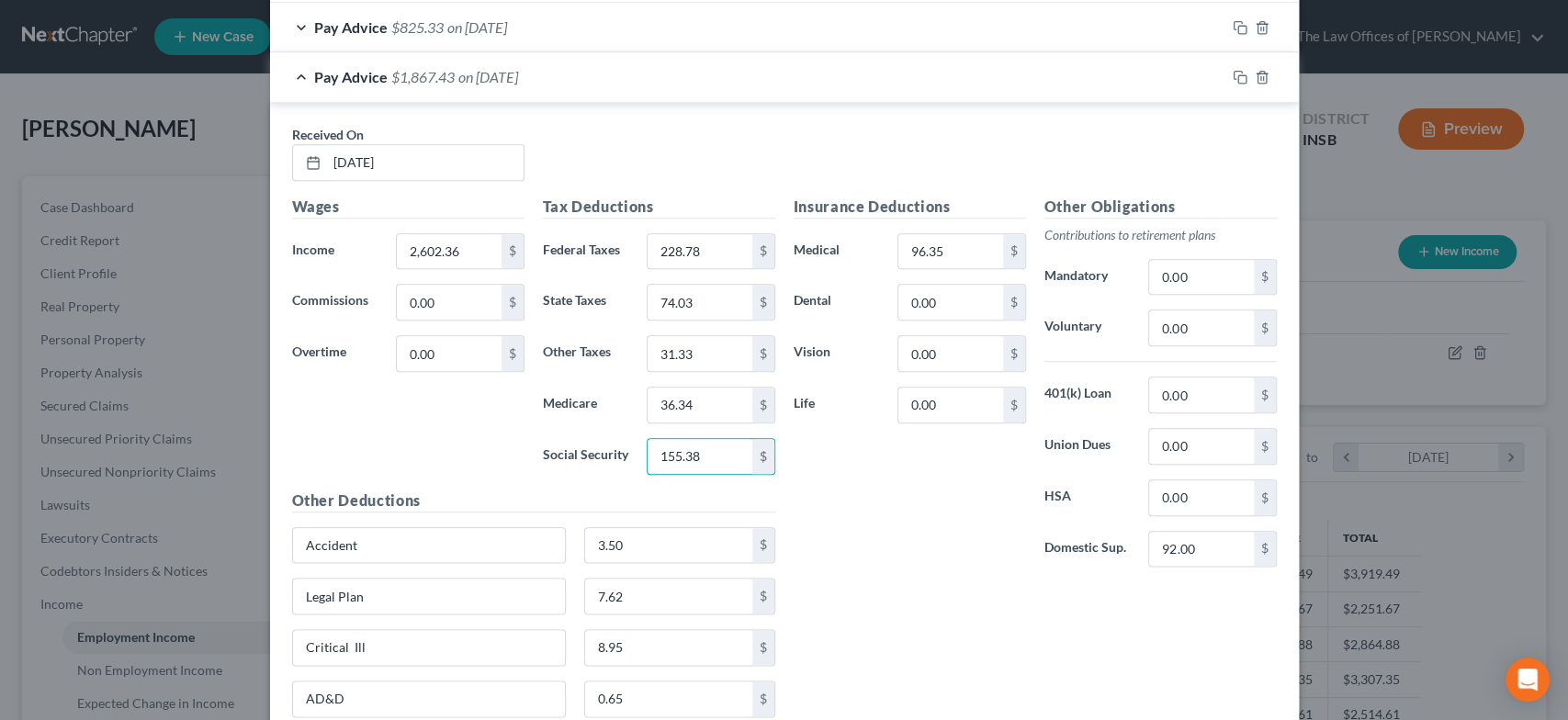
scroll to position [1193, 0]
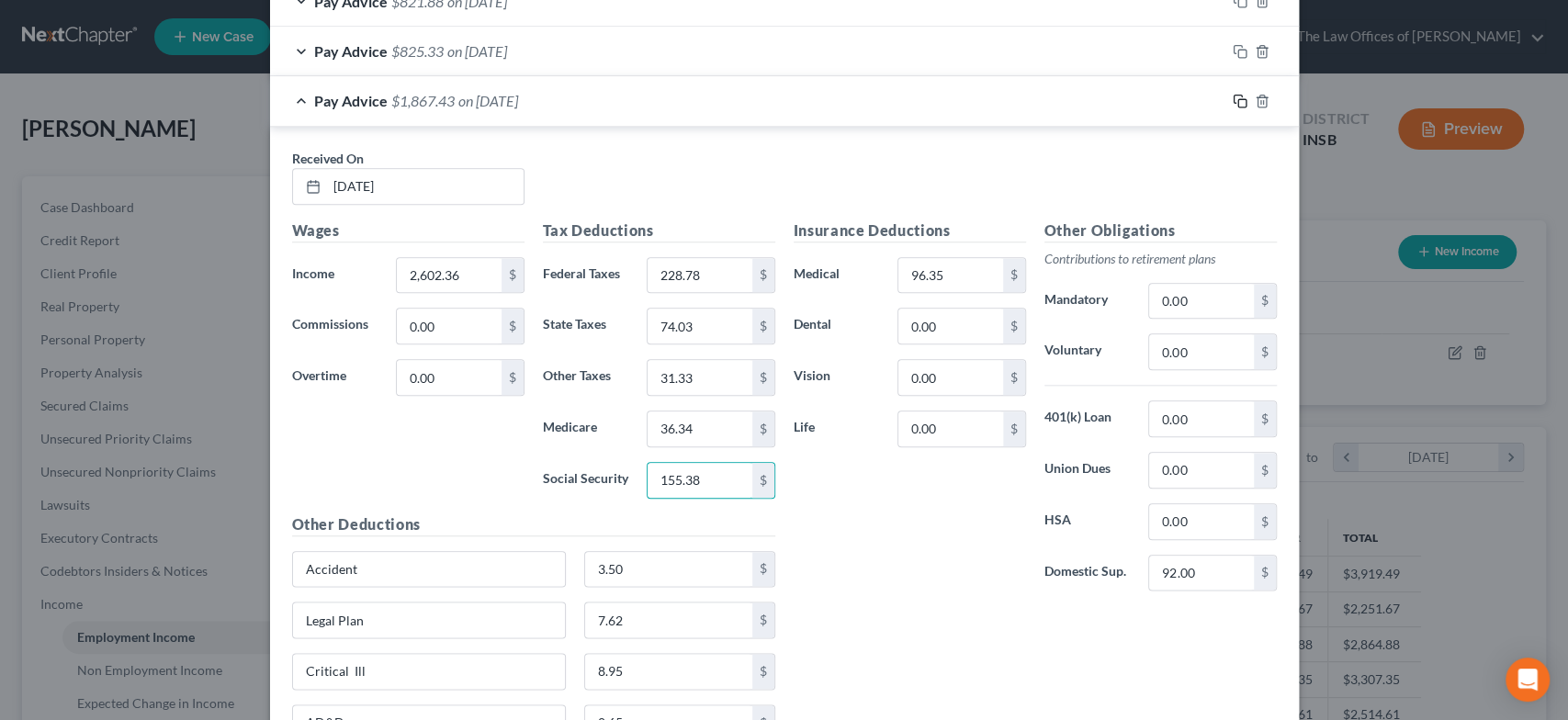
type input "155.38"
click at [1238, 99] on rect "button" at bounding box center [1242, 103] width 8 height 8
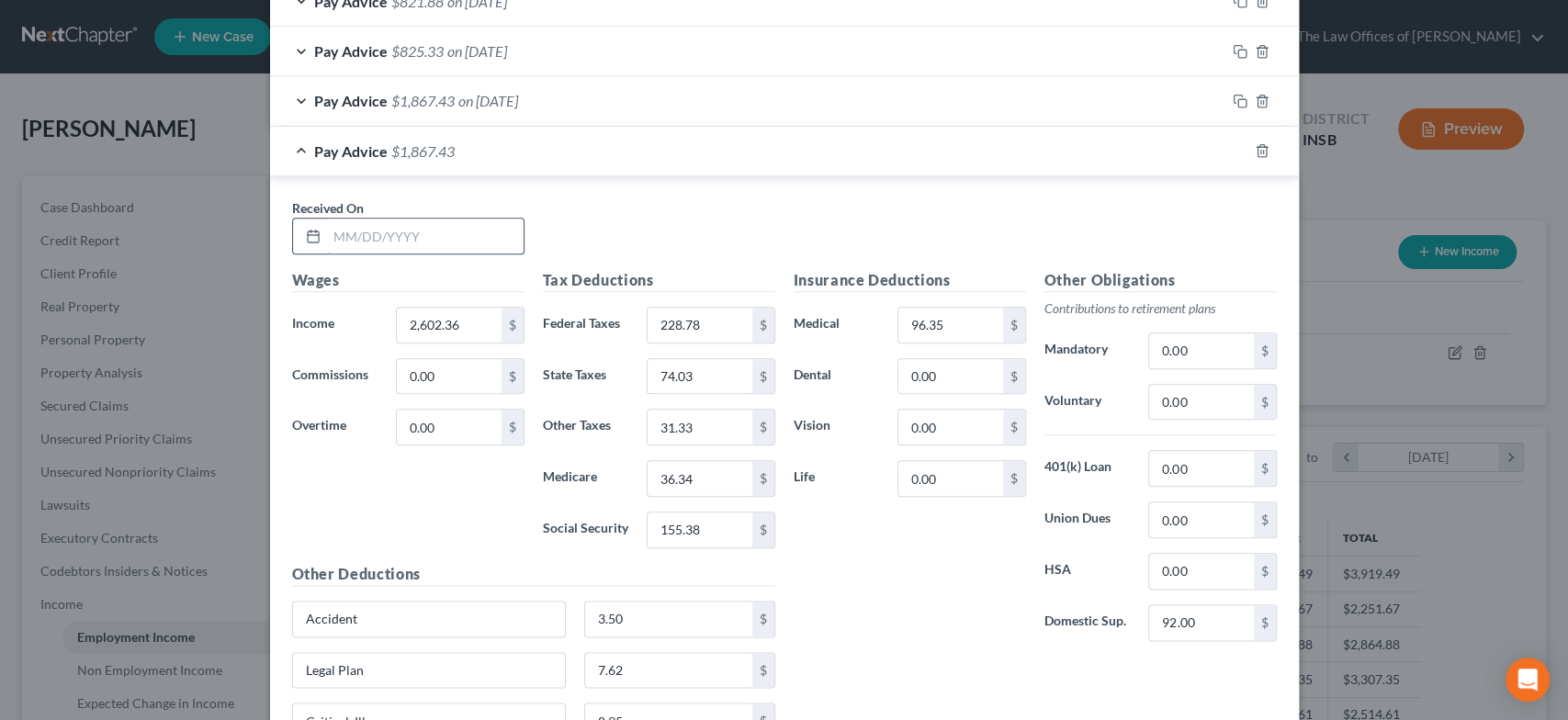
click at [415, 234] on input "text" at bounding box center [425, 236] width 197 height 35
type input "9/26/25"
type input "2,054.72"
type input "156.60"
type input "57.60"
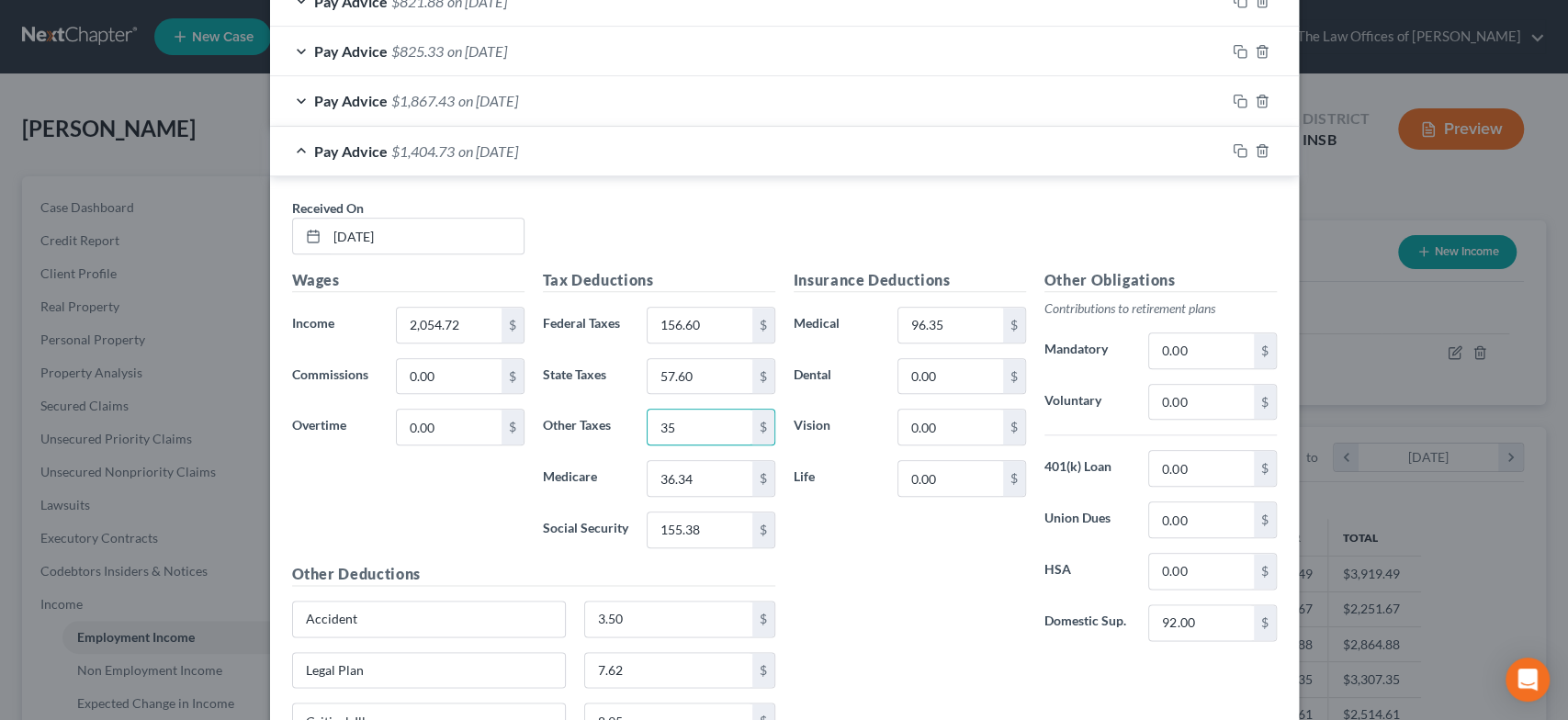
type input "3"
type input "24.48"
type input "28.40"
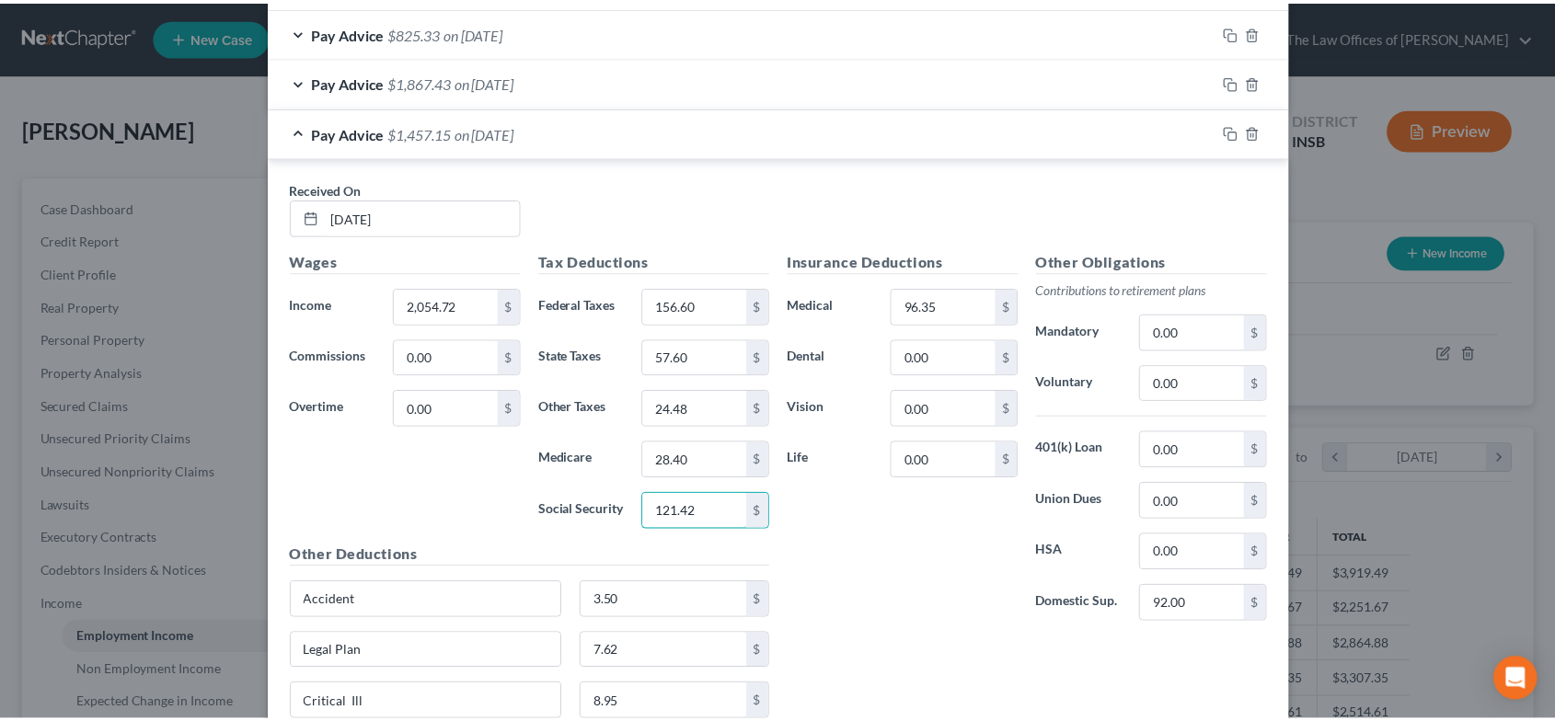
scroll to position [1391, 0]
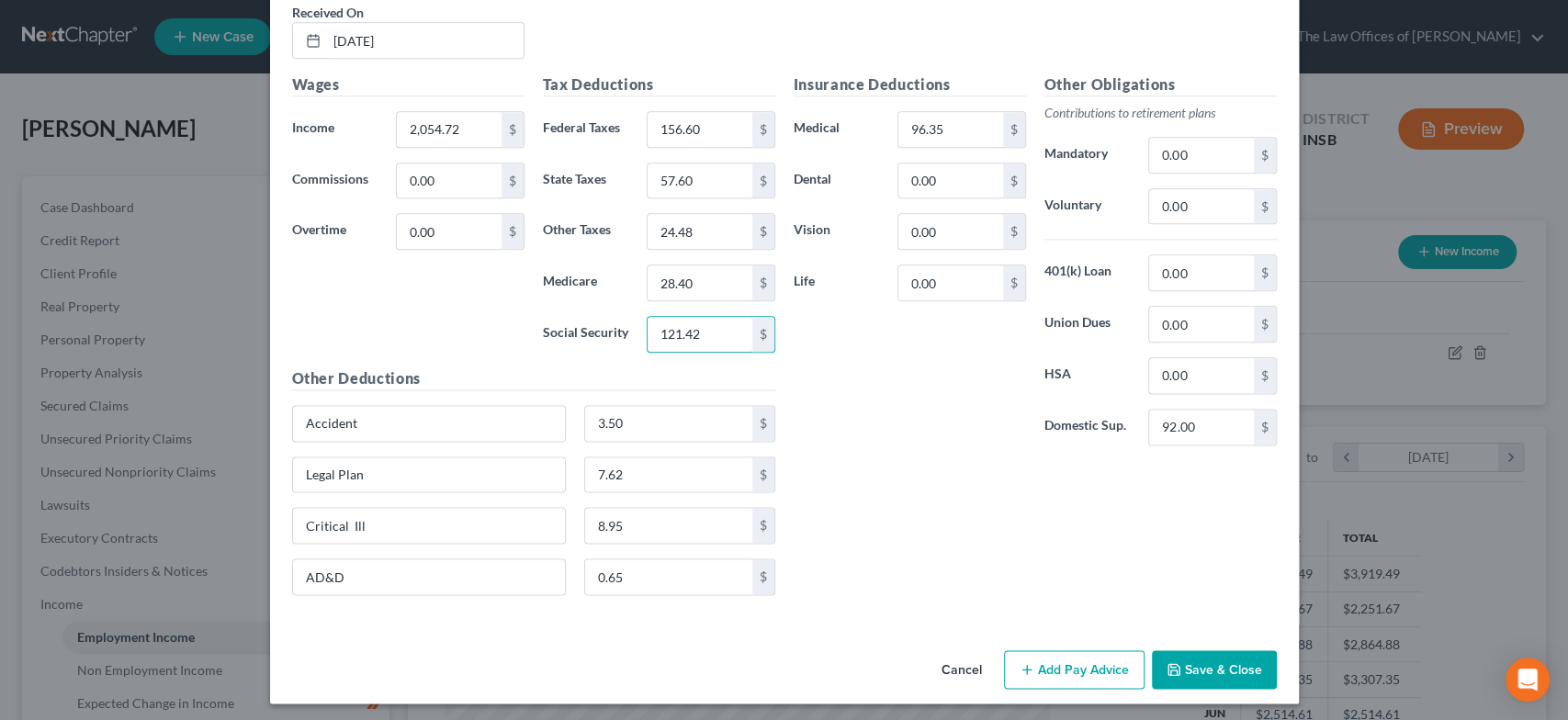
type input "121.42"
click at [1190, 655] on button "Save & Close" at bounding box center [1214, 669] width 125 height 39
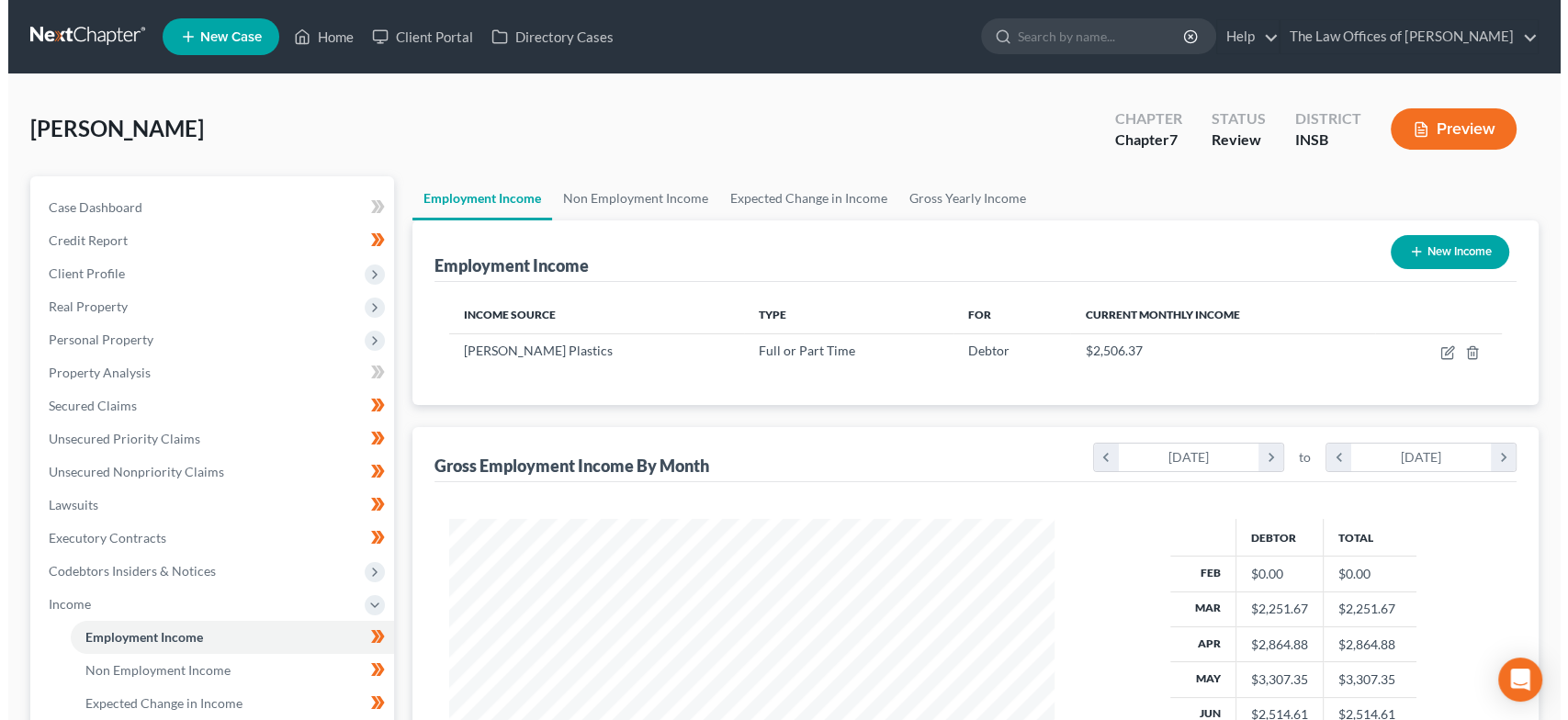
scroll to position [918531, 917743]
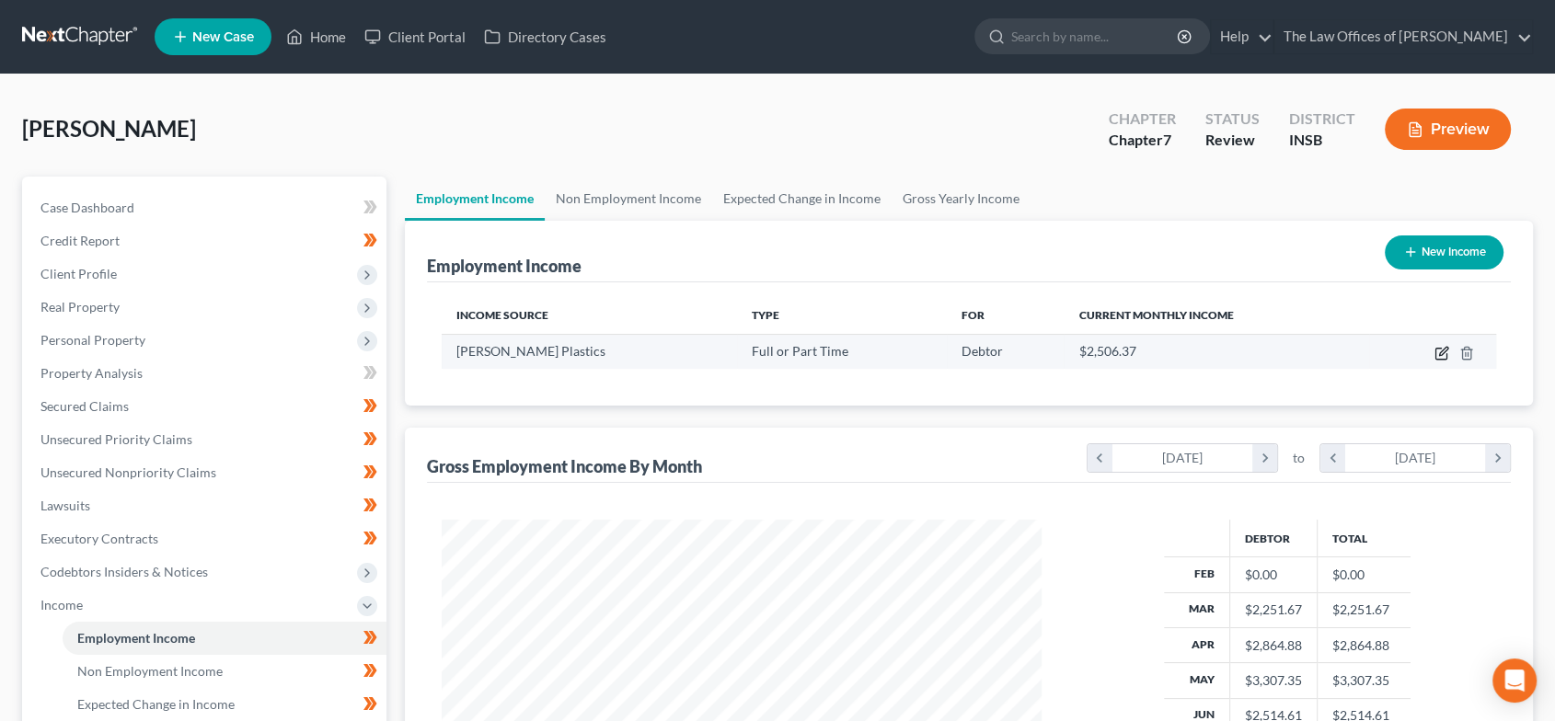
click at [1441, 349] on icon "button" at bounding box center [1441, 353] width 15 height 15
select select "0"
select select "15"
select select "2"
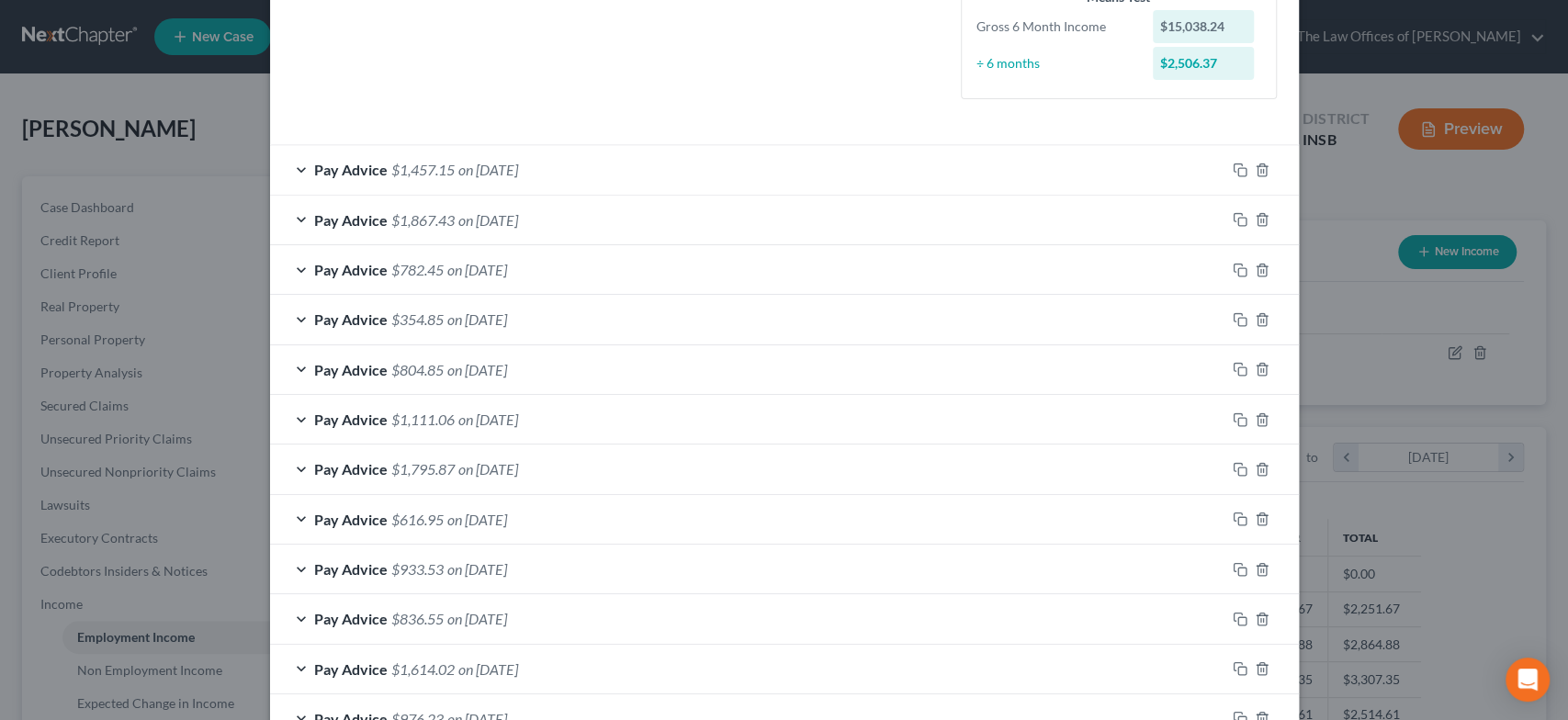
scroll to position [693, 0]
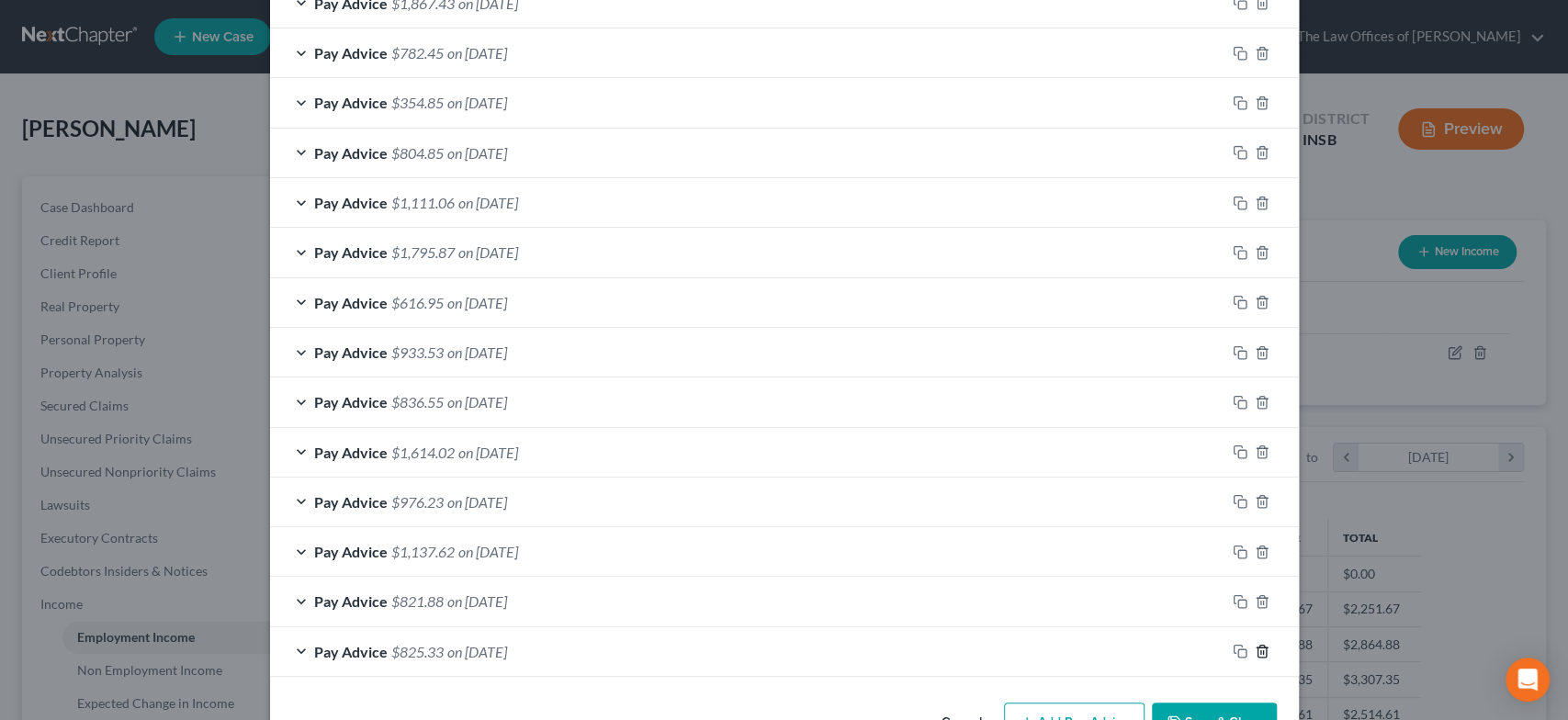
click at [1258, 647] on icon "button" at bounding box center [1262, 652] width 8 height 12
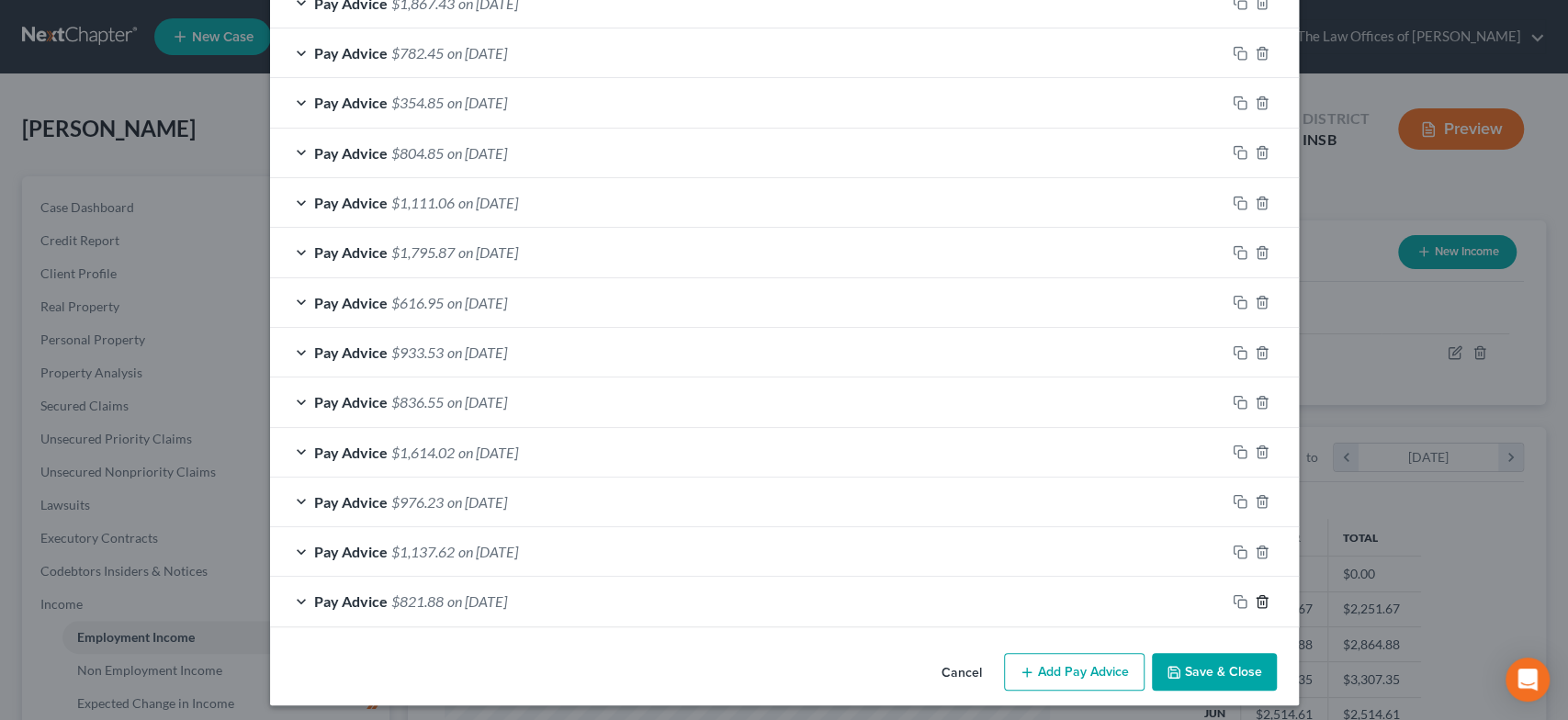
click at [1257, 594] on icon "button" at bounding box center [1262, 601] width 15 height 15
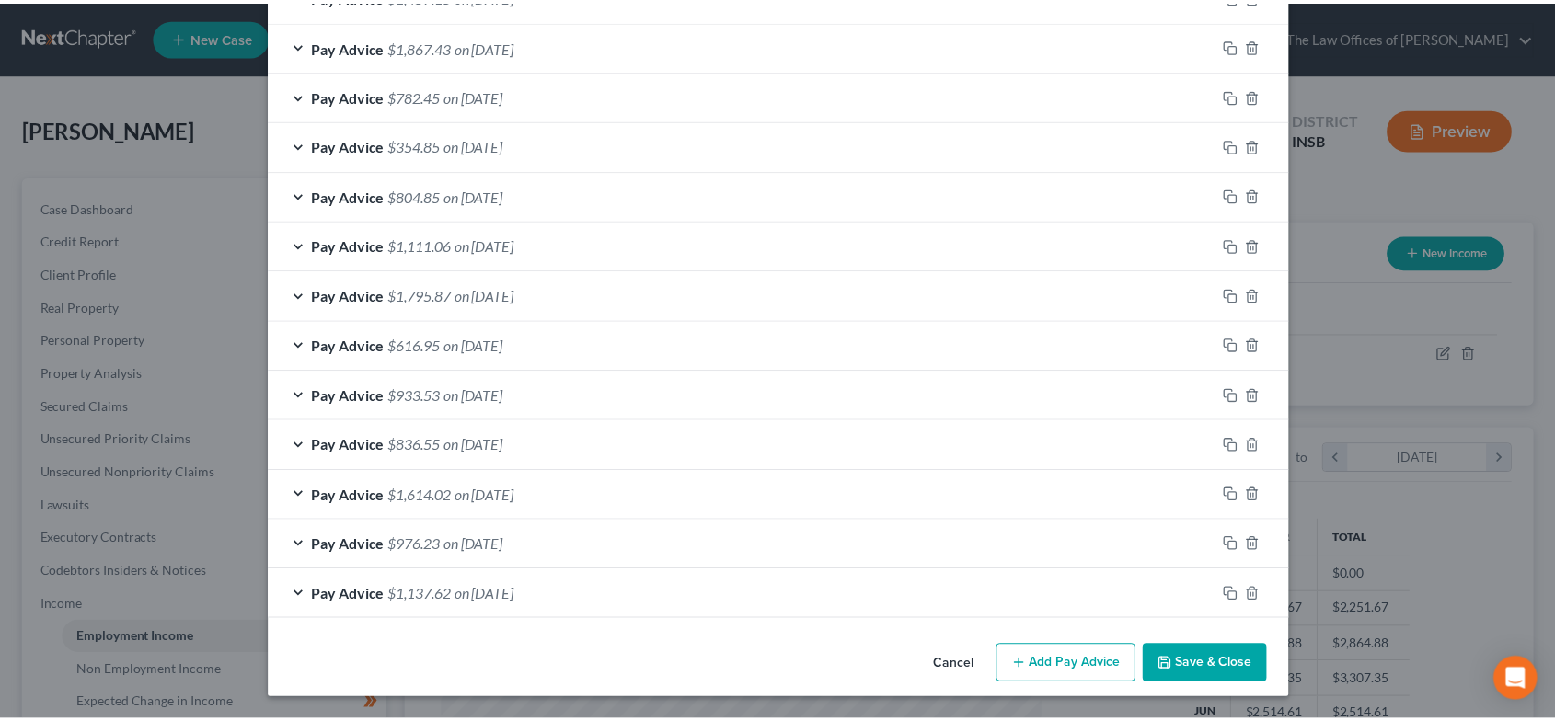
scroll to position [650, 0]
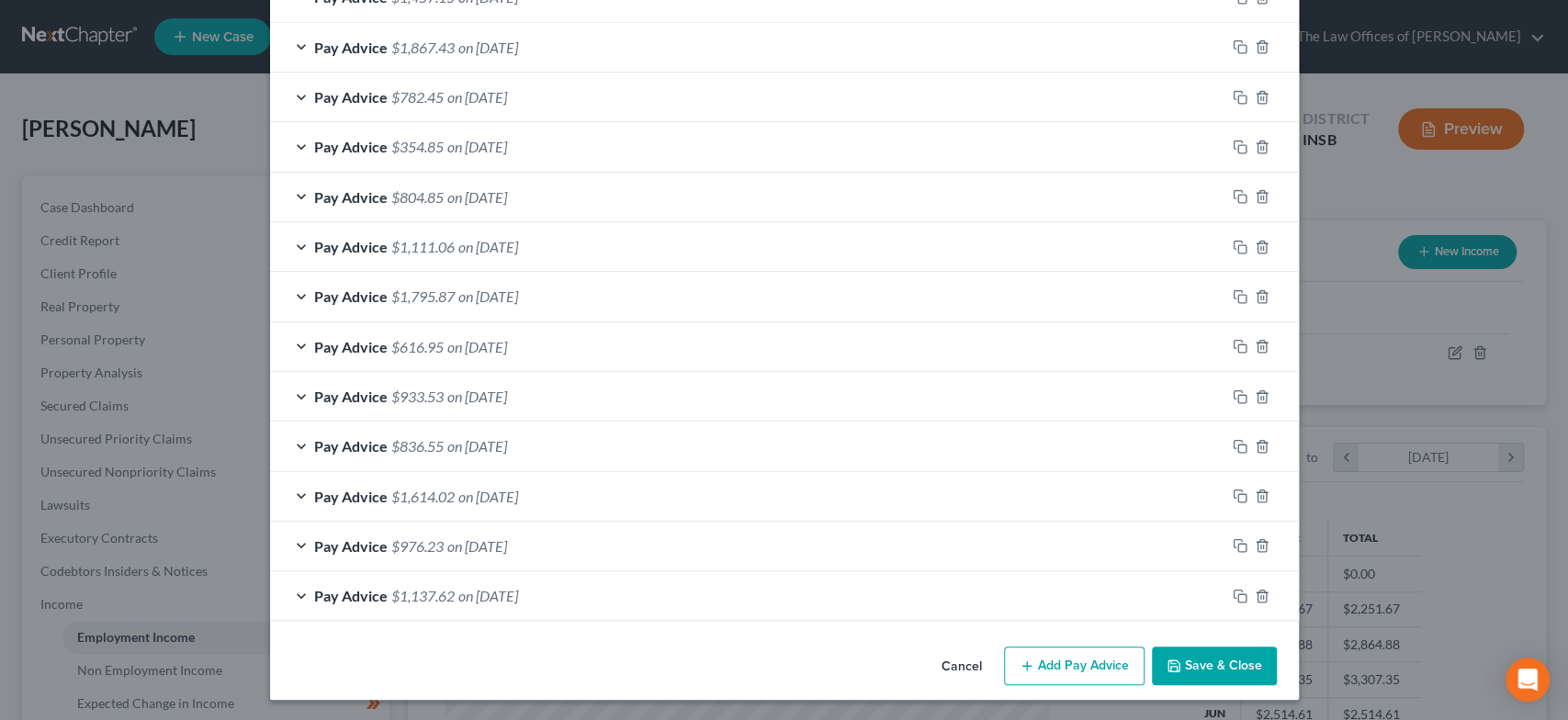
click at [1238, 654] on button "Save & Close" at bounding box center [1214, 666] width 125 height 39
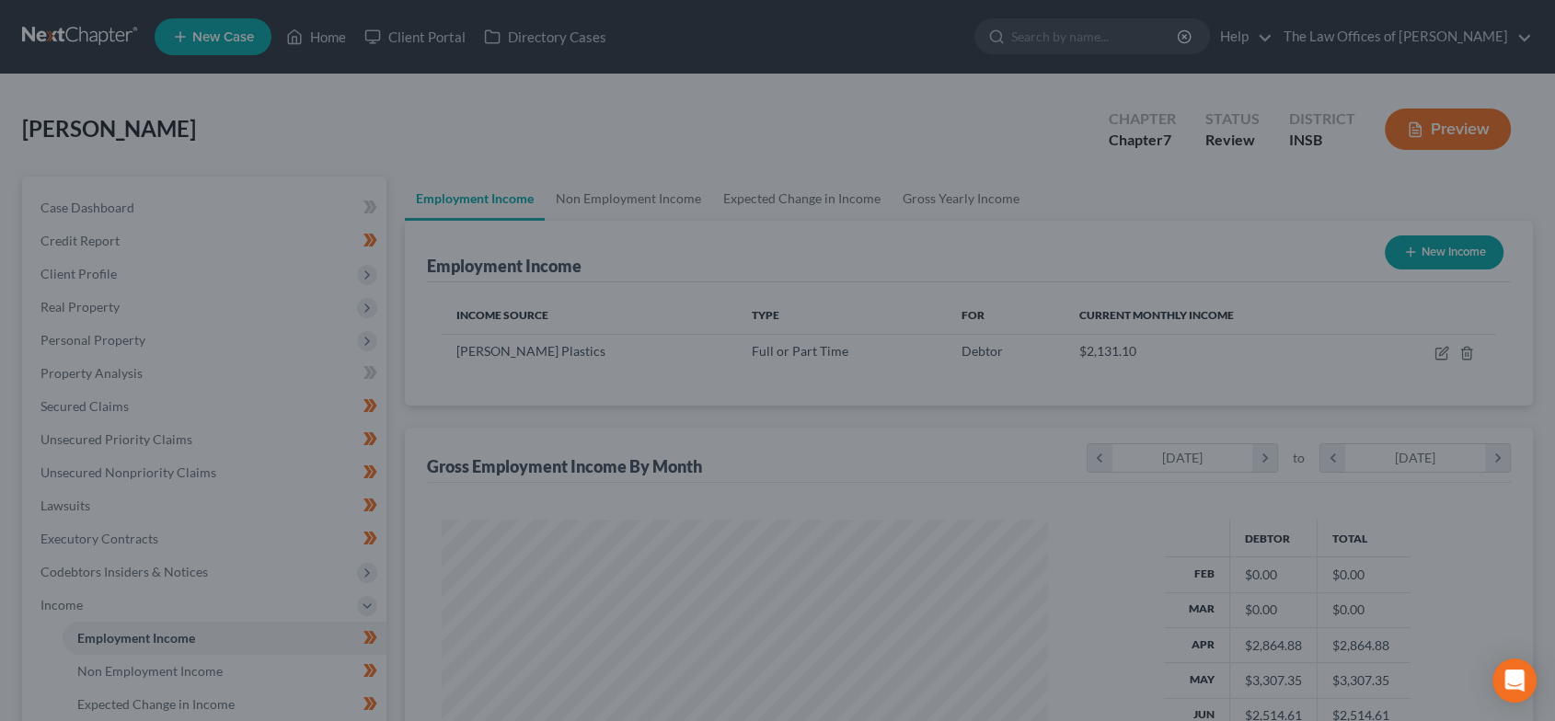
scroll to position [919807, 919499]
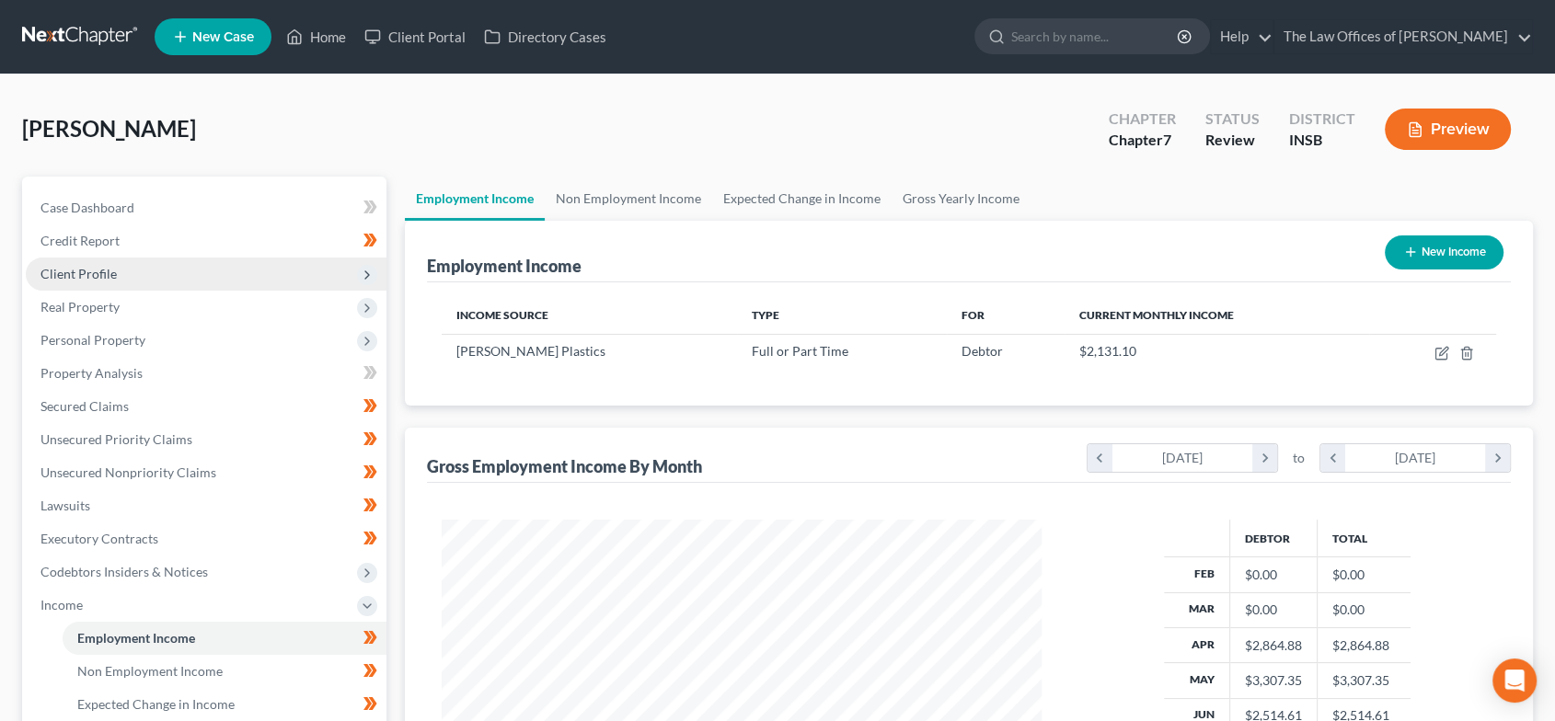
click at [137, 279] on span "Client Profile" at bounding box center [206, 274] width 361 height 33
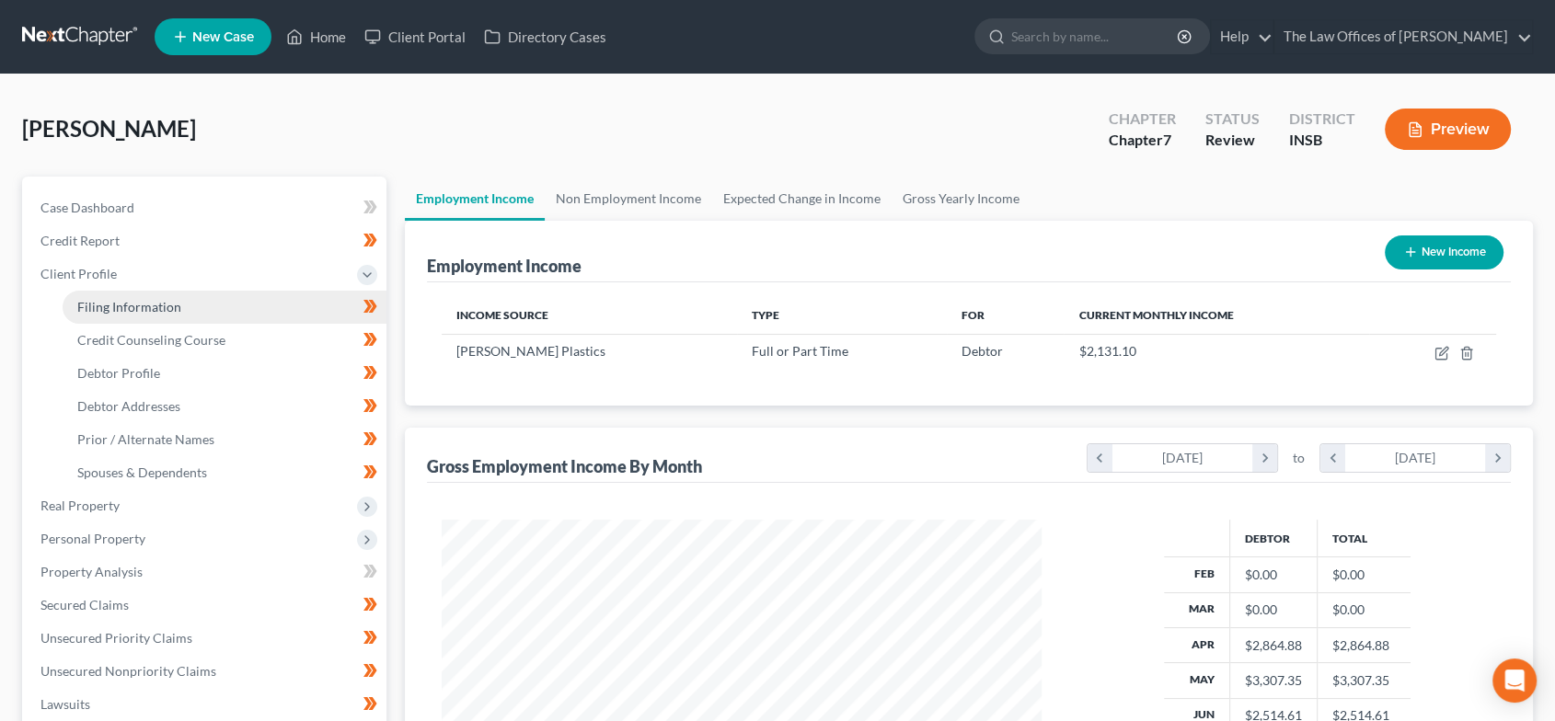
click at [147, 307] on span "Filing Information" at bounding box center [129, 307] width 104 height 16
select select "1"
select select "0"
select select "28"
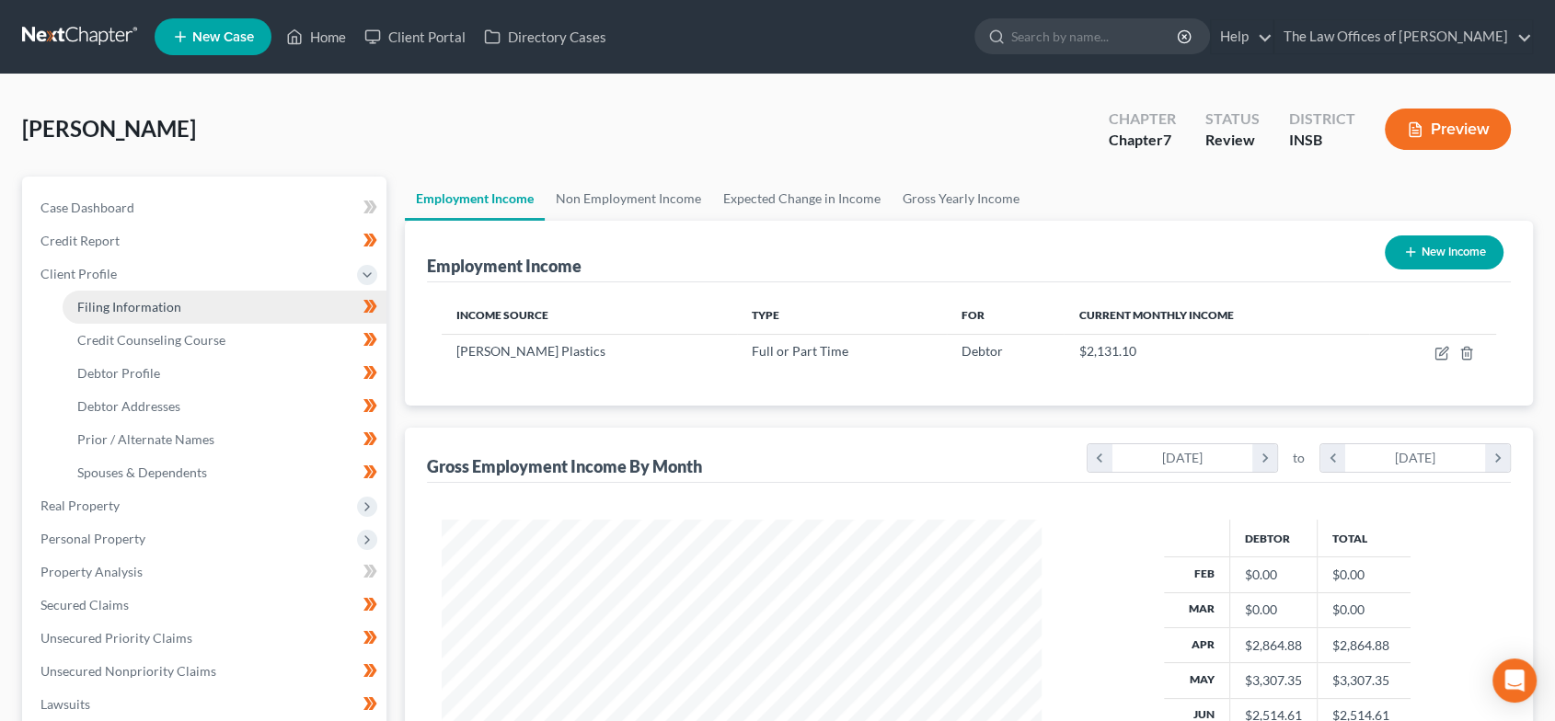
select select "0"
select select "15"
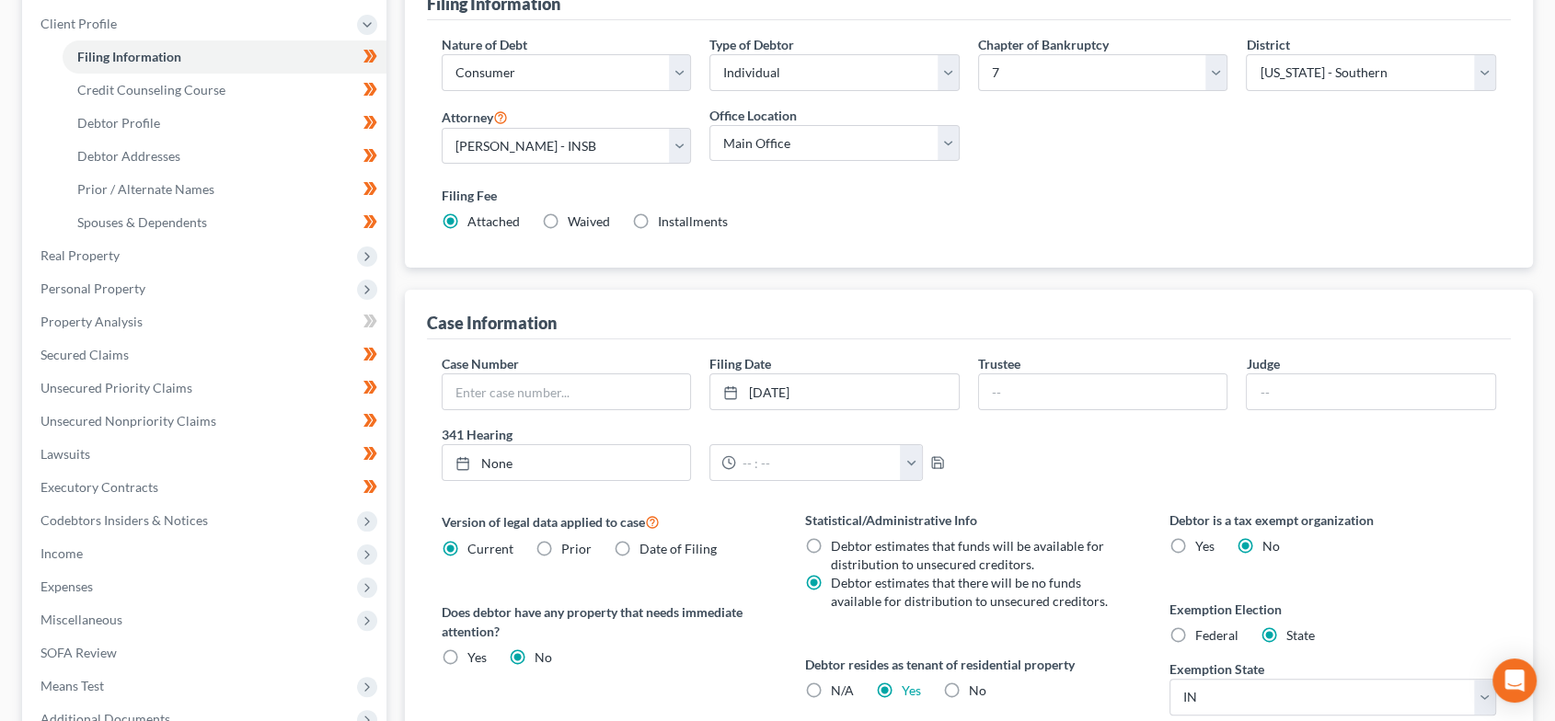
scroll to position [272, 0]
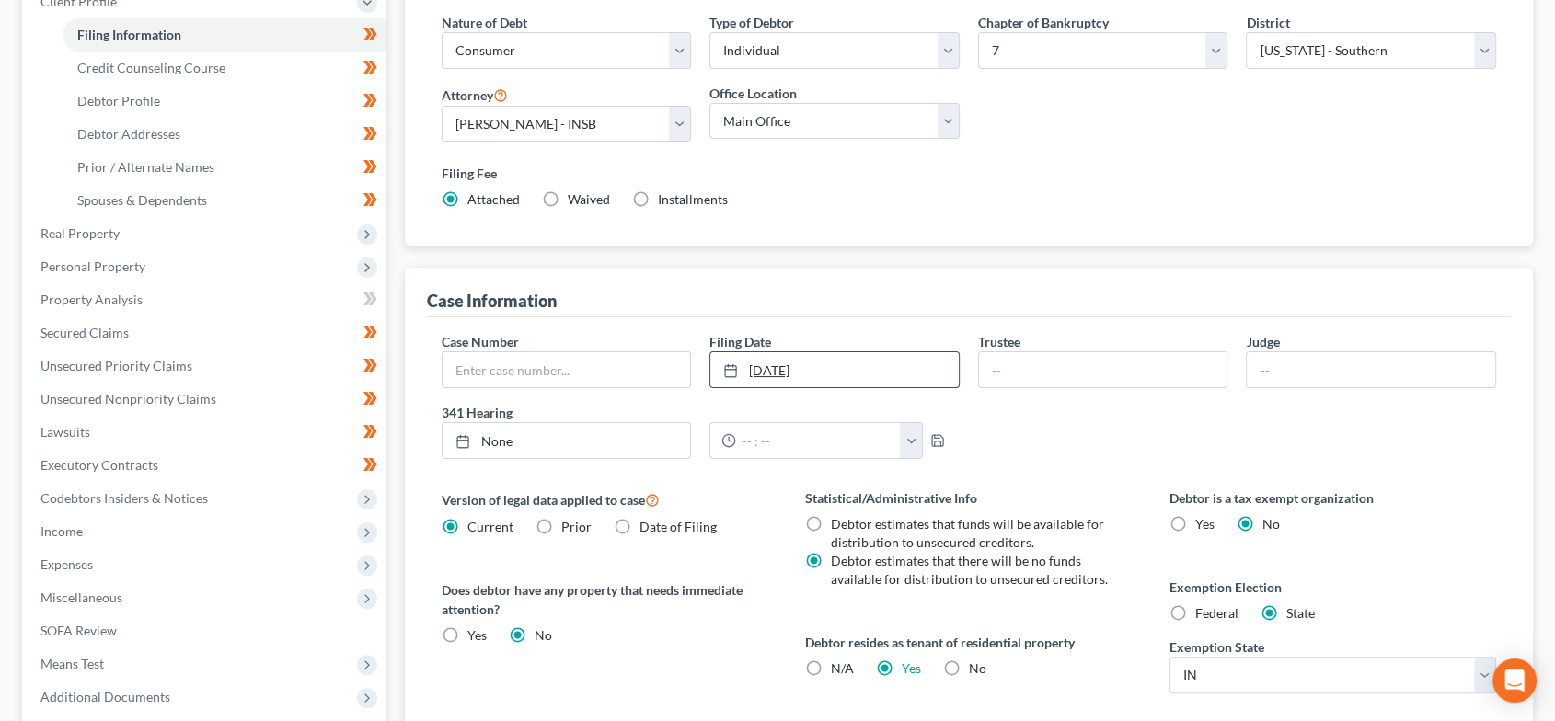
click at [801, 367] on link "8/31/2025" at bounding box center [834, 369] width 248 height 35
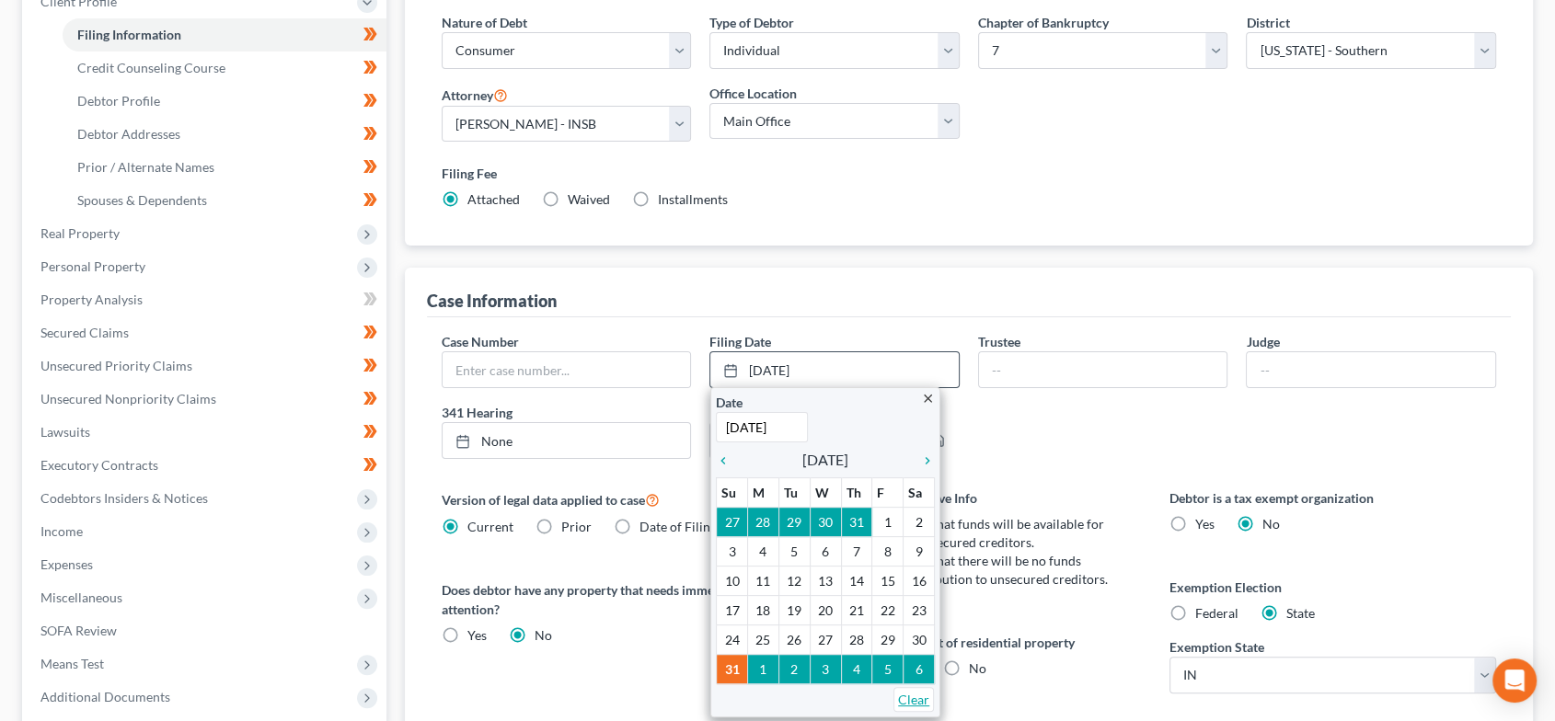
click at [905, 697] on link "Clear" at bounding box center [913, 699] width 40 height 25
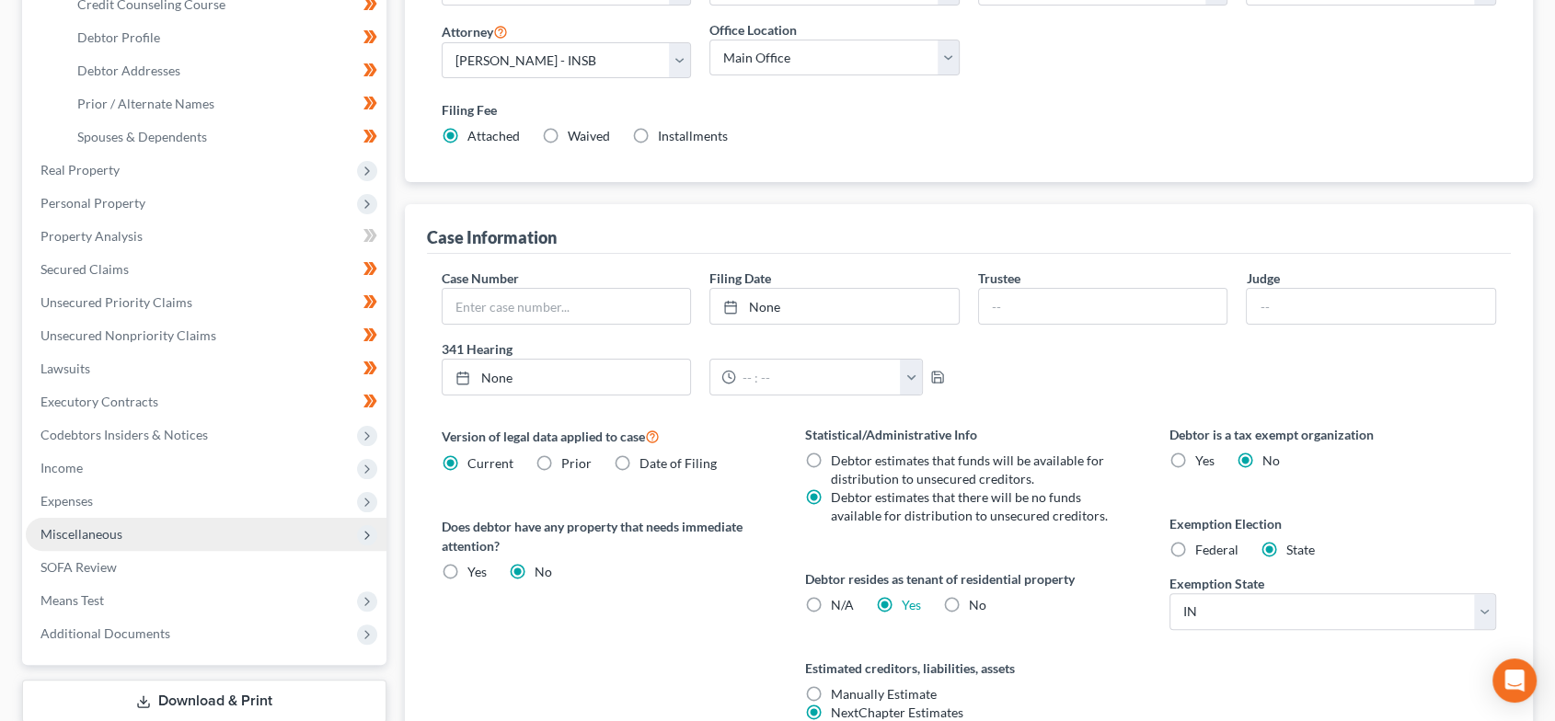
scroll to position [508, 0]
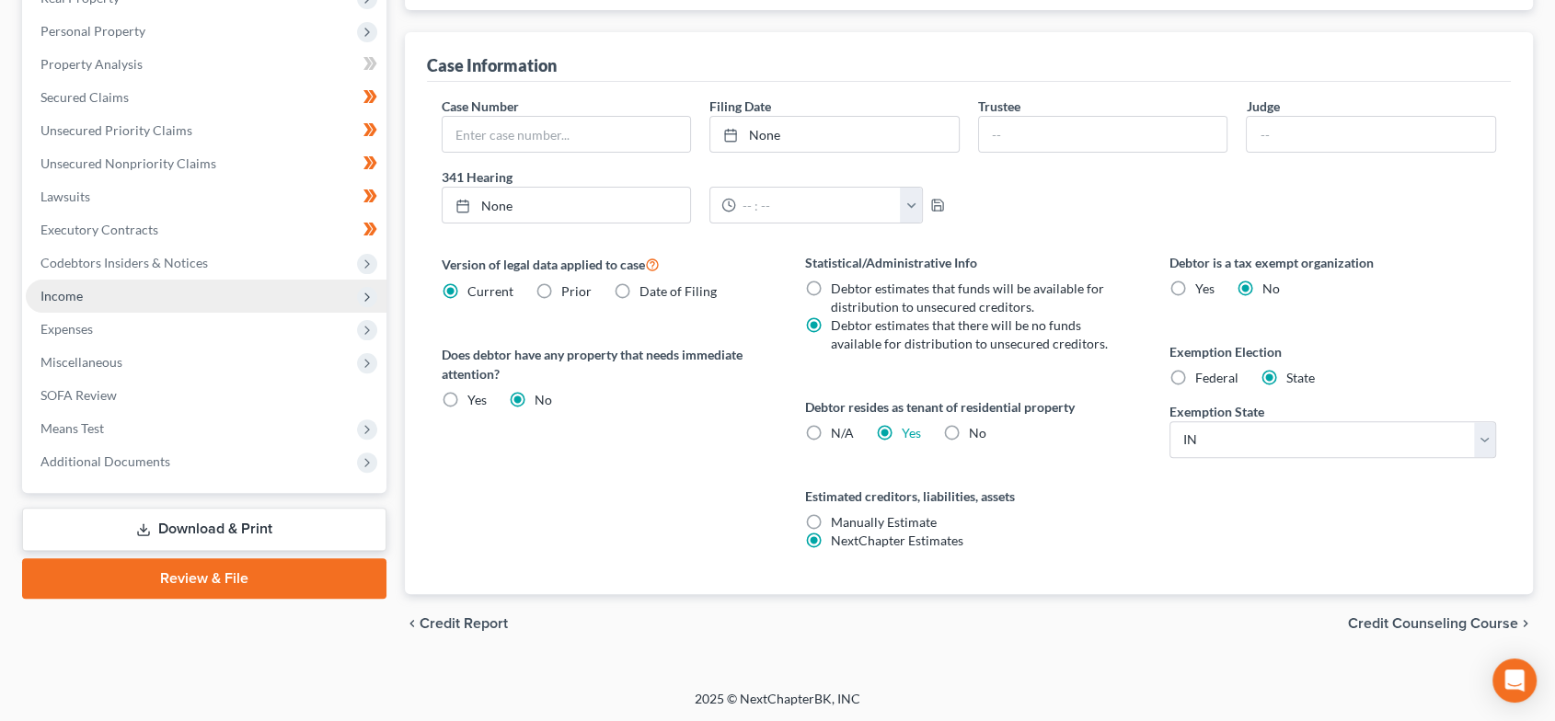
click at [133, 294] on span "Income" at bounding box center [206, 296] width 361 height 33
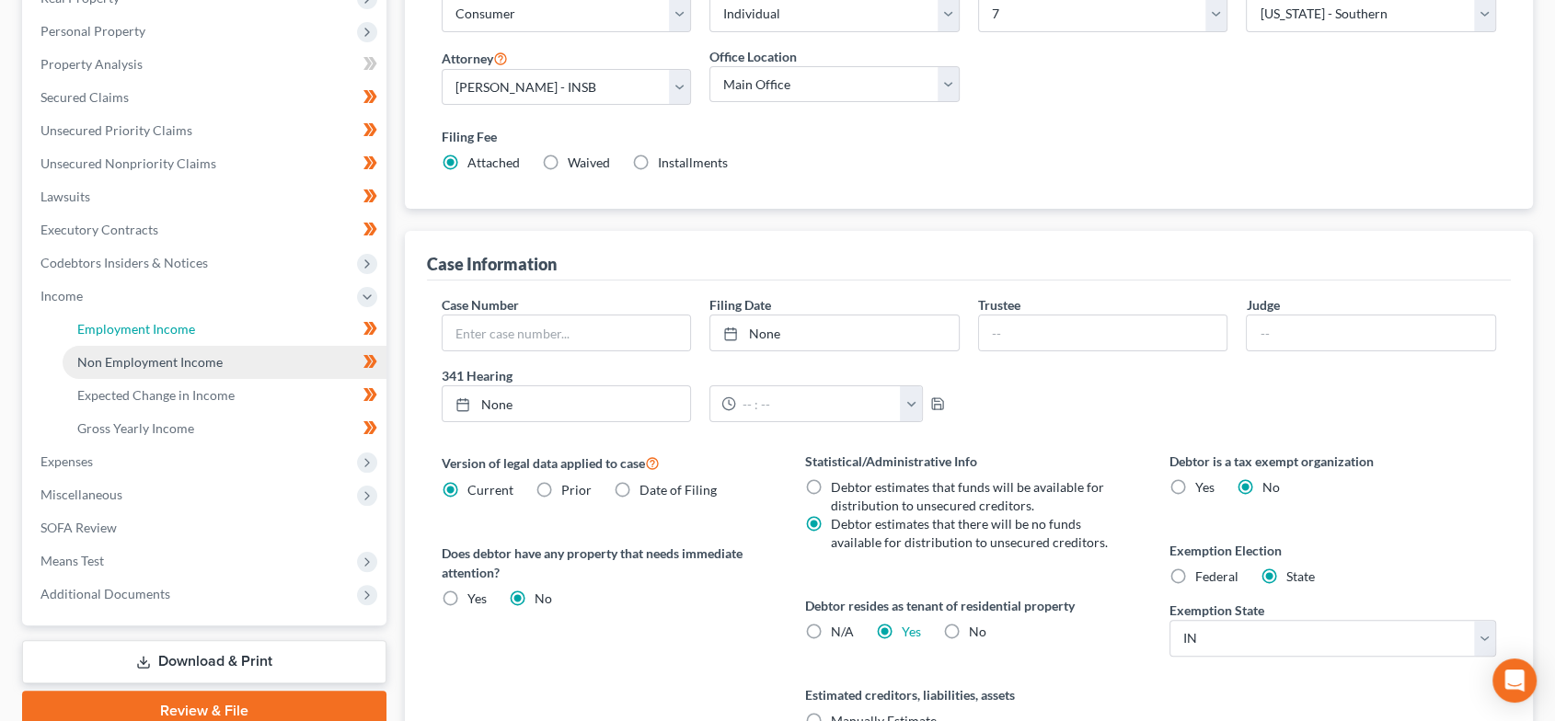
drag, startPoint x: 144, startPoint y: 325, endPoint x: 296, endPoint y: 349, distance: 153.7
click at [146, 327] on span "Employment Income" at bounding box center [136, 329] width 118 height 16
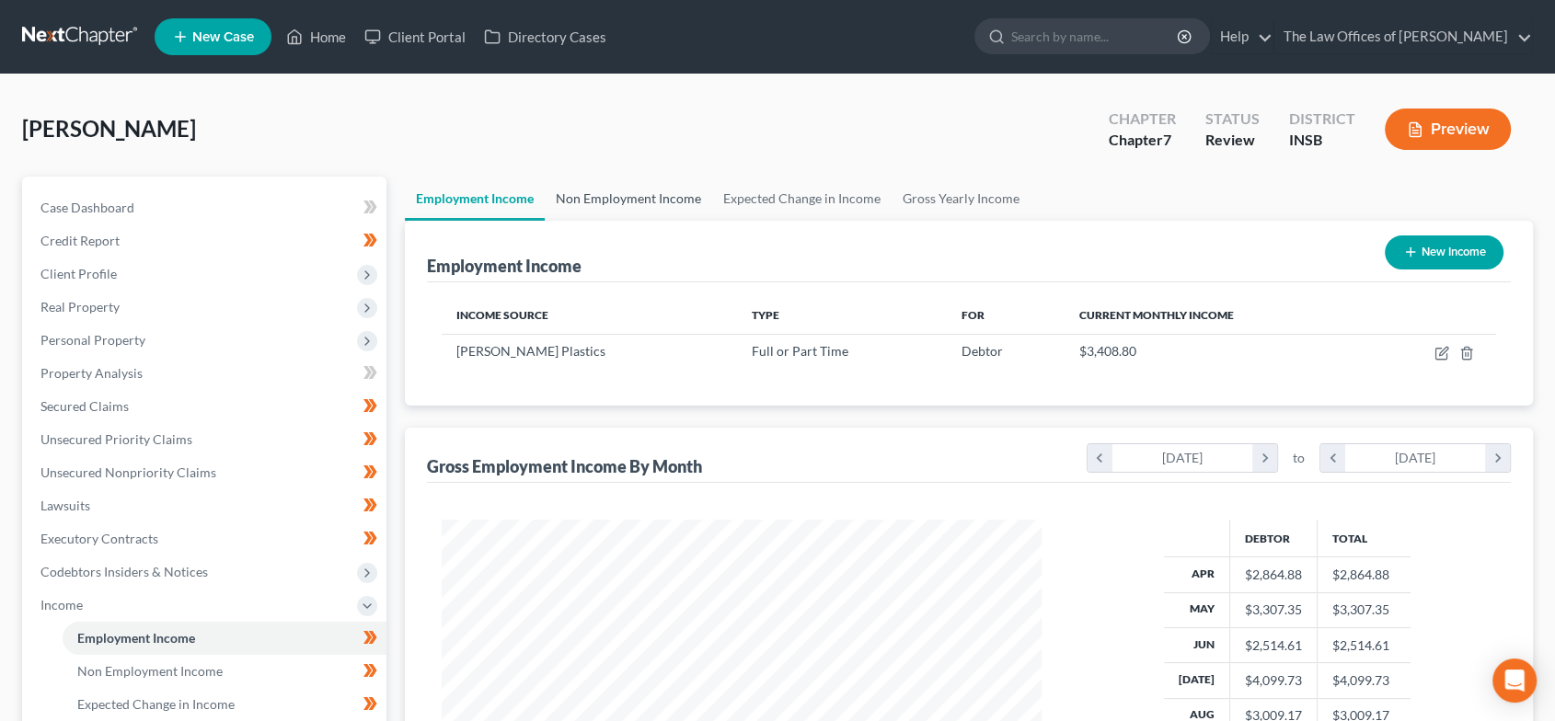
click at [635, 188] on link "Non Employment Income" at bounding box center [628, 199] width 167 height 44
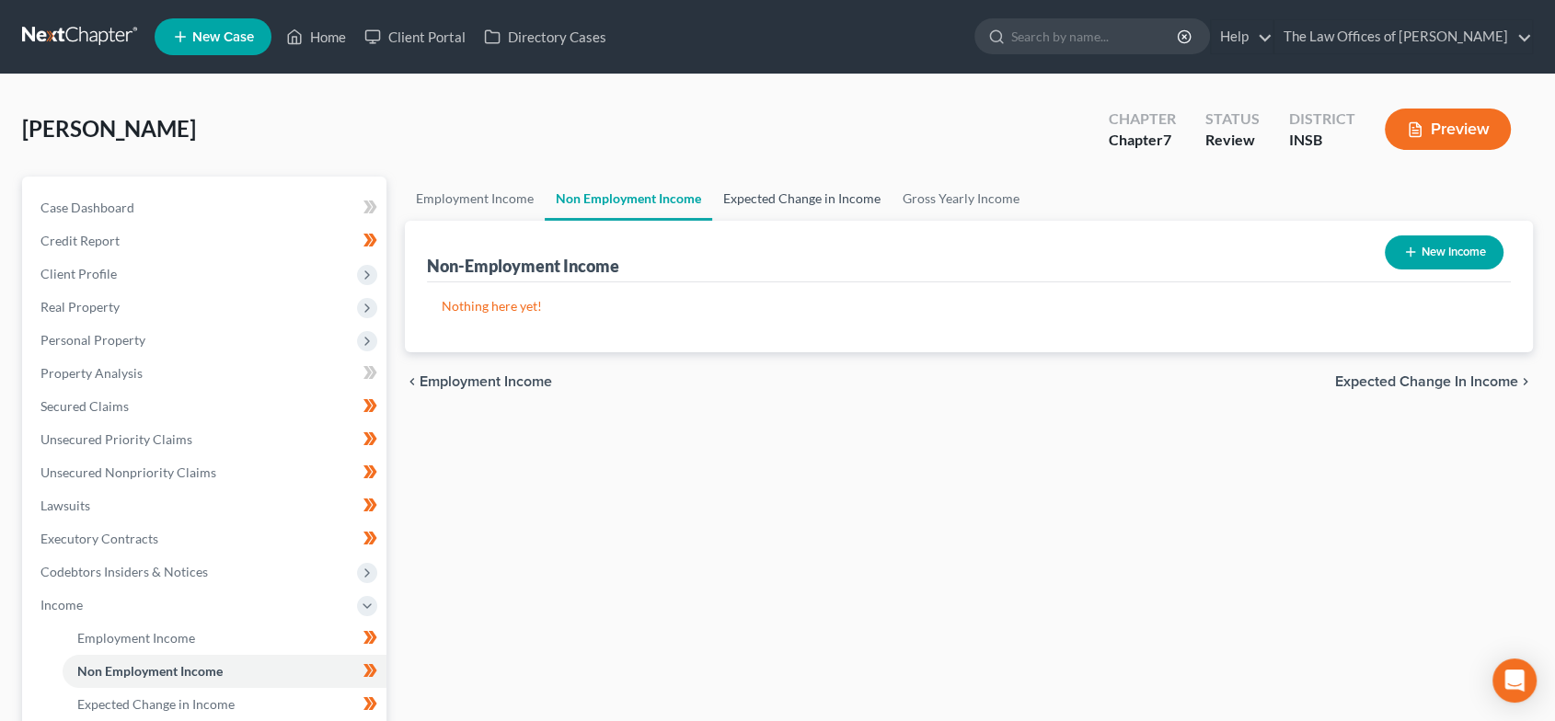
click at [840, 198] on link "Expected Change in Income" at bounding box center [801, 199] width 179 height 44
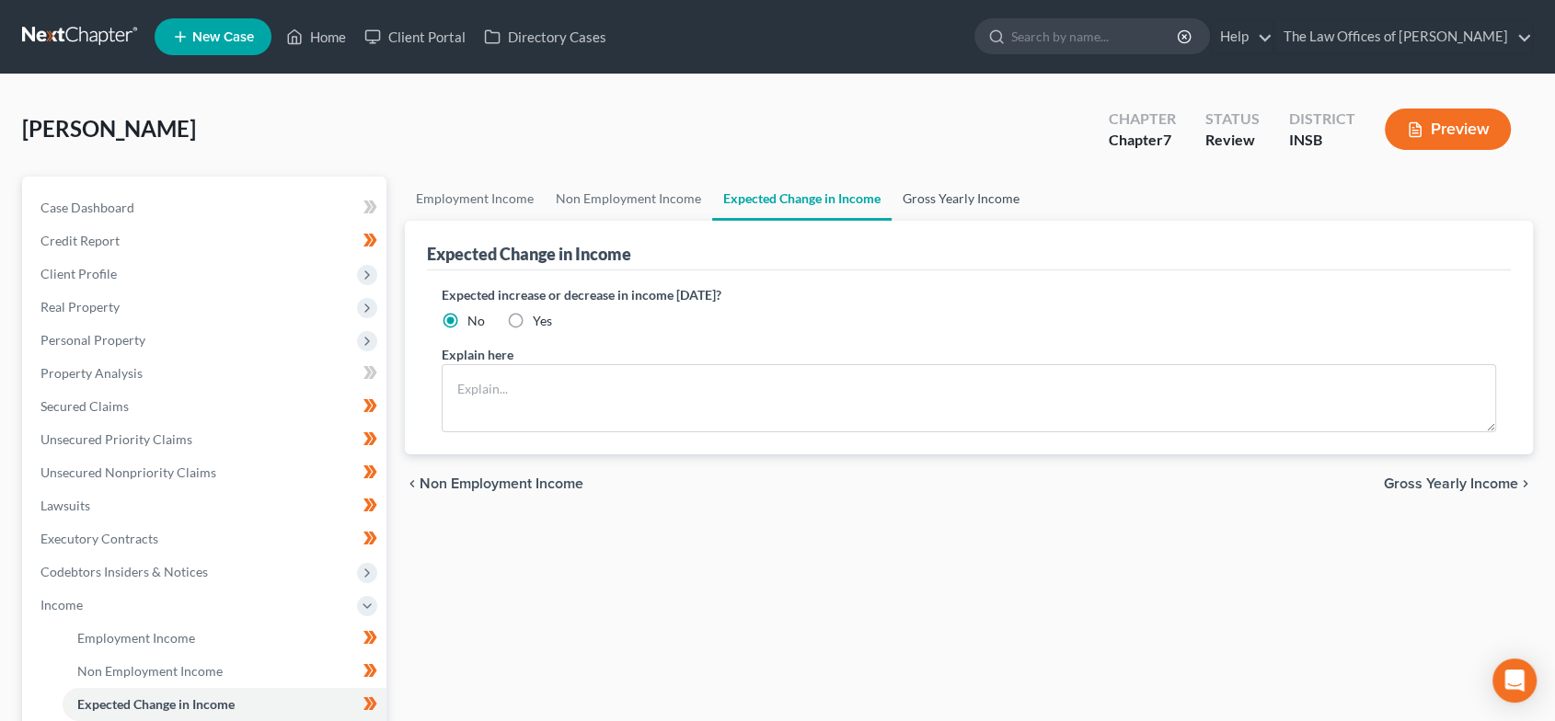
click at [953, 200] on link "Gross Yearly Income" at bounding box center [961, 199] width 139 height 44
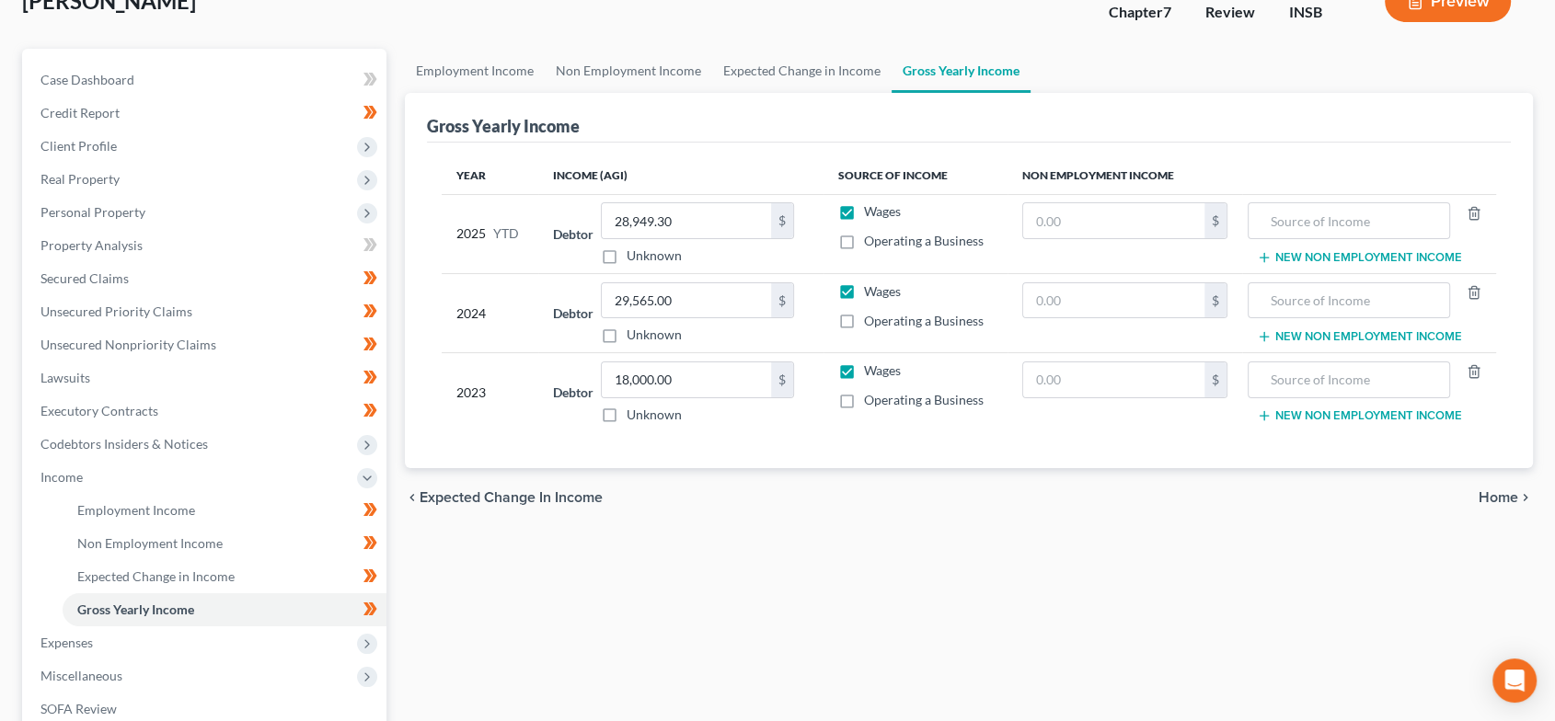
scroll to position [388, 0]
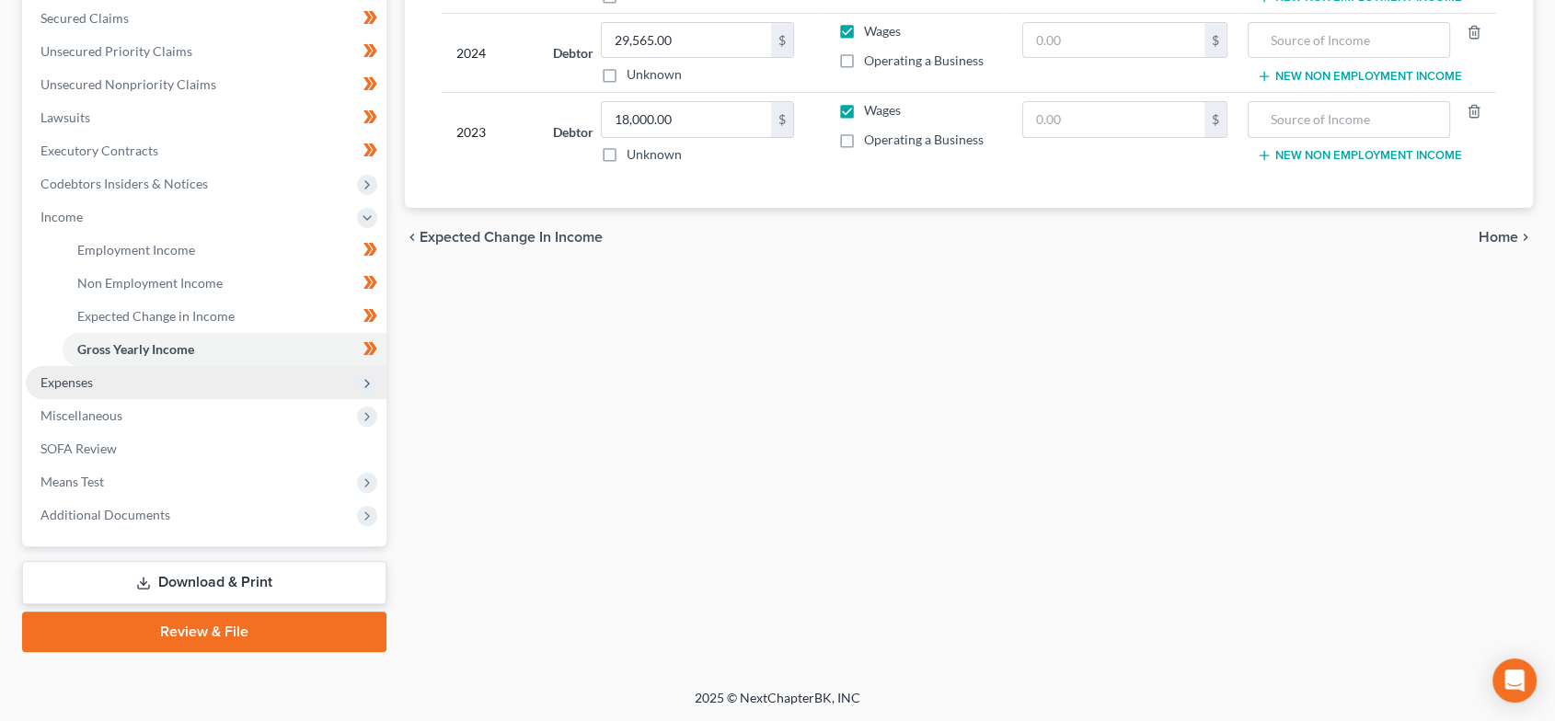
click at [96, 381] on span "Expenses" at bounding box center [206, 382] width 361 height 33
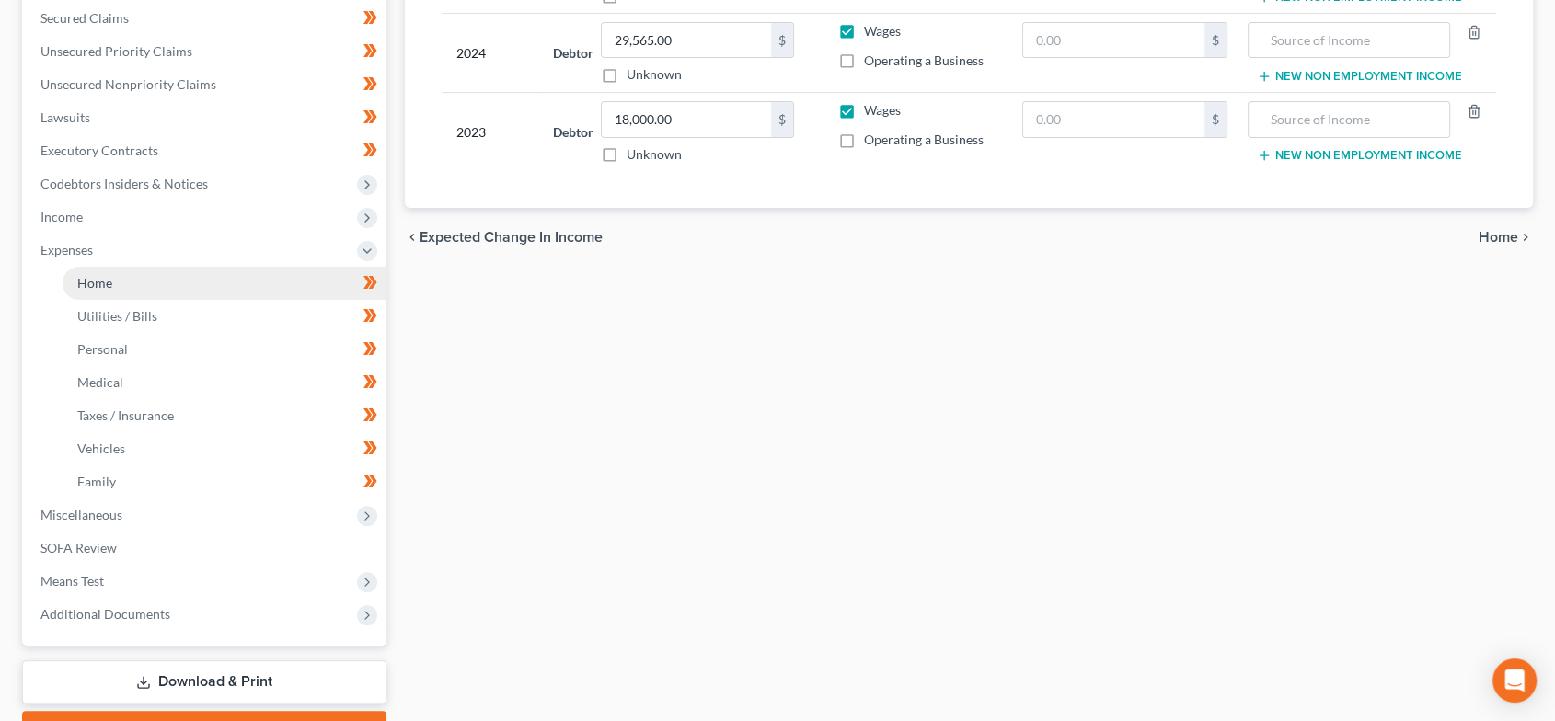
click at [110, 284] on span "Home" at bounding box center [94, 283] width 35 height 16
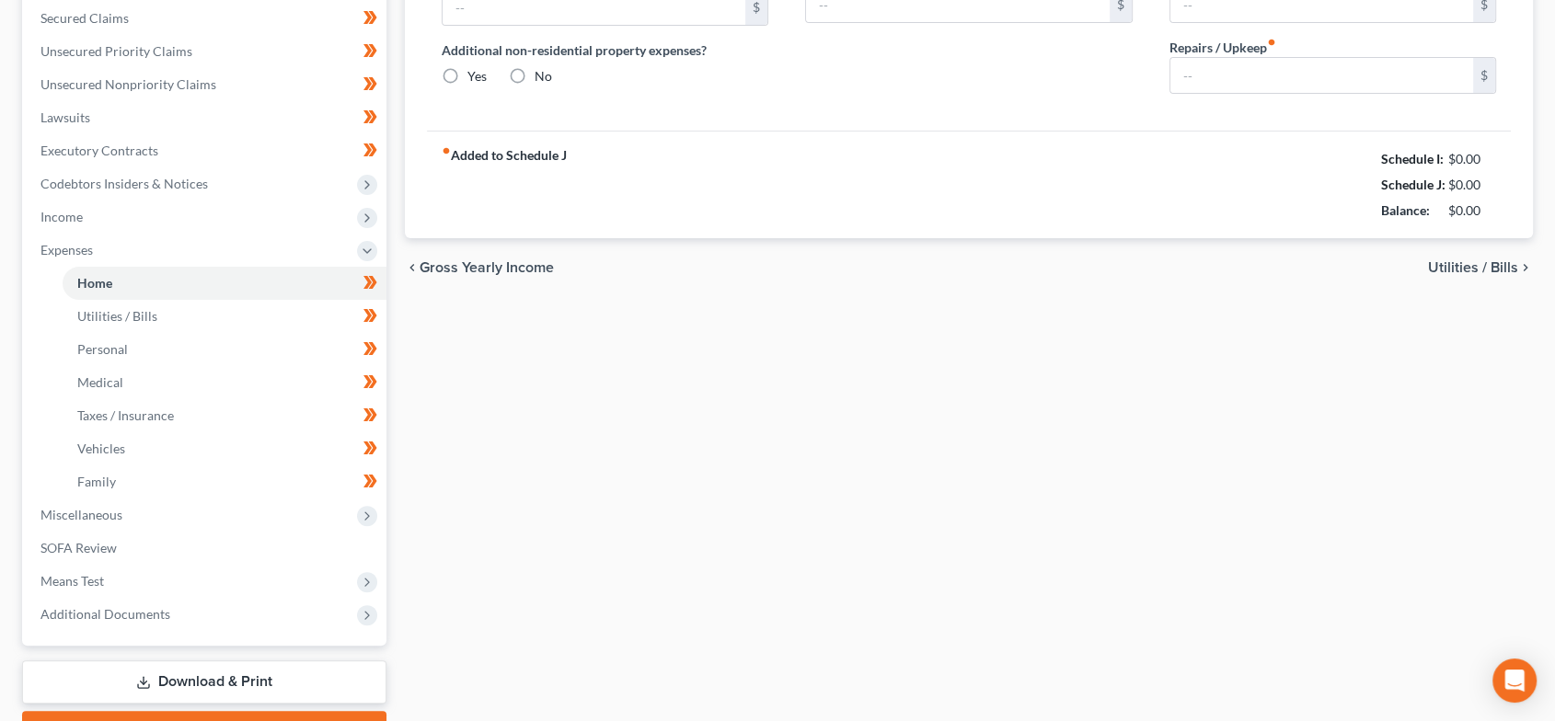
type input "600.00"
type input "0.00"
radio input "true"
type input "0.00"
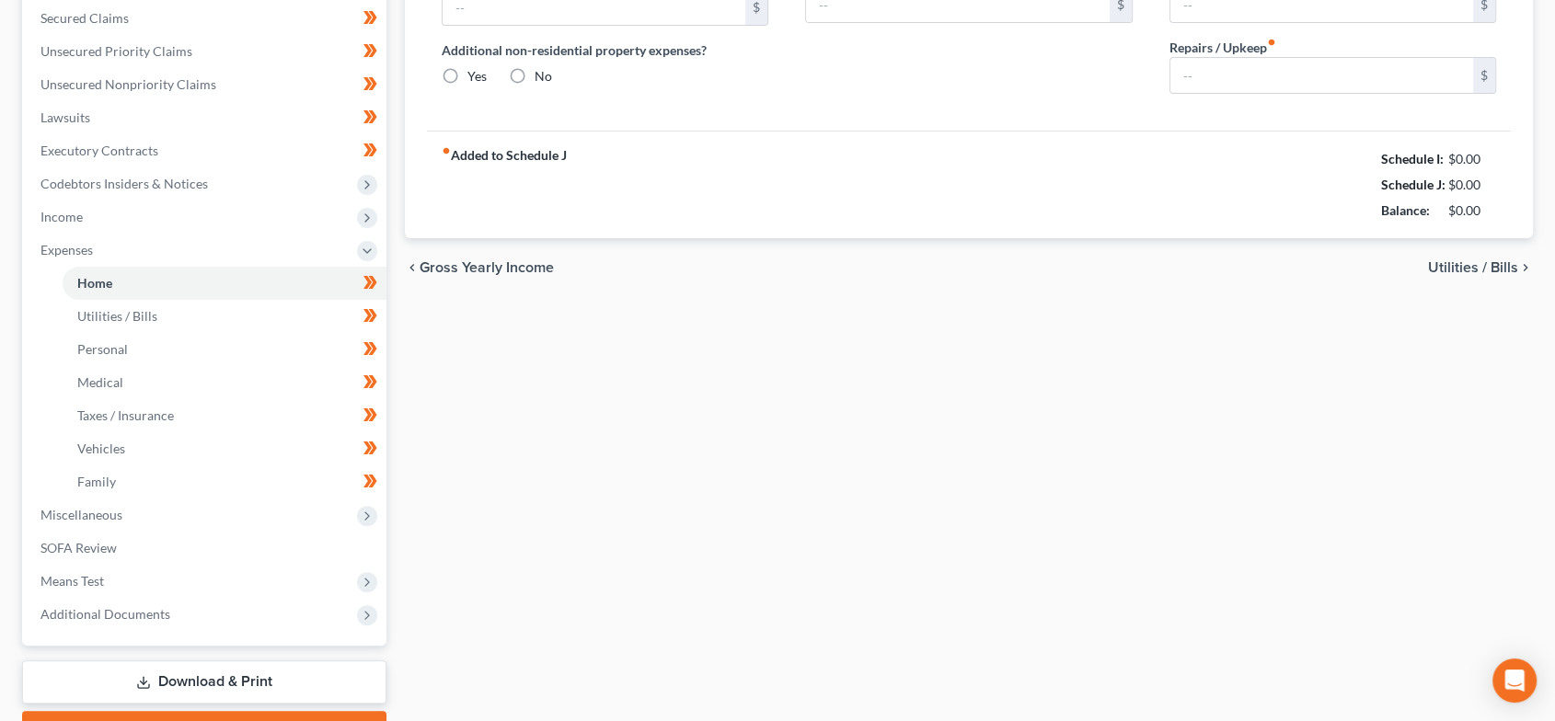
type input "0.00"
type input "10.00"
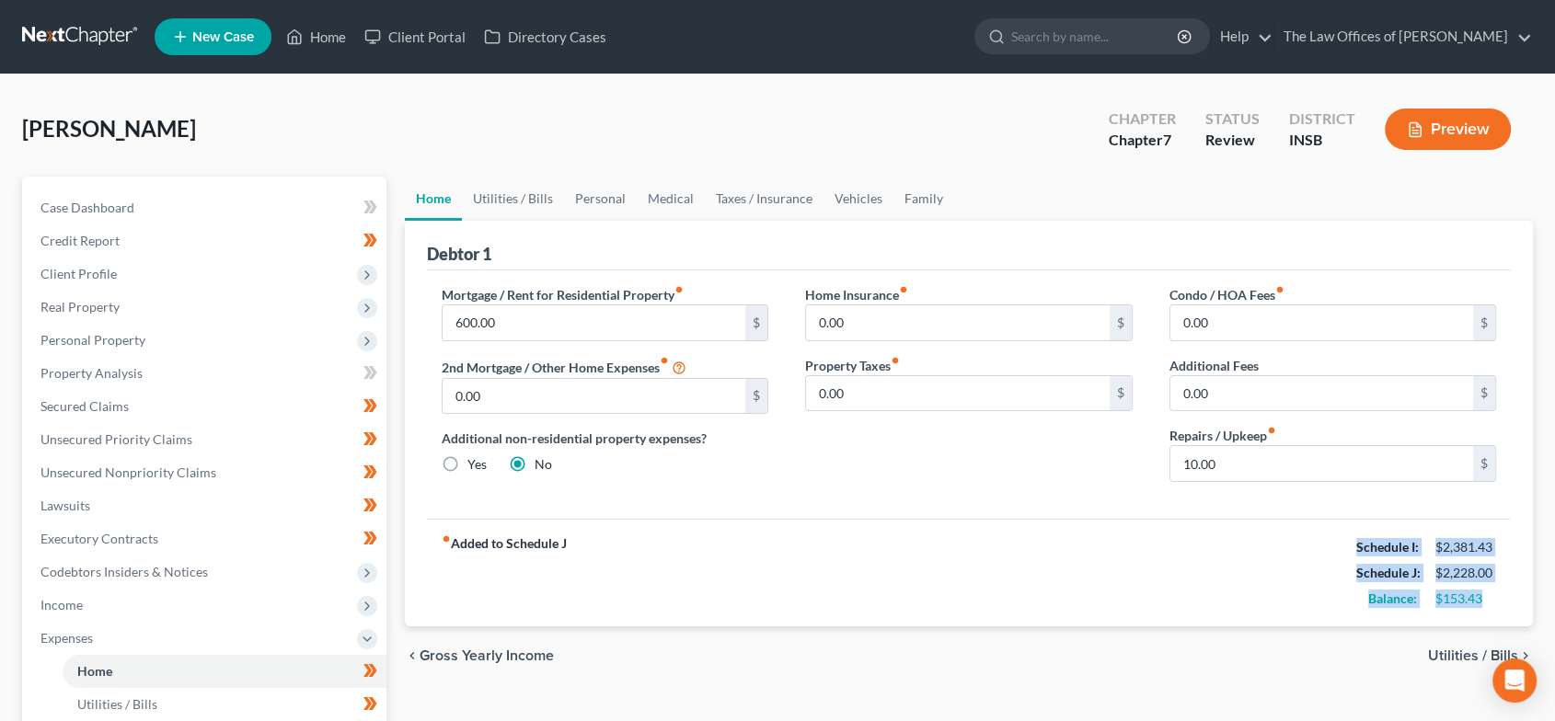
drag, startPoint x: 1505, startPoint y: 595, endPoint x: 1358, endPoint y: 549, distance: 154.2
click at [1358, 549] on div "fiber_manual_record Added to Schedule J Schedule I: $2,381.43 Schedule J: $2,22…" at bounding box center [969, 573] width 1085 height 108
copy div "Schedule I: $2,381.43 Schedule J: $2,228.00 Balance: $153.43"
drag, startPoint x: 979, startPoint y: 513, endPoint x: 523, endPoint y: 212, distance: 546.6
click at [979, 513] on div "Mortgage / Rent for Residential Property fiber_manual_record 600.00 $ 2nd Mortg…" at bounding box center [969, 395] width 1085 height 248
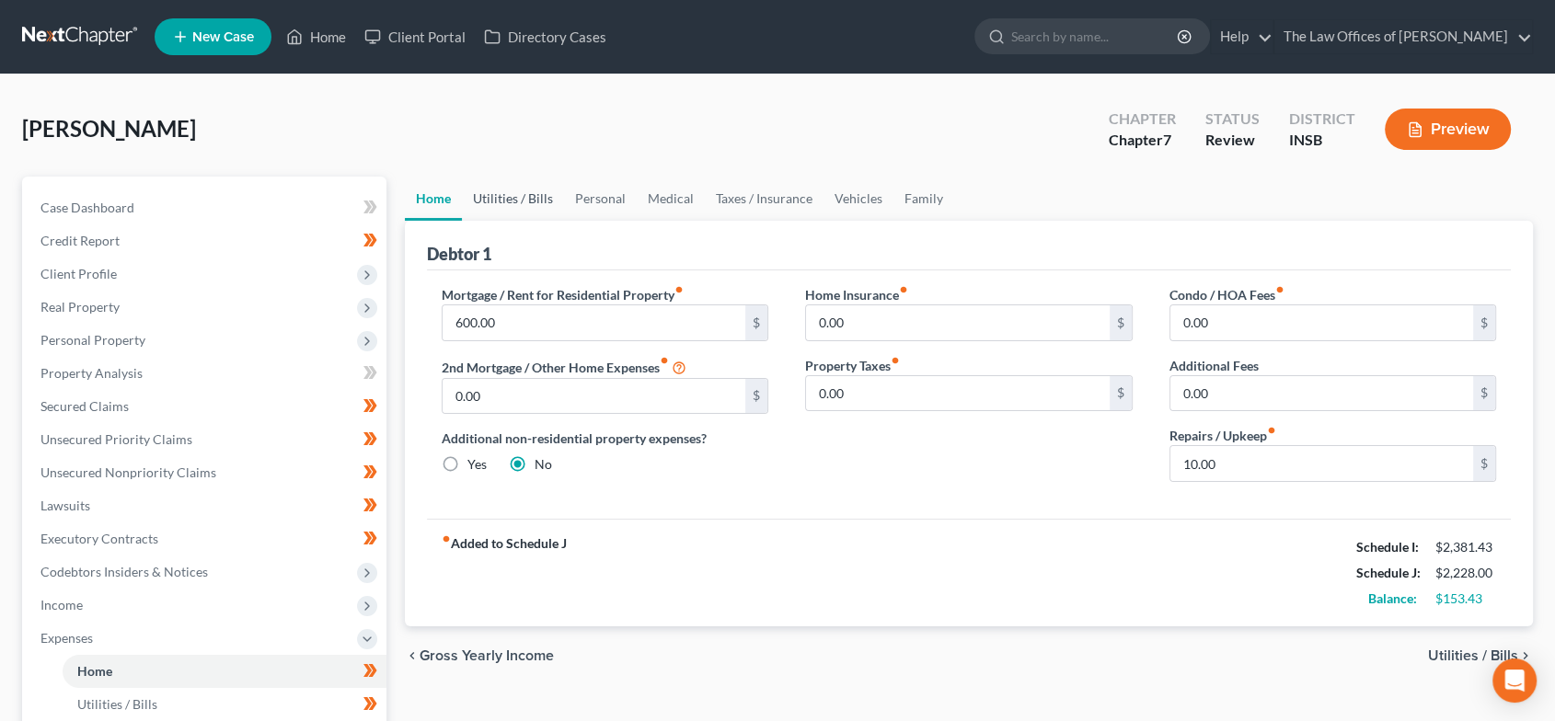
click at [496, 202] on link "Utilities / Bills" at bounding box center [513, 199] width 102 height 44
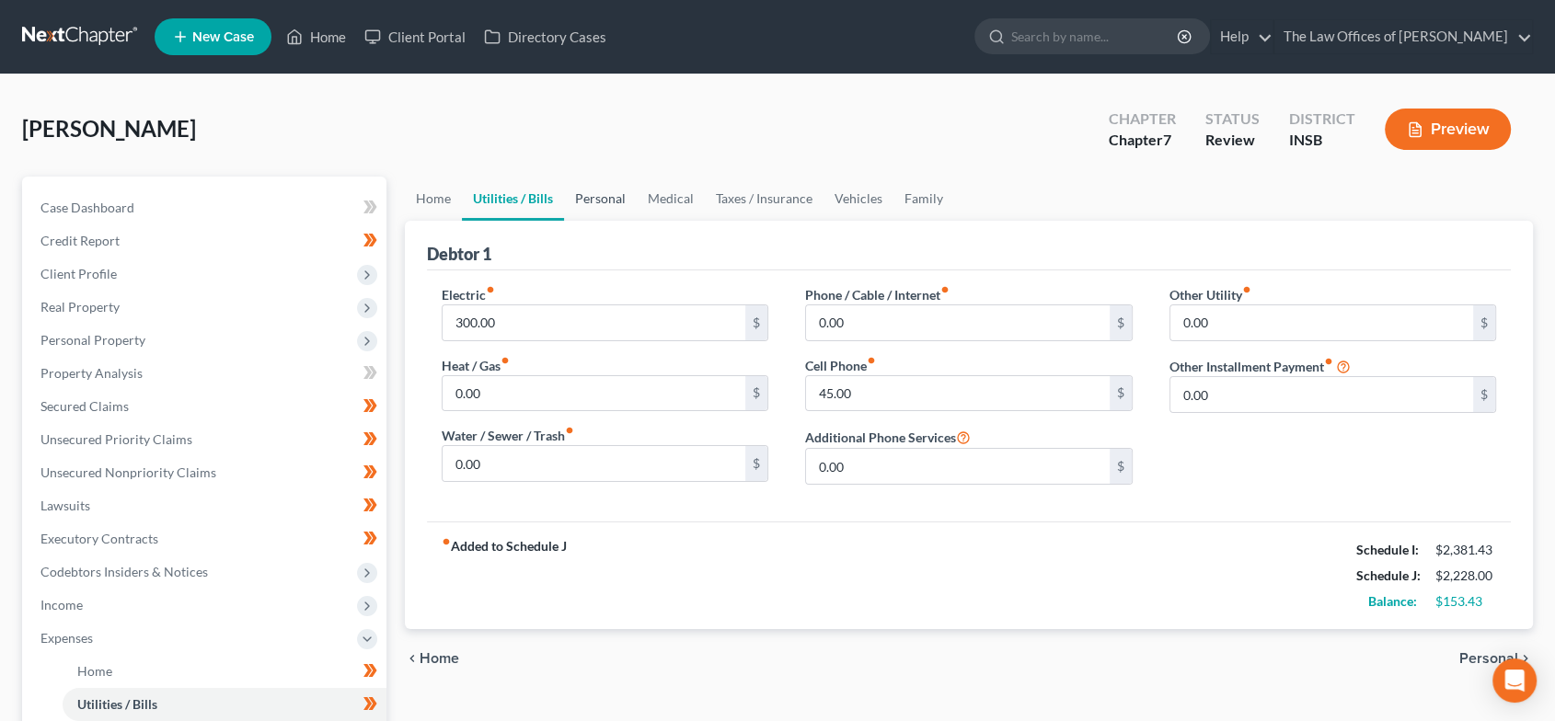
click at [584, 201] on link "Personal" at bounding box center [600, 199] width 73 height 44
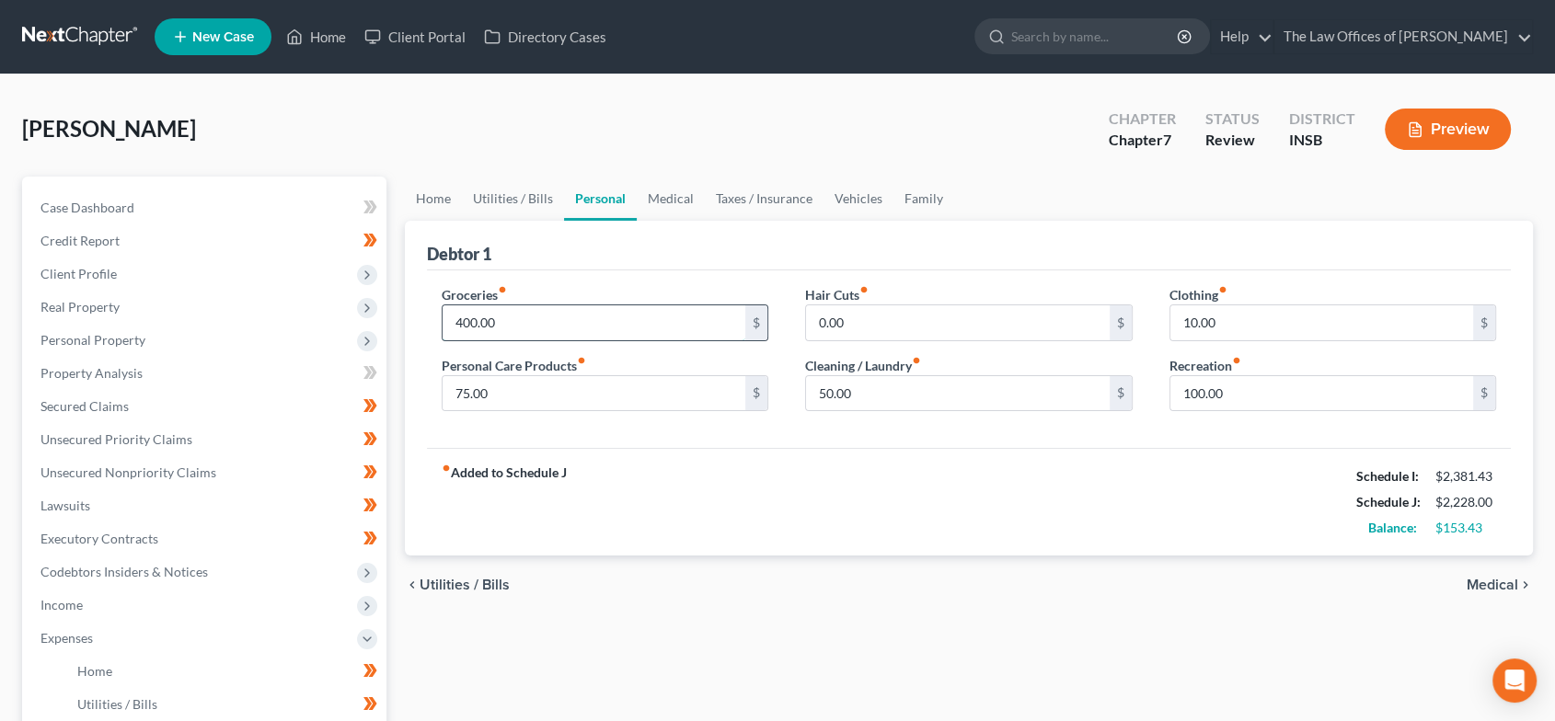
click at [478, 329] on input "400.00" at bounding box center [595, 322] width 304 height 35
type input "450.00"
drag, startPoint x: 676, startPoint y: 190, endPoint x: 714, endPoint y: 190, distance: 37.7
click at [674, 190] on link "Medical" at bounding box center [671, 199] width 68 height 44
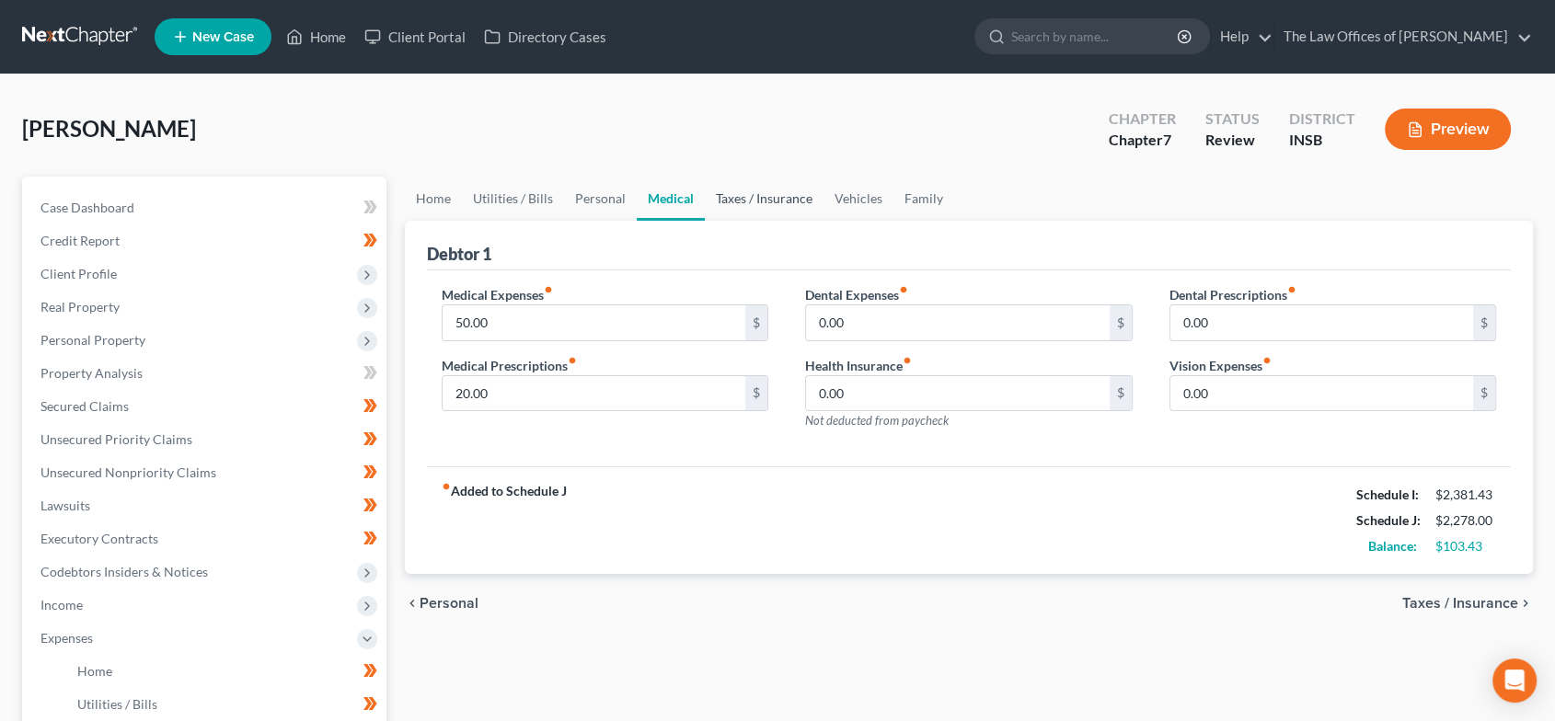
click at [737, 196] on link "Taxes / Insurance" at bounding box center [764, 199] width 119 height 44
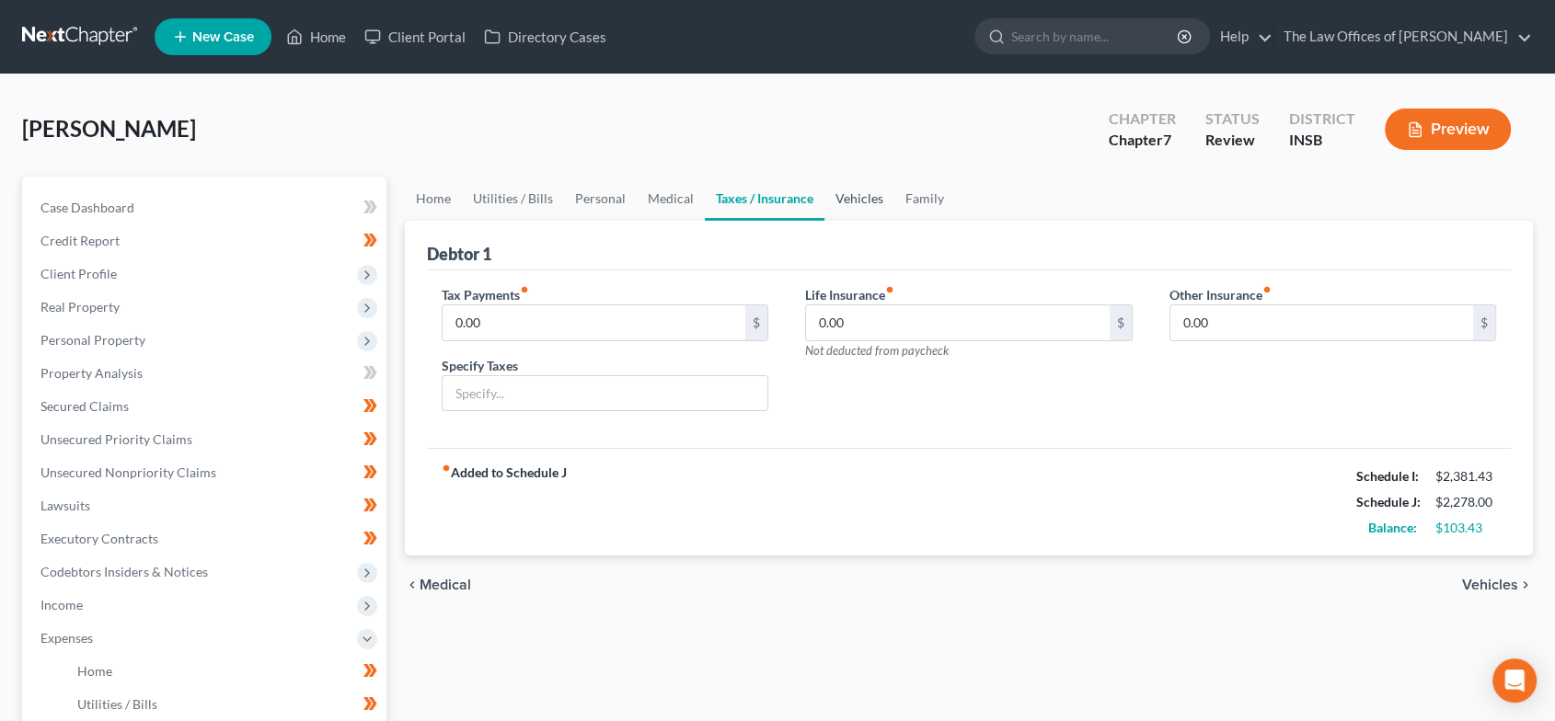
click at [829, 204] on link "Vehicles" at bounding box center [859, 199] width 70 height 44
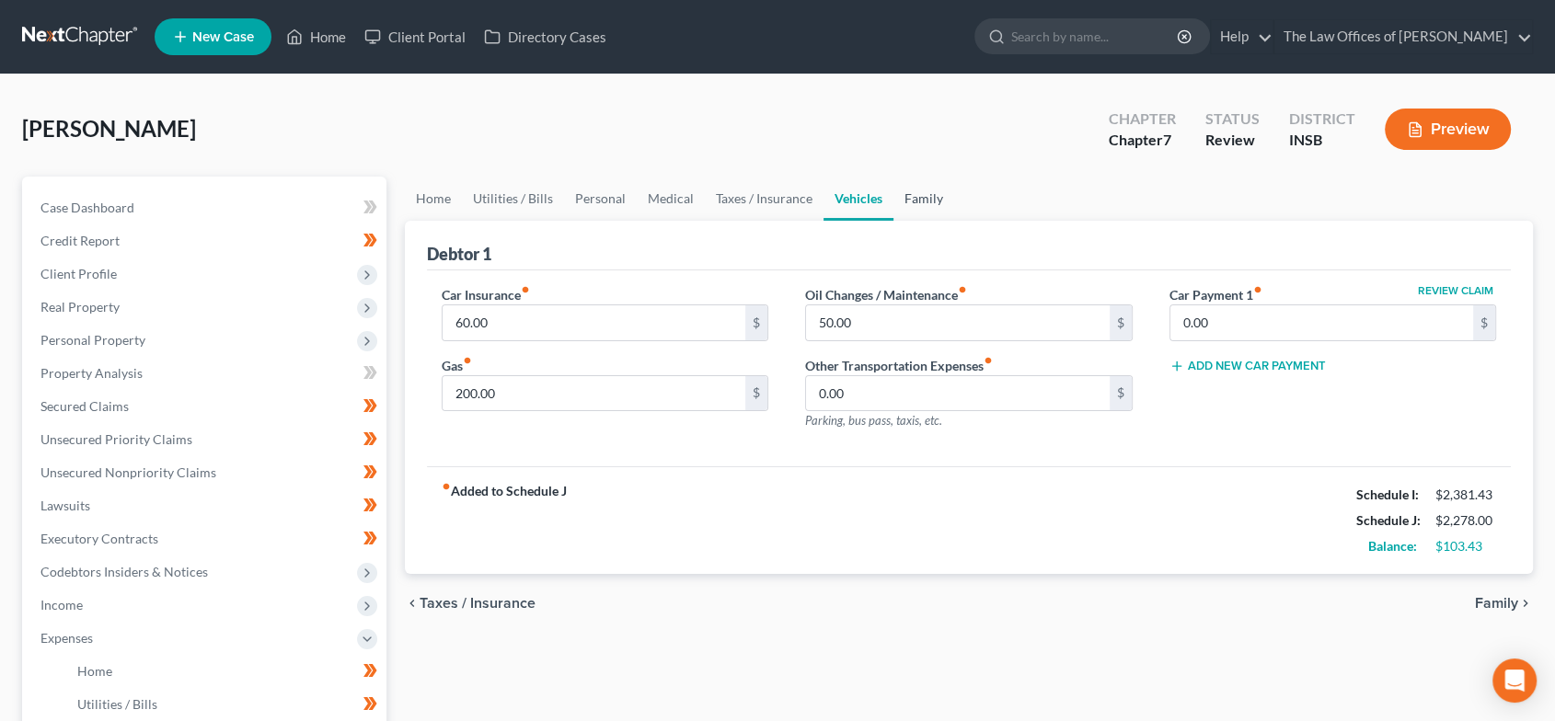
click at [927, 190] on link "Family" at bounding box center [923, 199] width 61 height 44
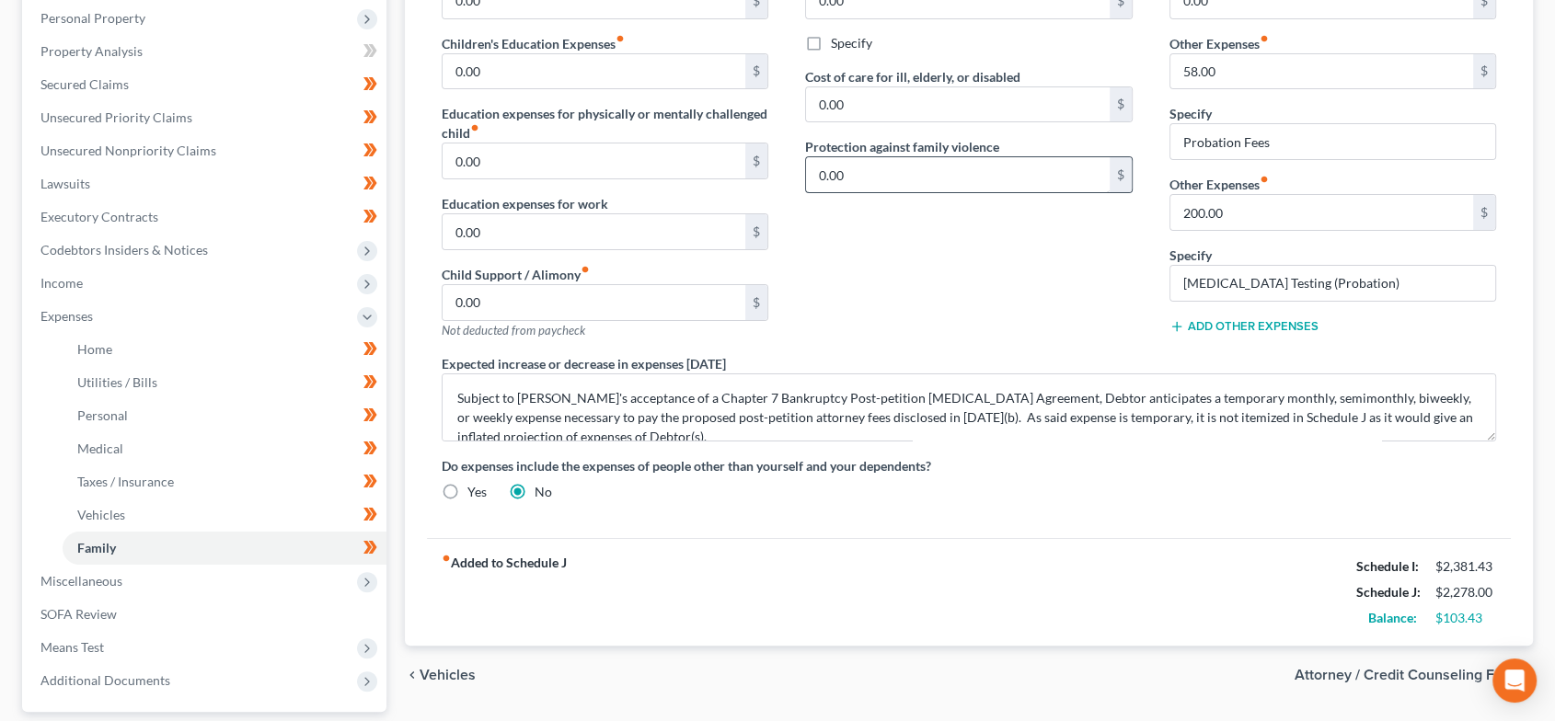
scroll to position [340, 0]
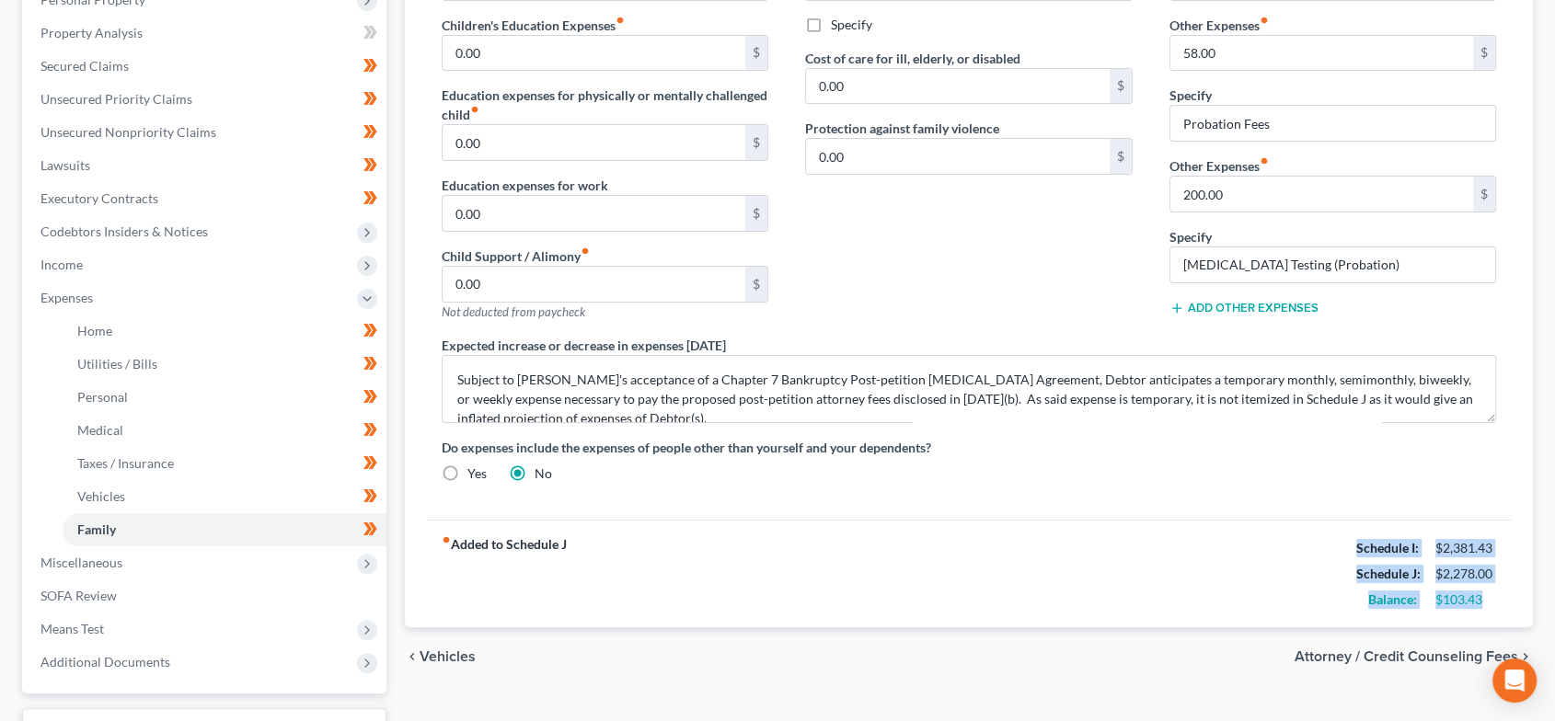
drag, startPoint x: 1497, startPoint y: 592, endPoint x: 1347, endPoint y: 547, distance: 156.4
click at [1356, 547] on div "Schedule I: $2,381.43 Schedule J: $2,278.00 Balance: $103.43" at bounding box center [1426, 574] width 140 height 77
click at [1469, 654] on span "Attorney / Credit Counseling Fees" at bounding box center [1407, 657] width 224 height 15
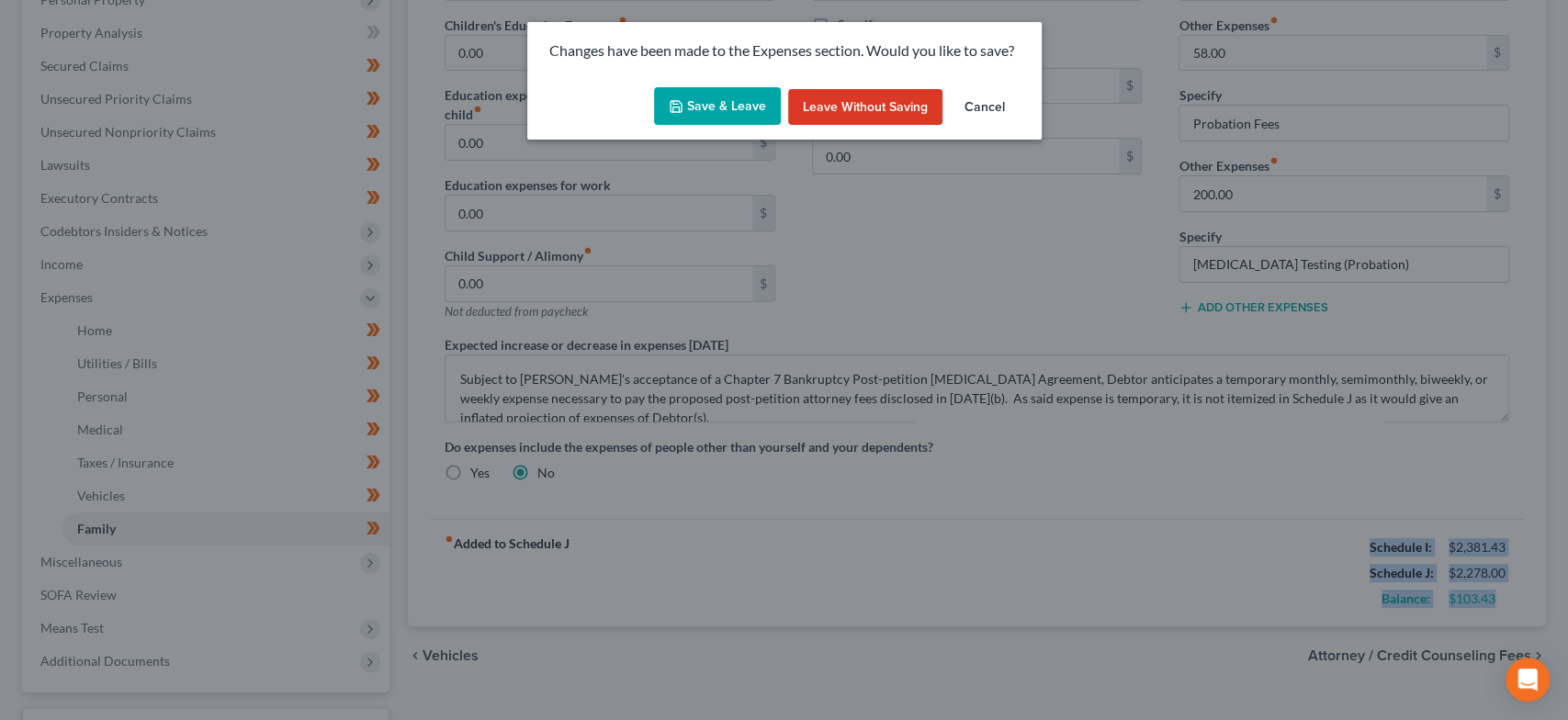
click at [695, 100] on button "Save & Leave" at bounding box center [717, 106] width 127 height 39
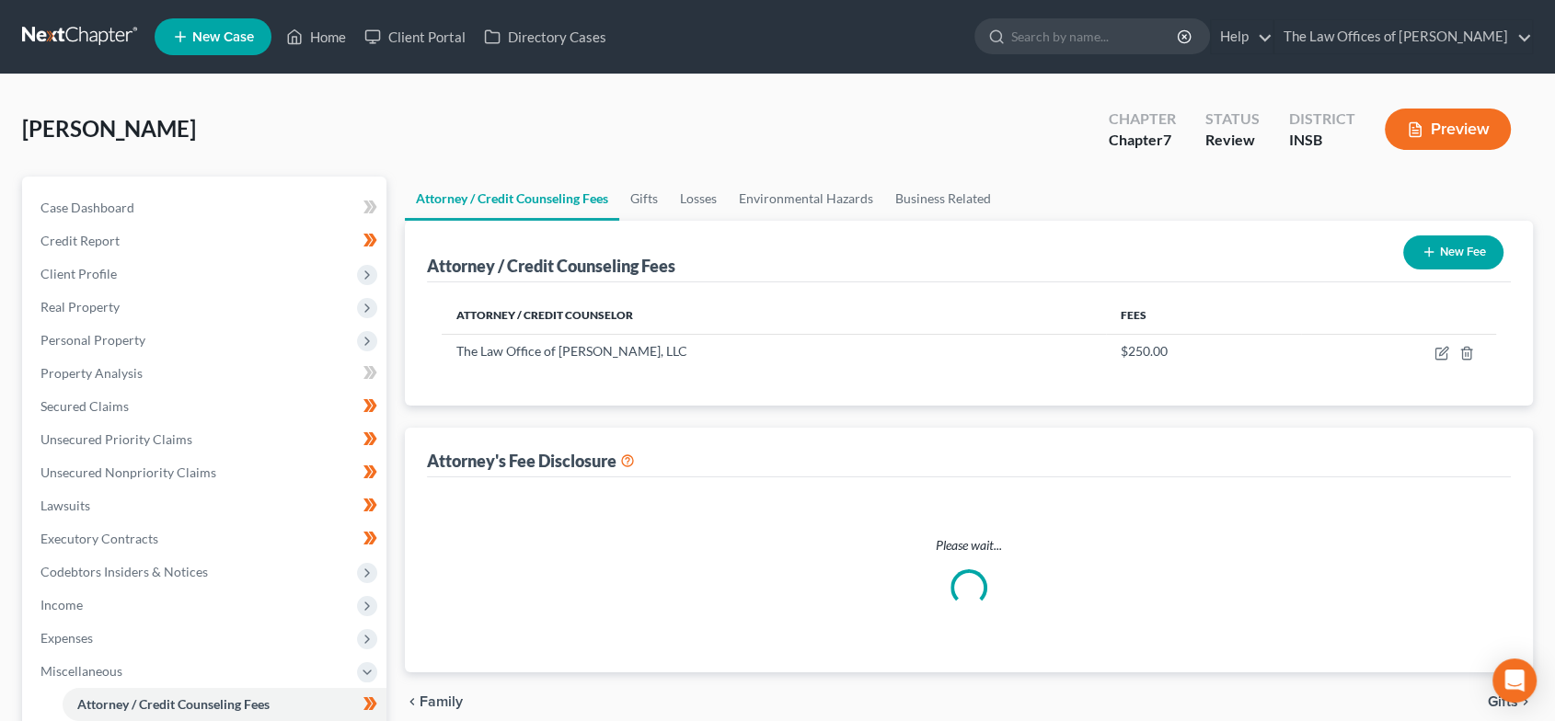
select select "18"
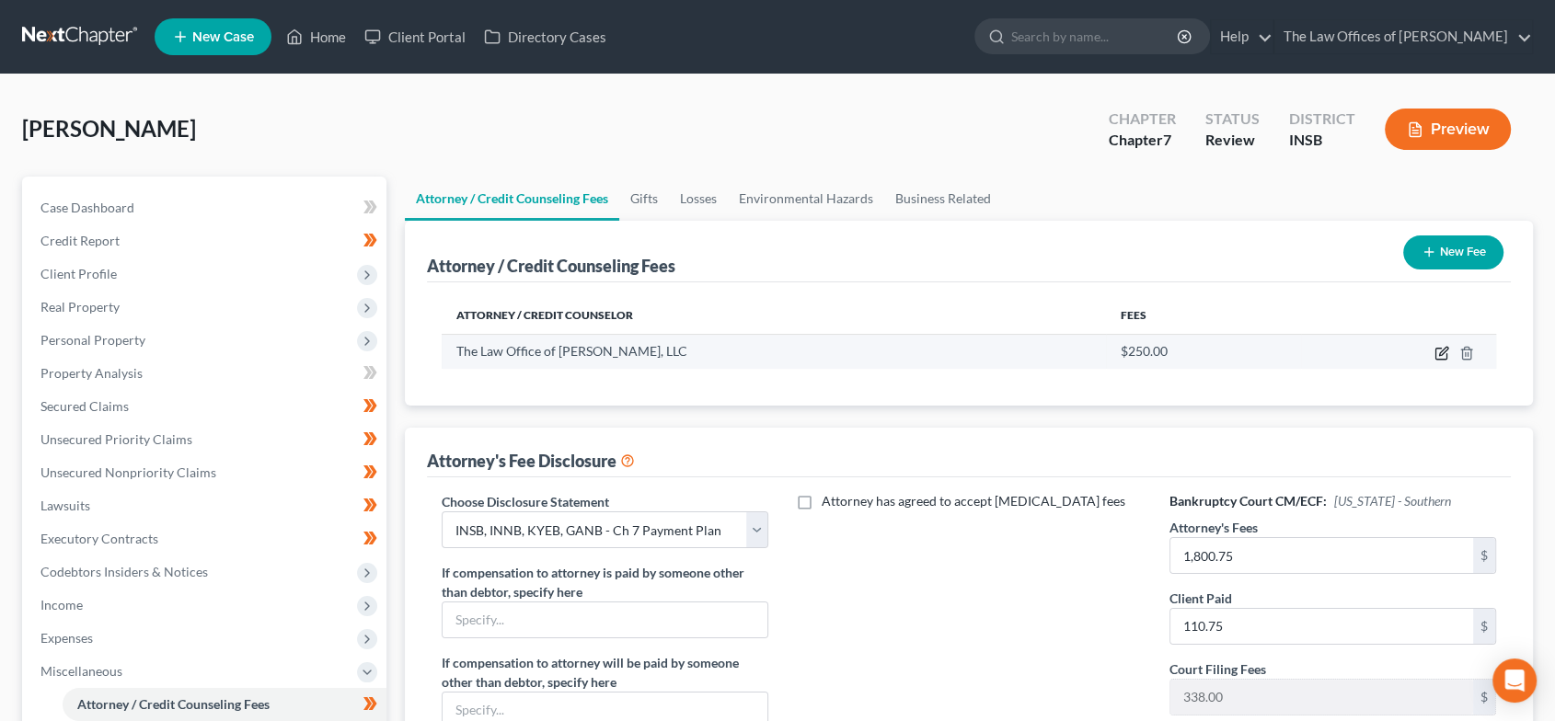
click at [1443, 351] on icon "button" at bounding box center [1441, 353] width 15 height 15
select select "15"
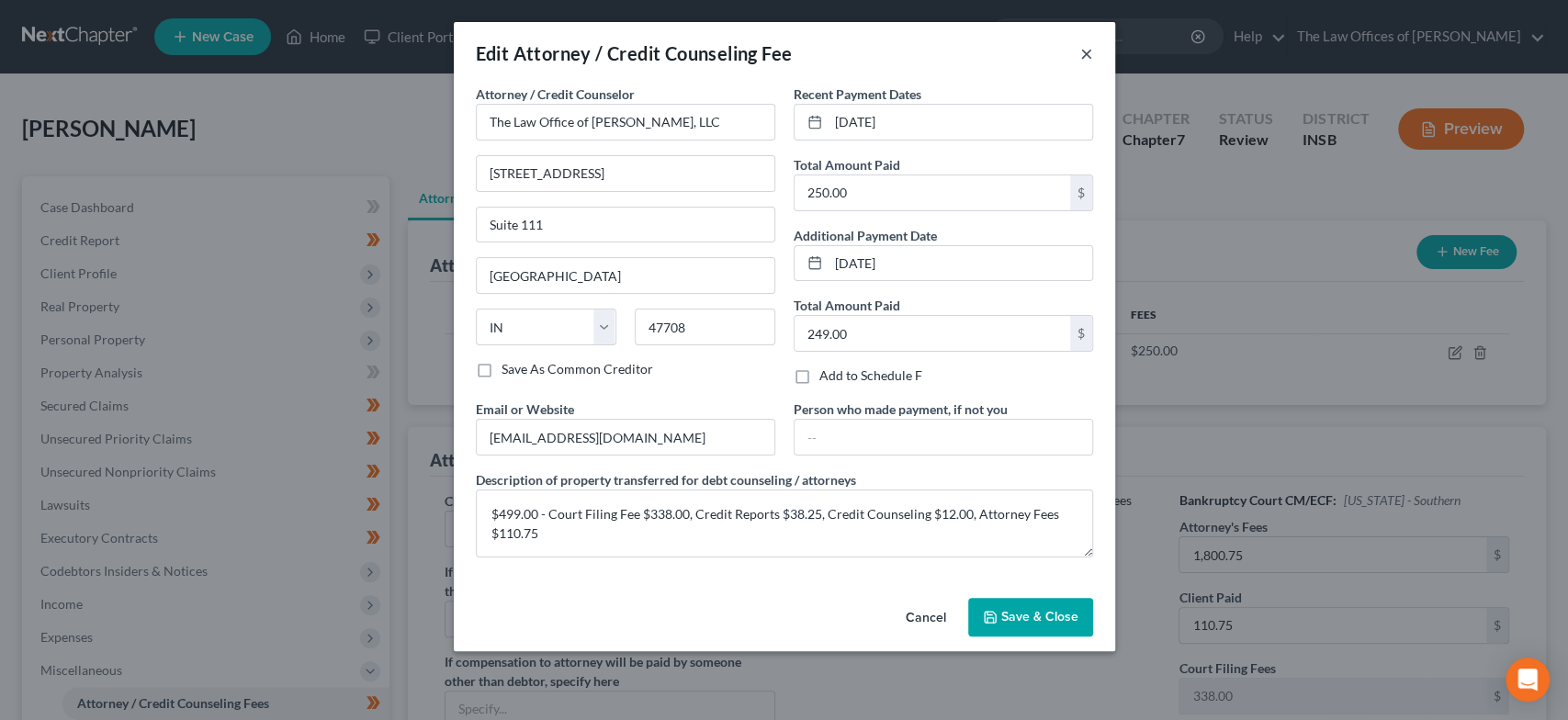
click at [1090, 52] on button "×" at bounding box center [1086, 53] width 13 height 22
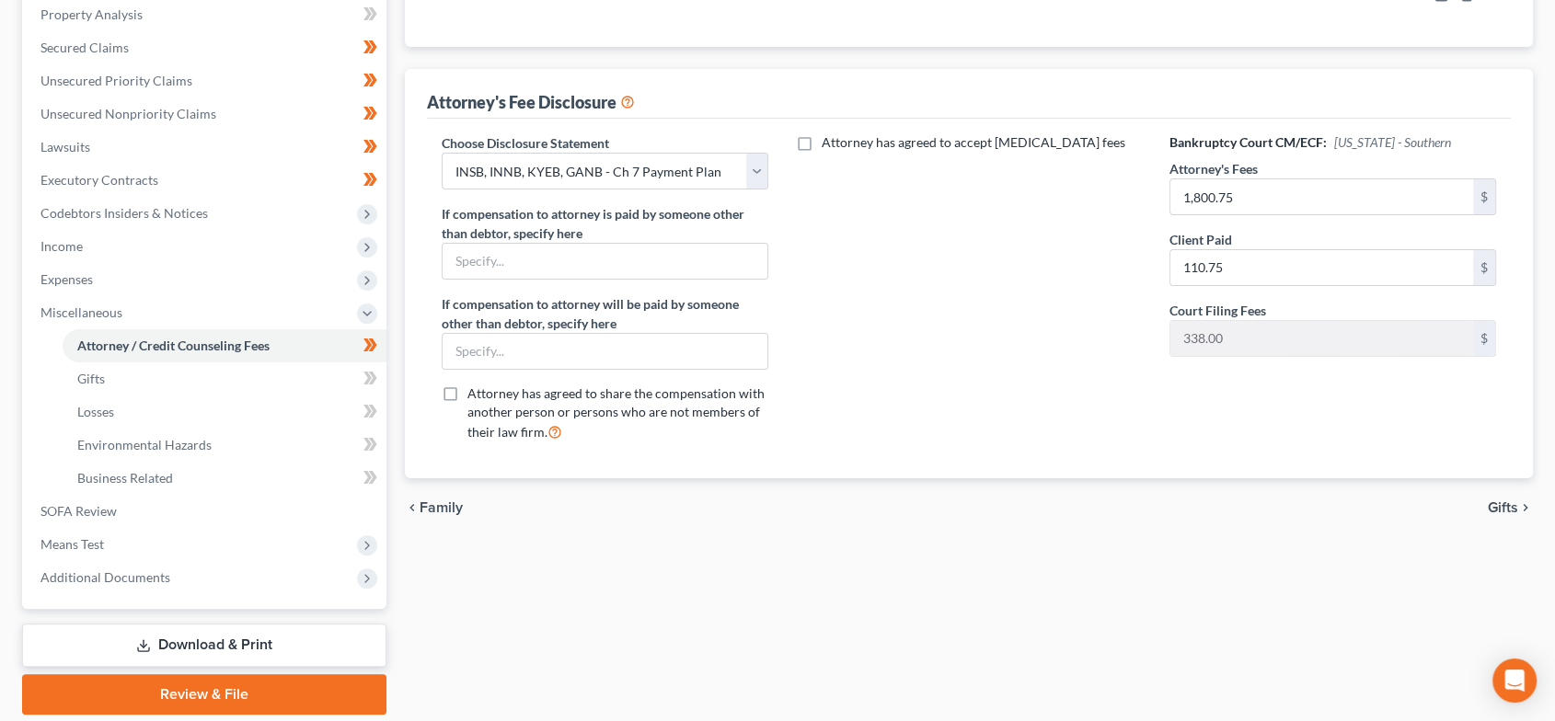
scroll to position [409, 0]
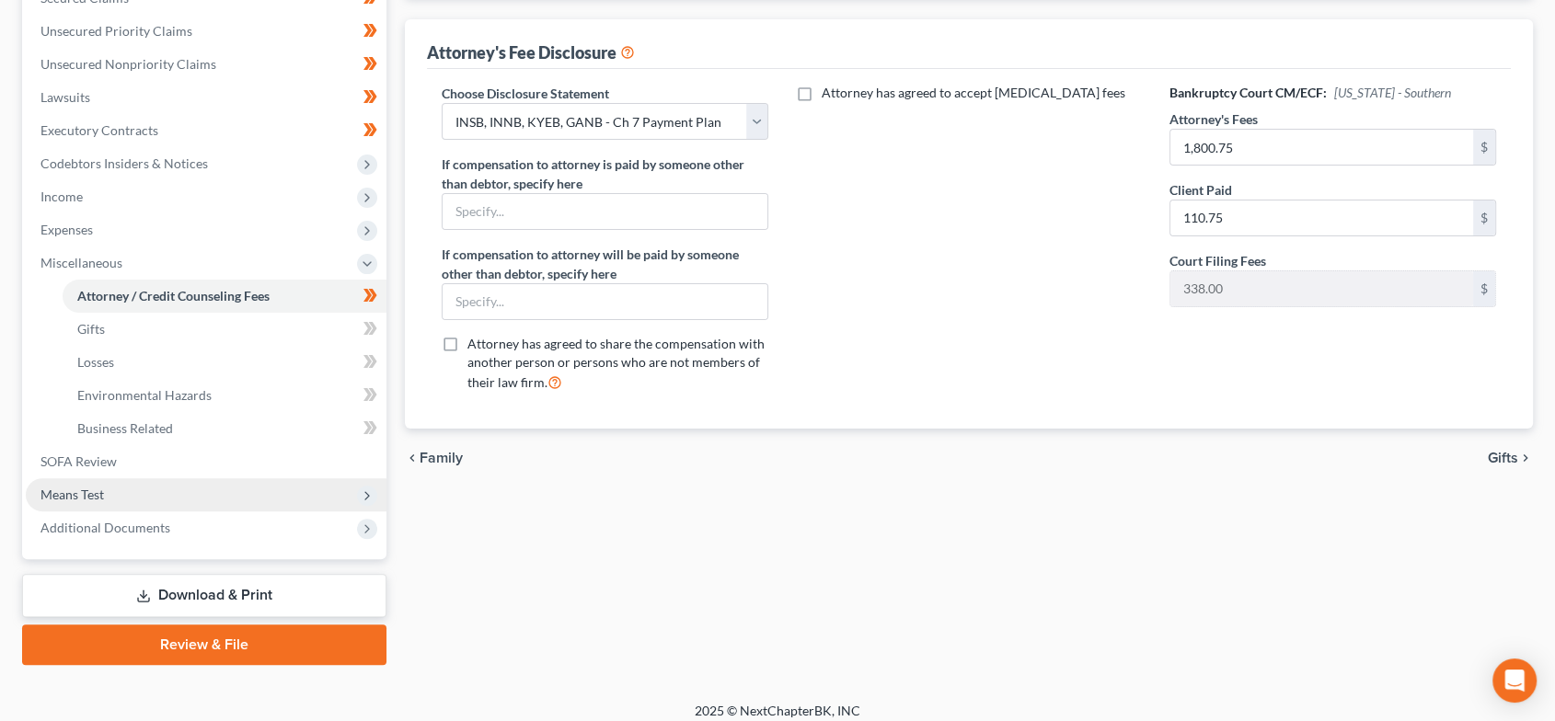
click at [150, 490] on span "Means Test" at bounding box center [206, 494] width 361 height 33
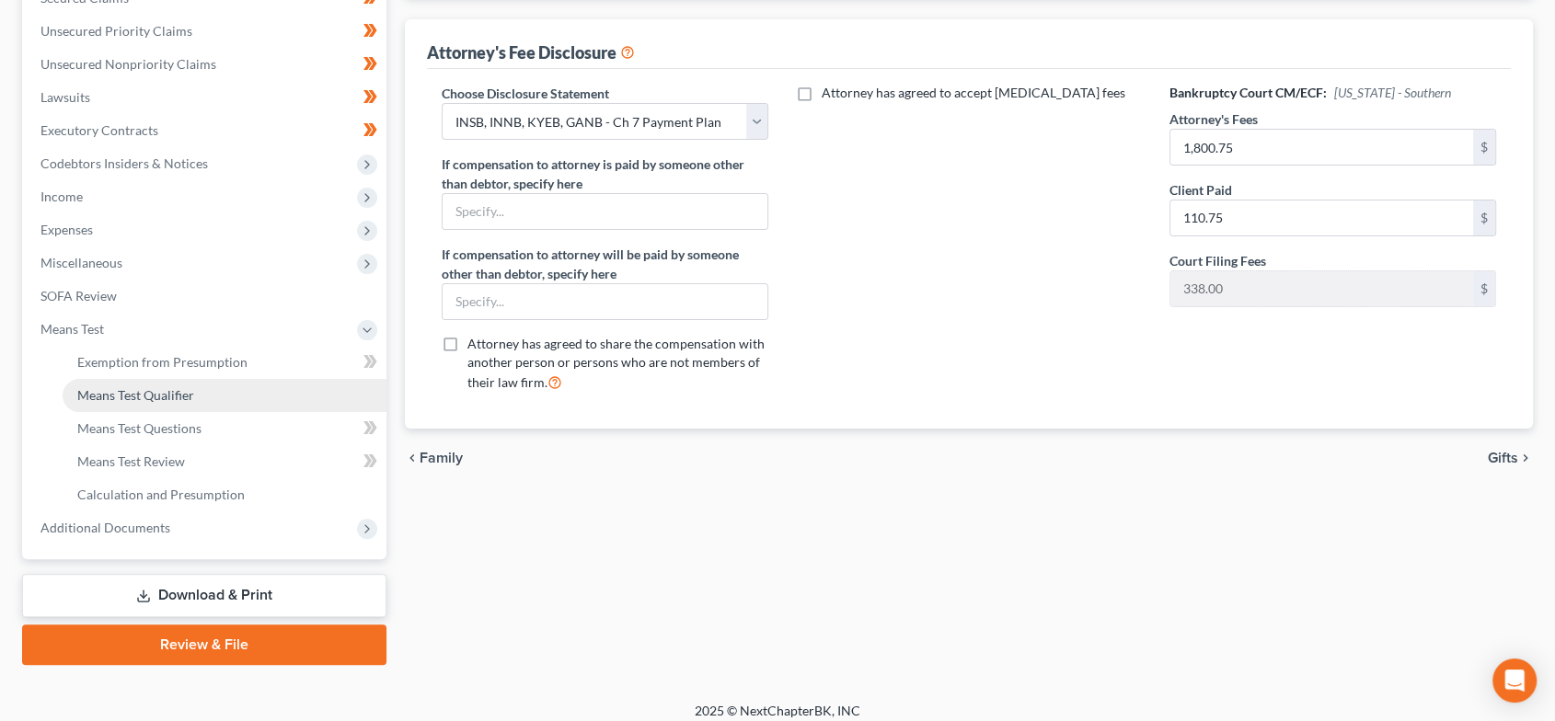
click at [166, 388] on span "Means Test Qualifier" at bounding box center [135, 395] width 117 height 16
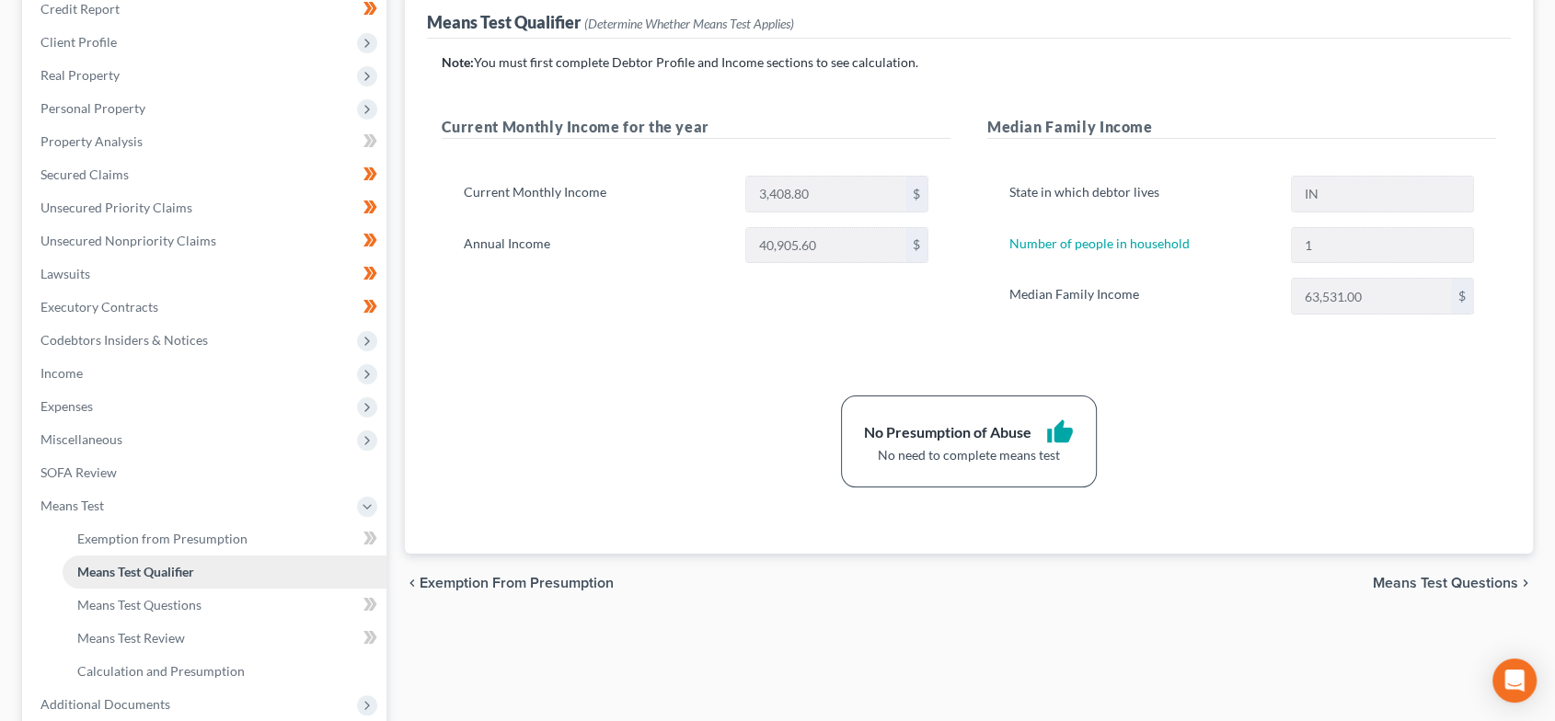
scroll to position [340, 0]
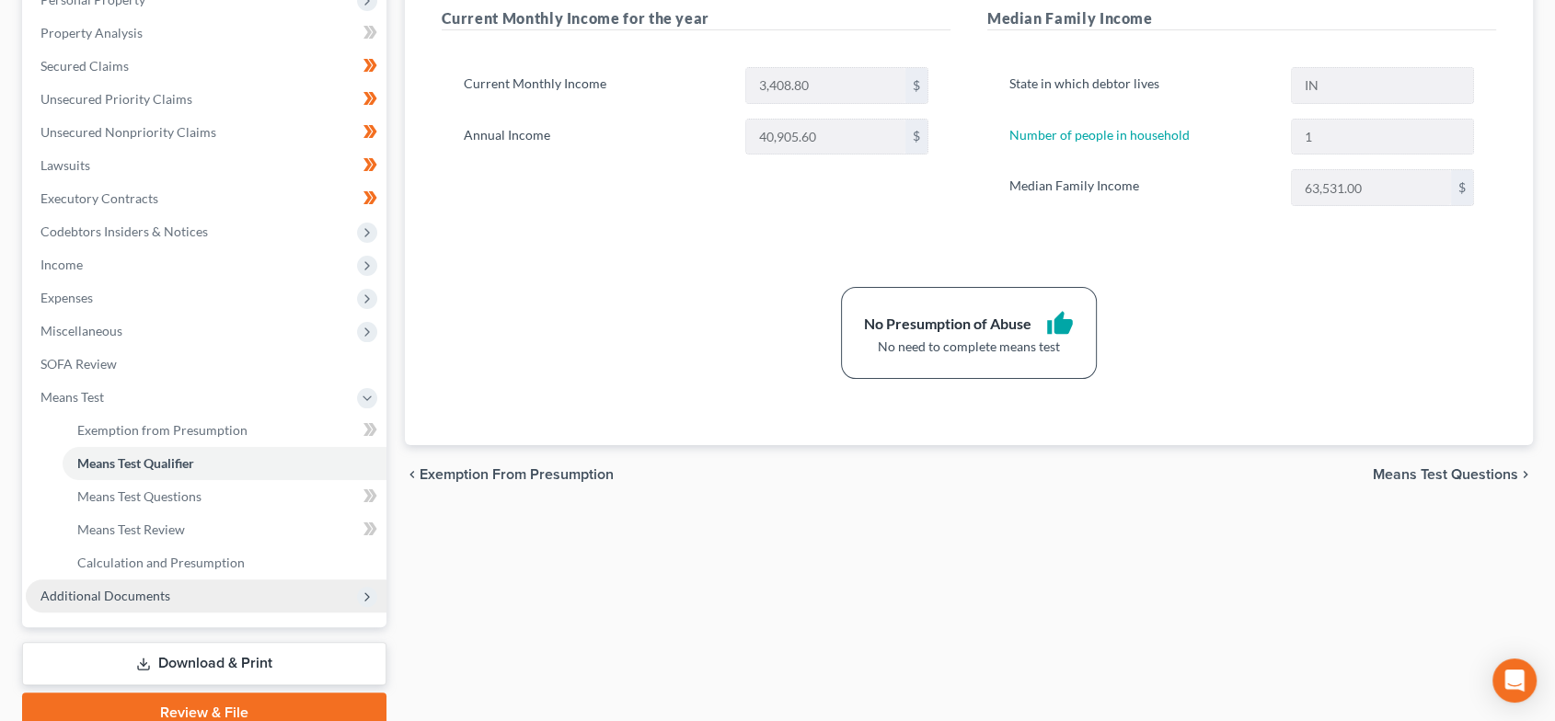
click at [190, 596] on span "Additional Documents" at bounding box center [206, 596] width 361 height 33
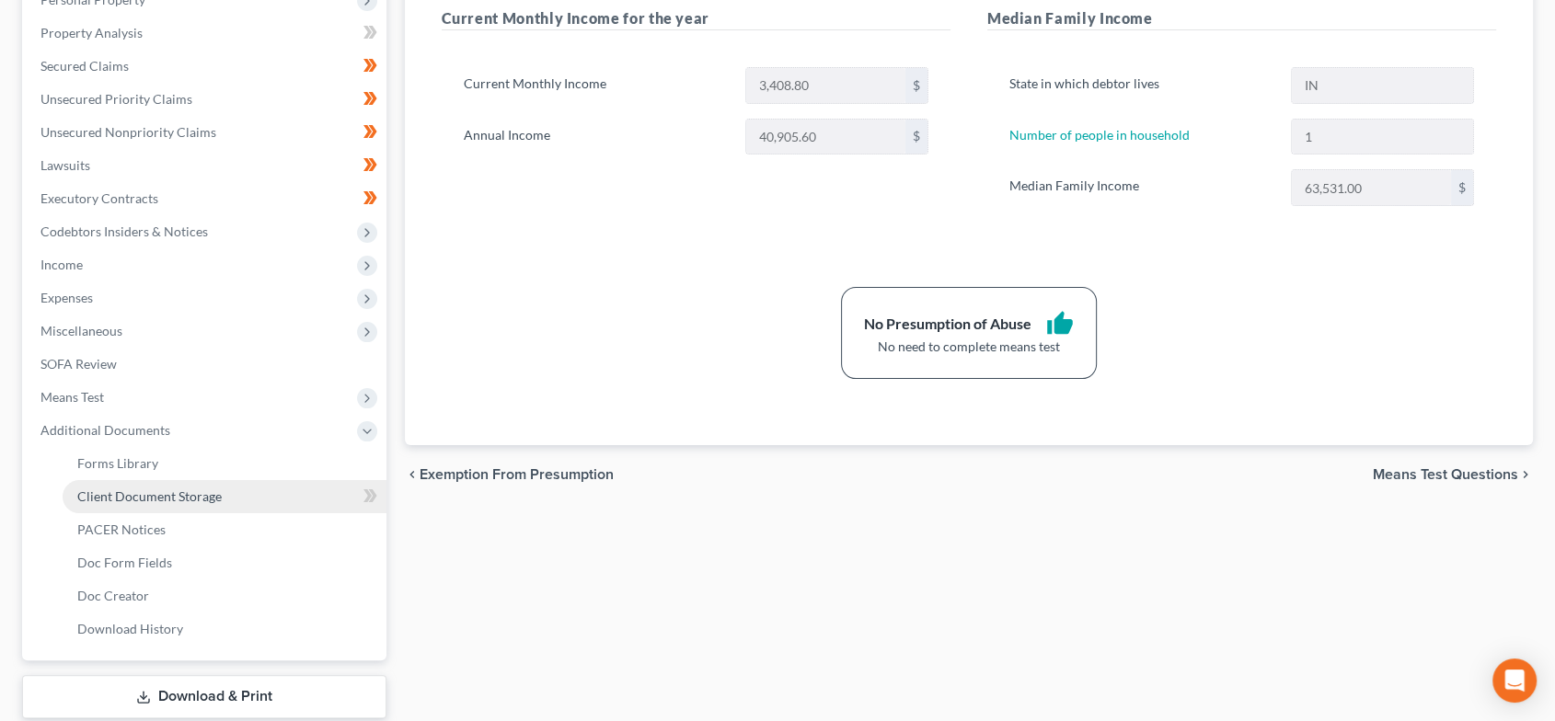
click at [190, 481] on link "Client Document Storage" at bounding box center [225, 496] width 324 height 33
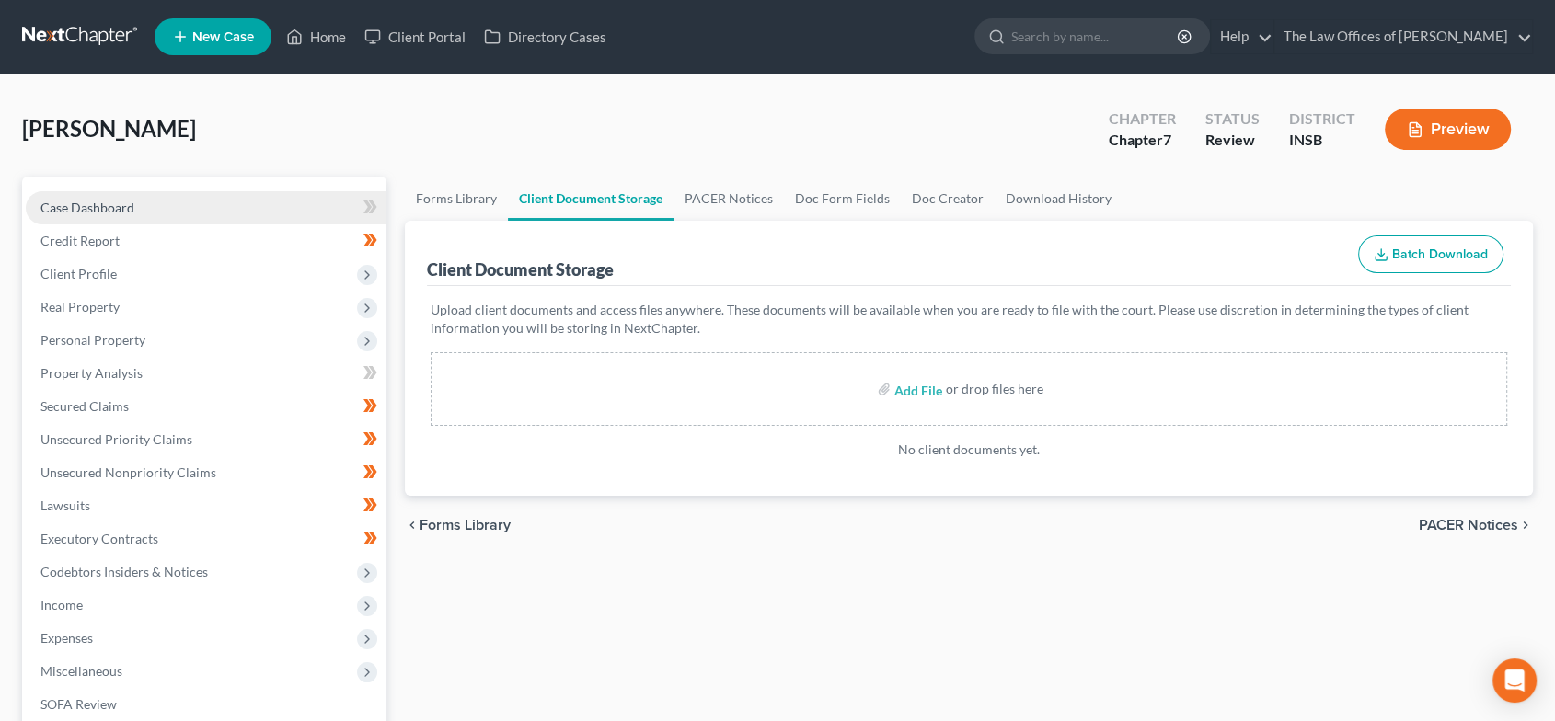
click at [104, 212] on span "Case Dashboard" at bounding box center [87, 208] width 94 height 16
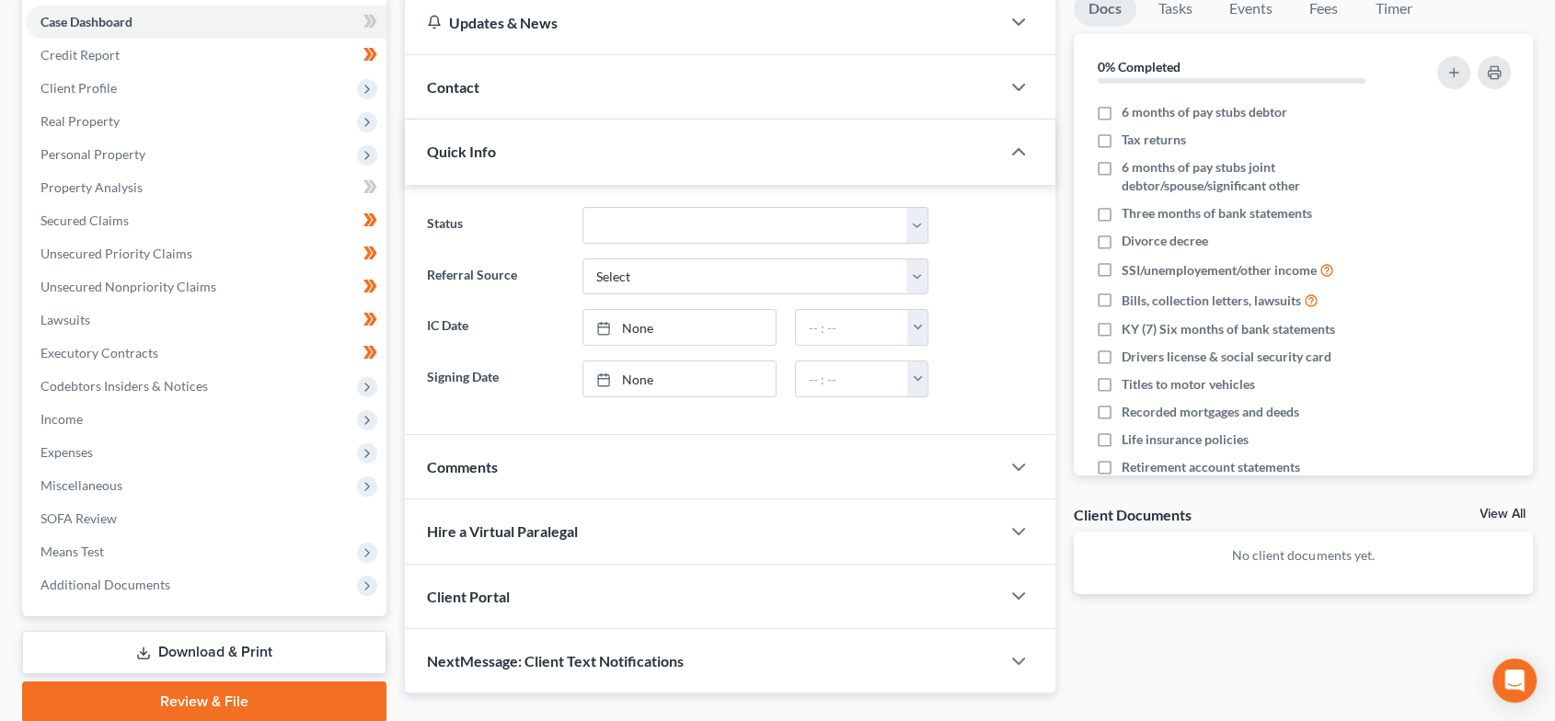
scroll to position [204, 0]
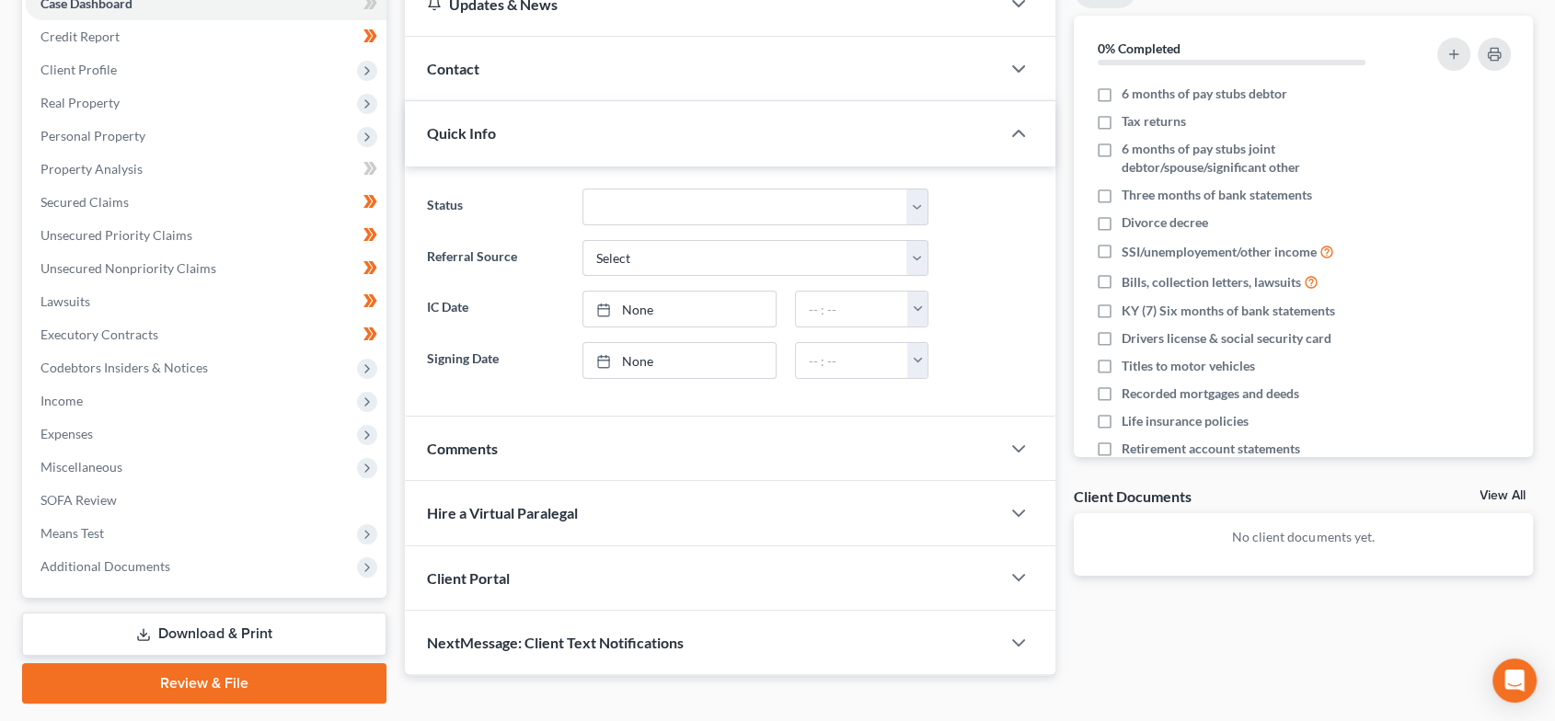
drag, startPoint x: 536, startPoint y: 437, endPoint x: 545, endPoint y: 541, distance: 104.3
click at [534, 435] on div "Comments" at bounding box center [702, 448] width 595 height 63
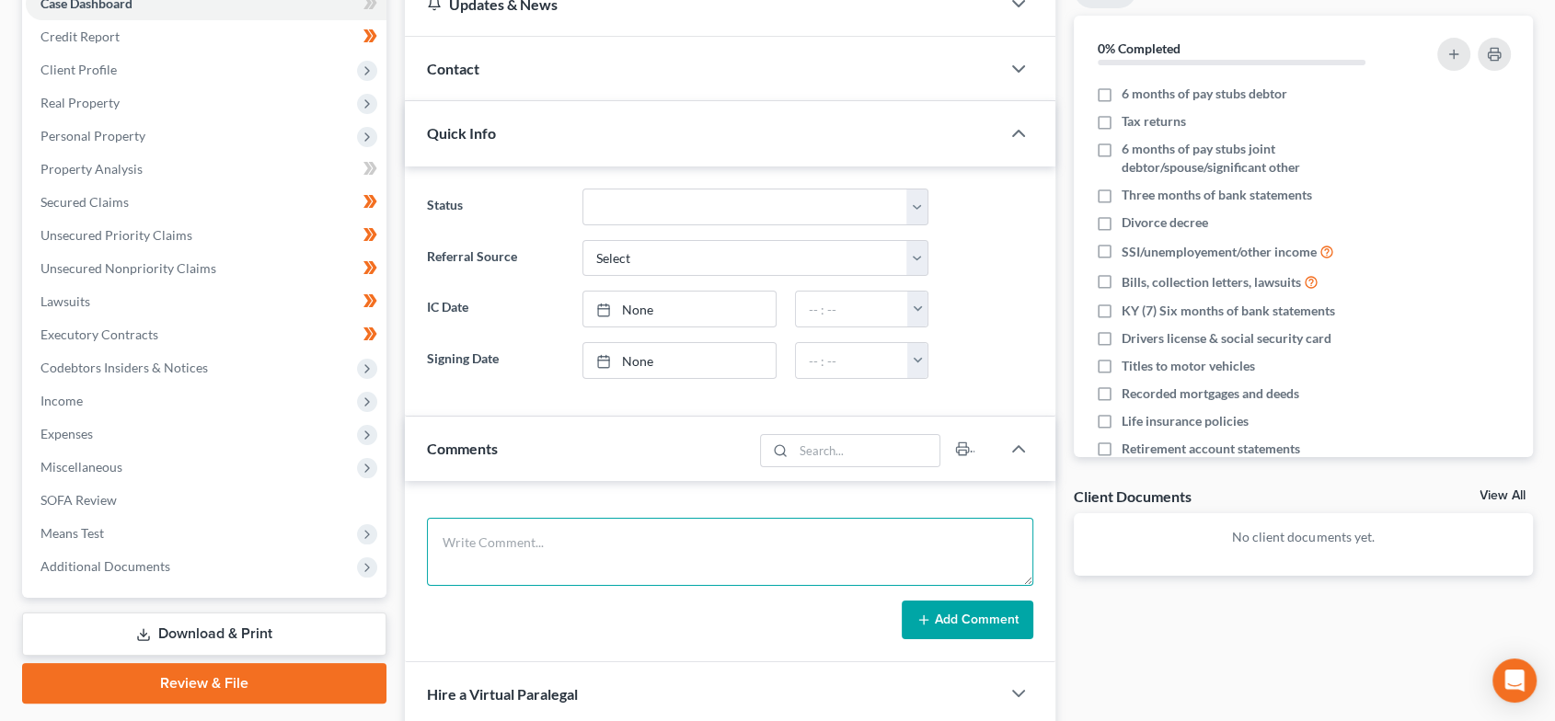
click at [543, 538] on textarea at bounding box center [730, 552] width 606 height 68
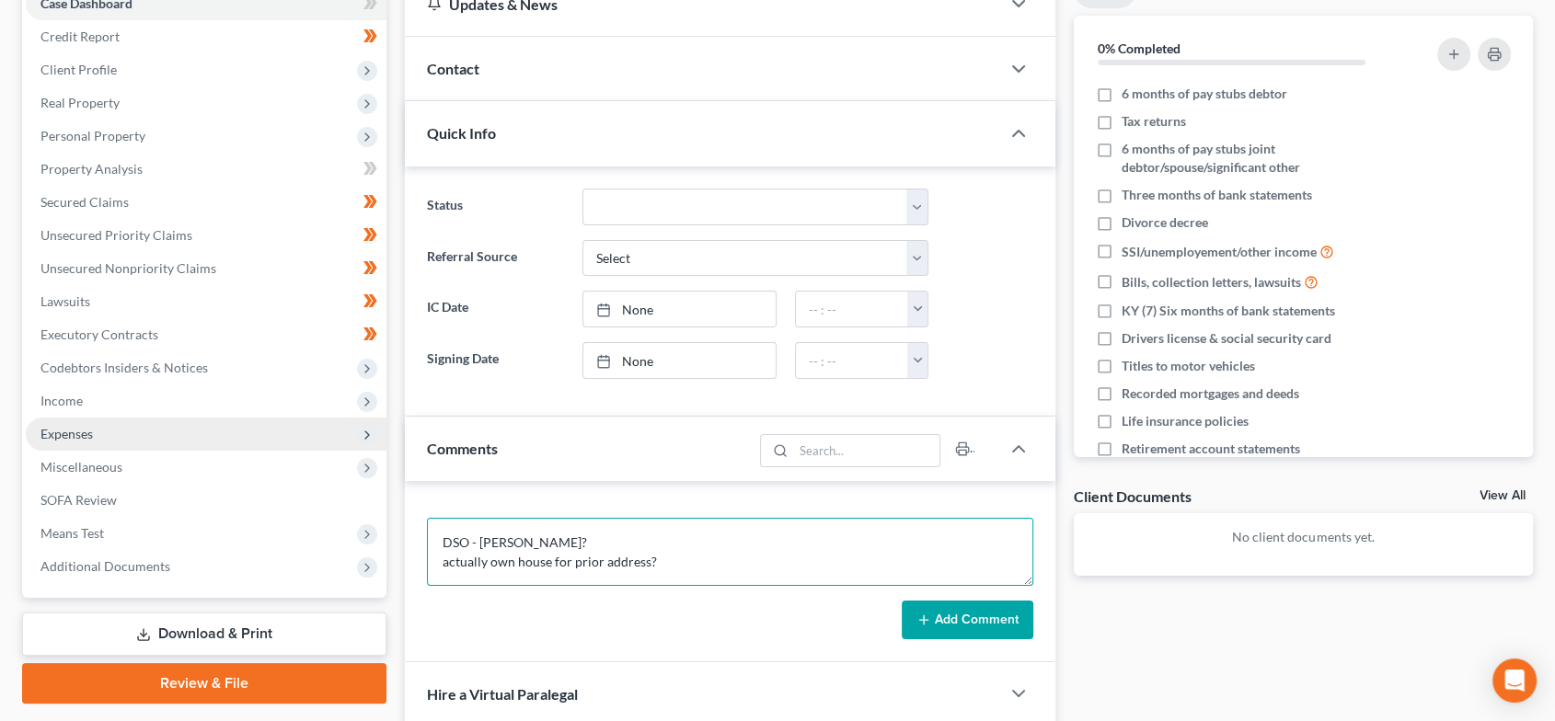
scroll to position [3, 0]
type textarea "DSO - Linda Knott? actually own house for prior address? add KY lawuit - 24-C-0…"
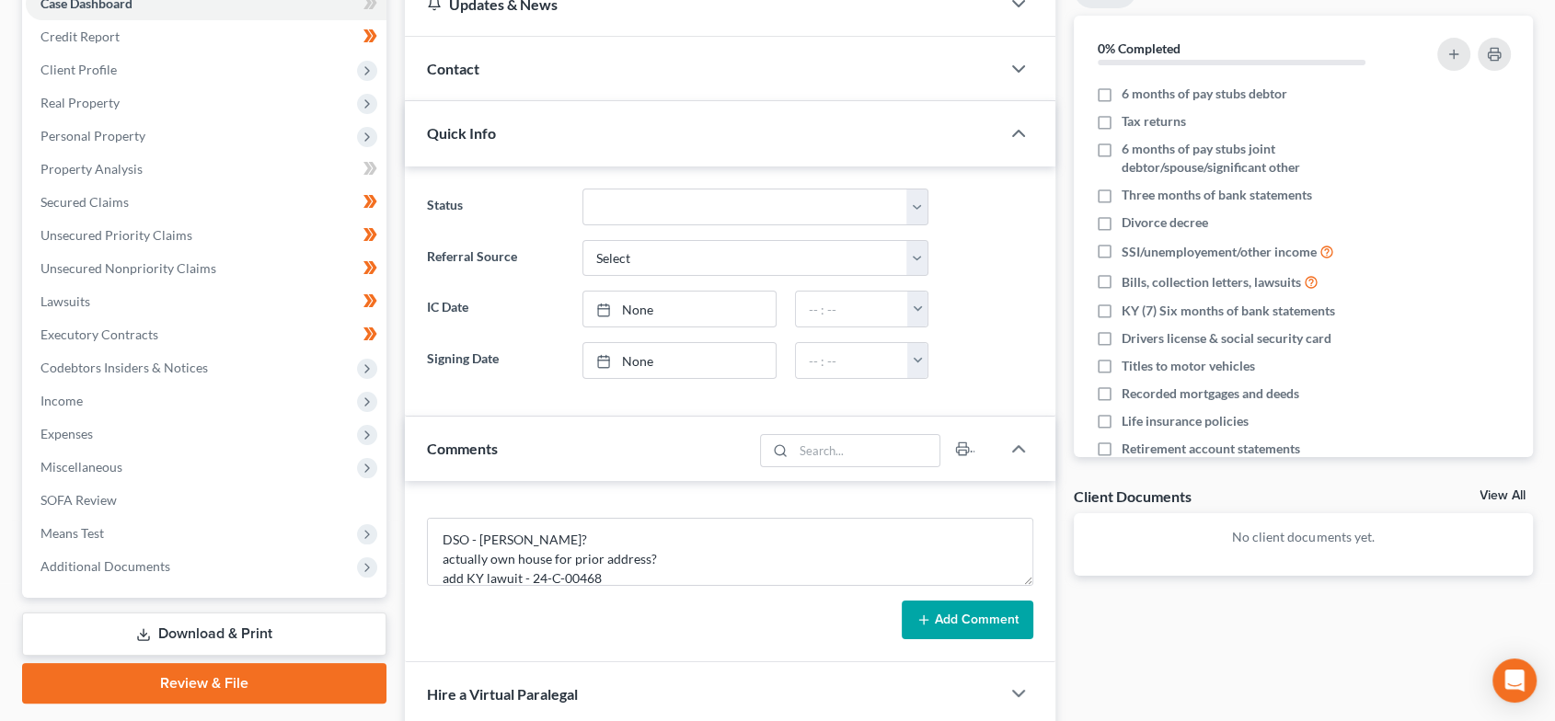
click at [977, 621] on button "Add Comment" at bounding box center [968, 620] width 132 height 39
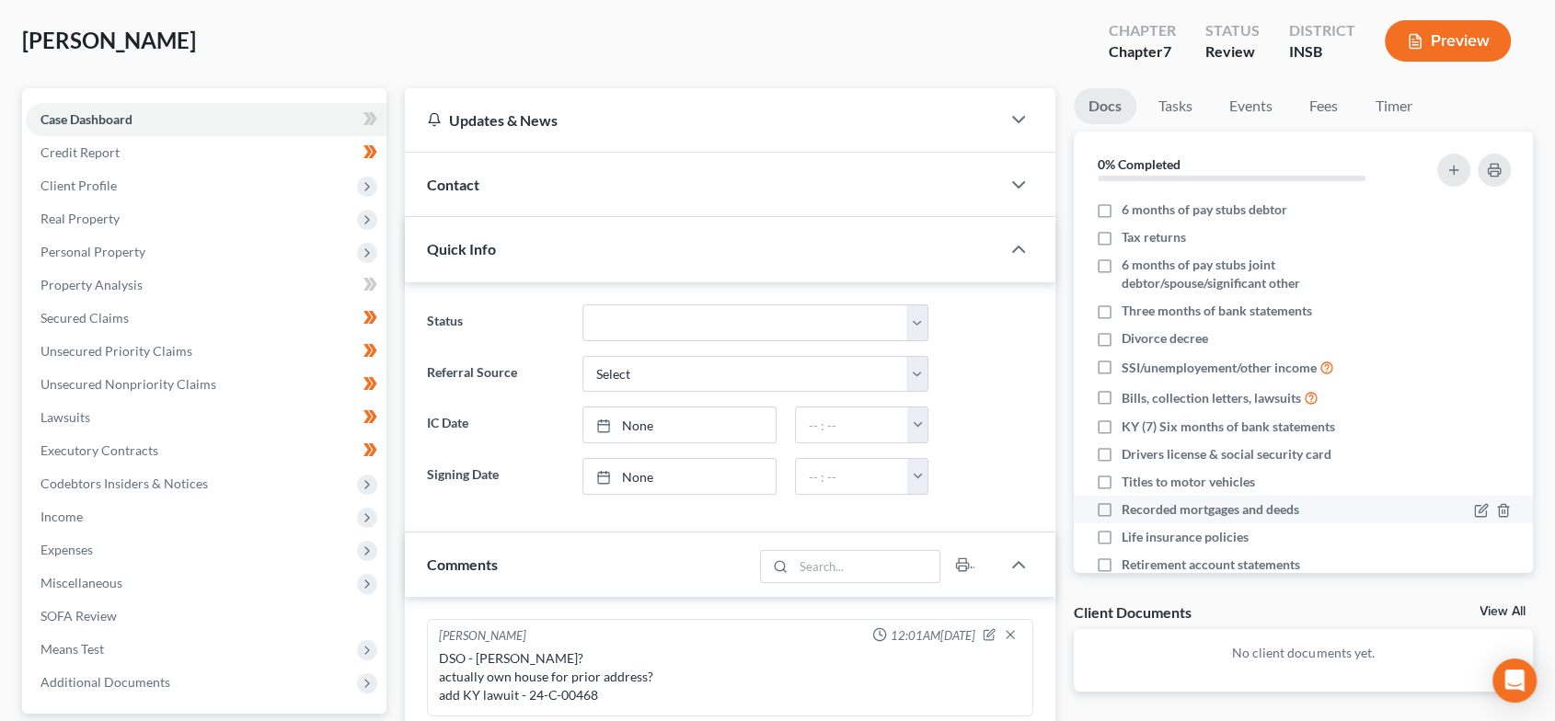
scroll to position [0, 0]
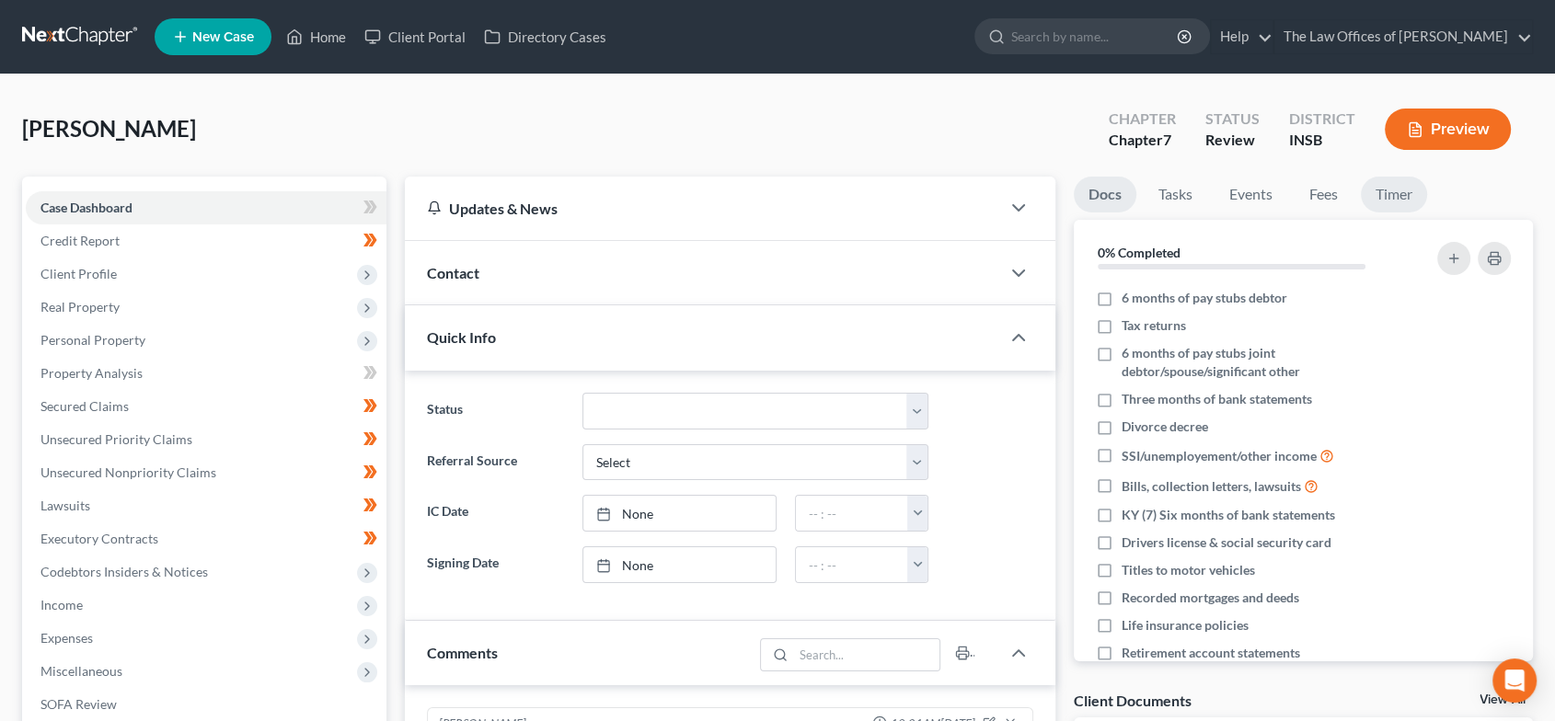
drag, startPoint x: 1399, startPoint y: 195, endPoint x: 1234, endPoint y: 304, distance: 197.3
click at [1399, 195] on link "Timer" at bounding box center [1394, 195] width 66 height 36
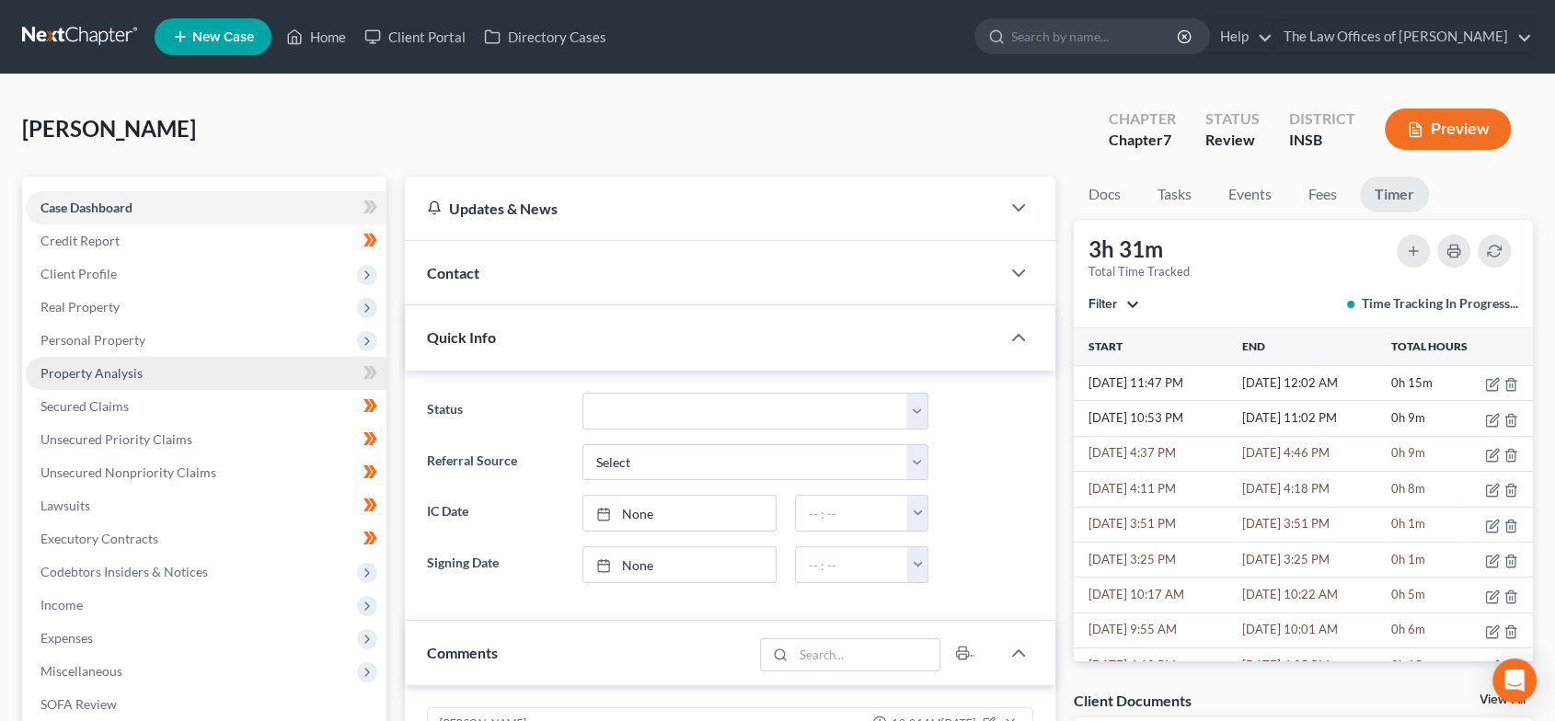
click at [214, 363] on link "Property Analysis" at bounding box center [206, 373] width 361 height 33
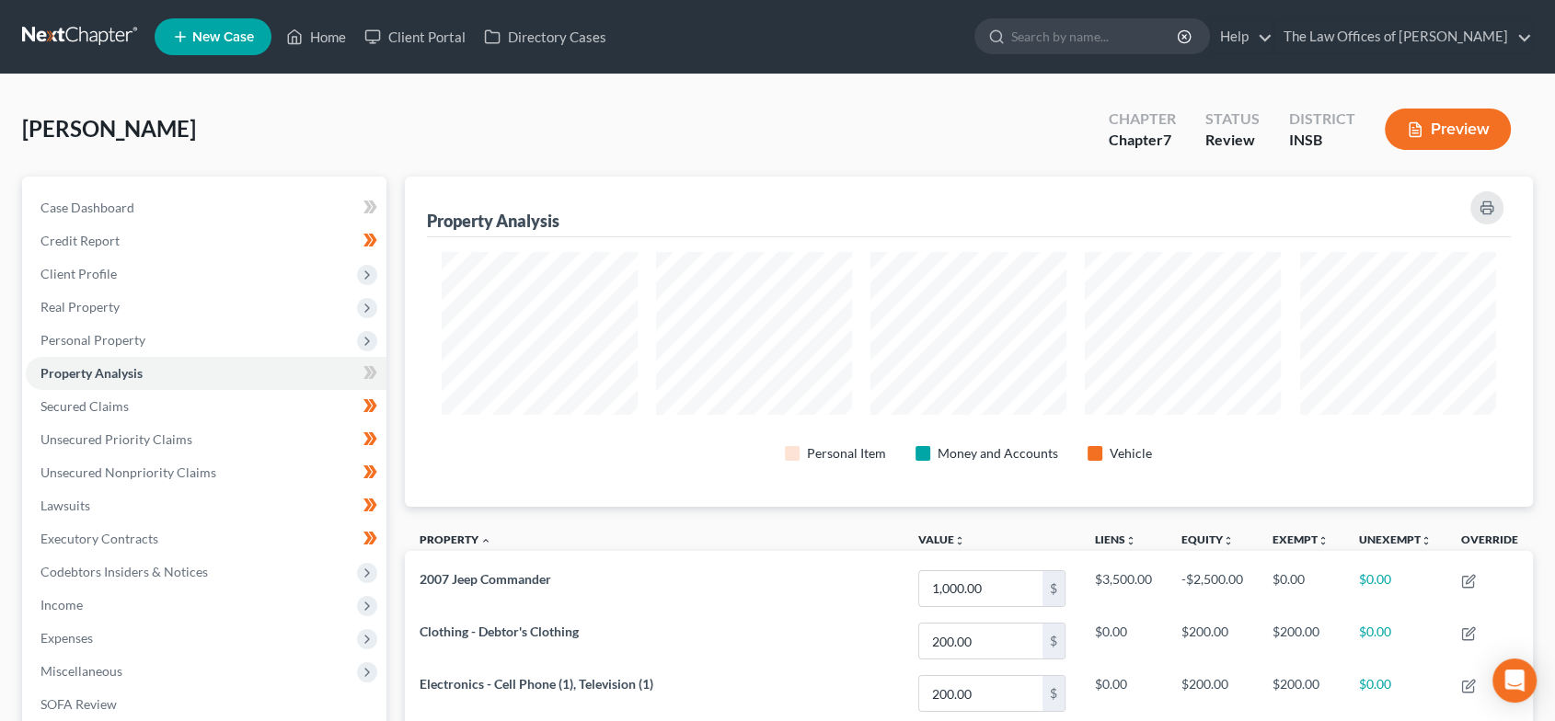
scroll to position [330, 1127]
click at [160, 344] on span "Personal Property" at bounding box center [206, 340] width 361 height 33
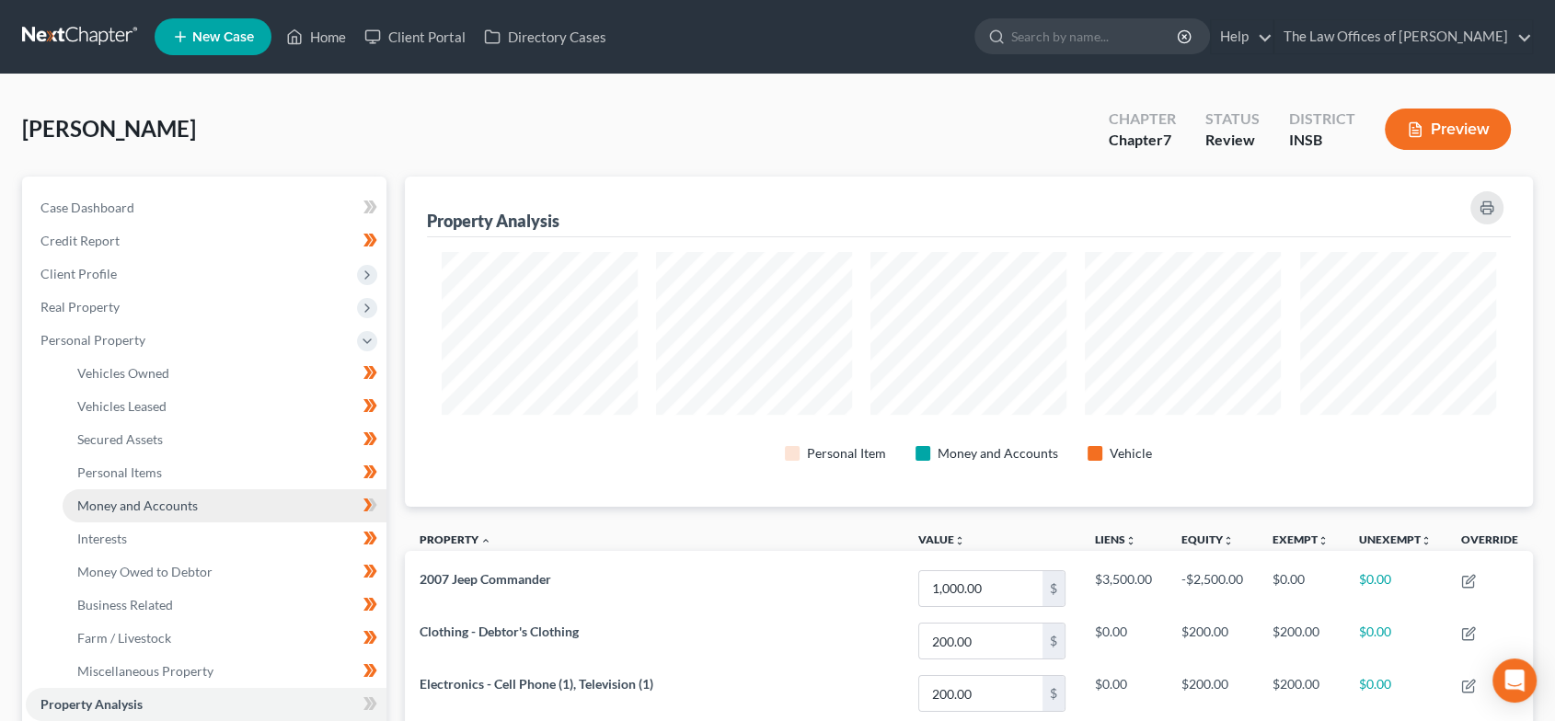
click at [149, 510] on span "Money and Accounts" at bounding box center [137, 506] width 121 height 16
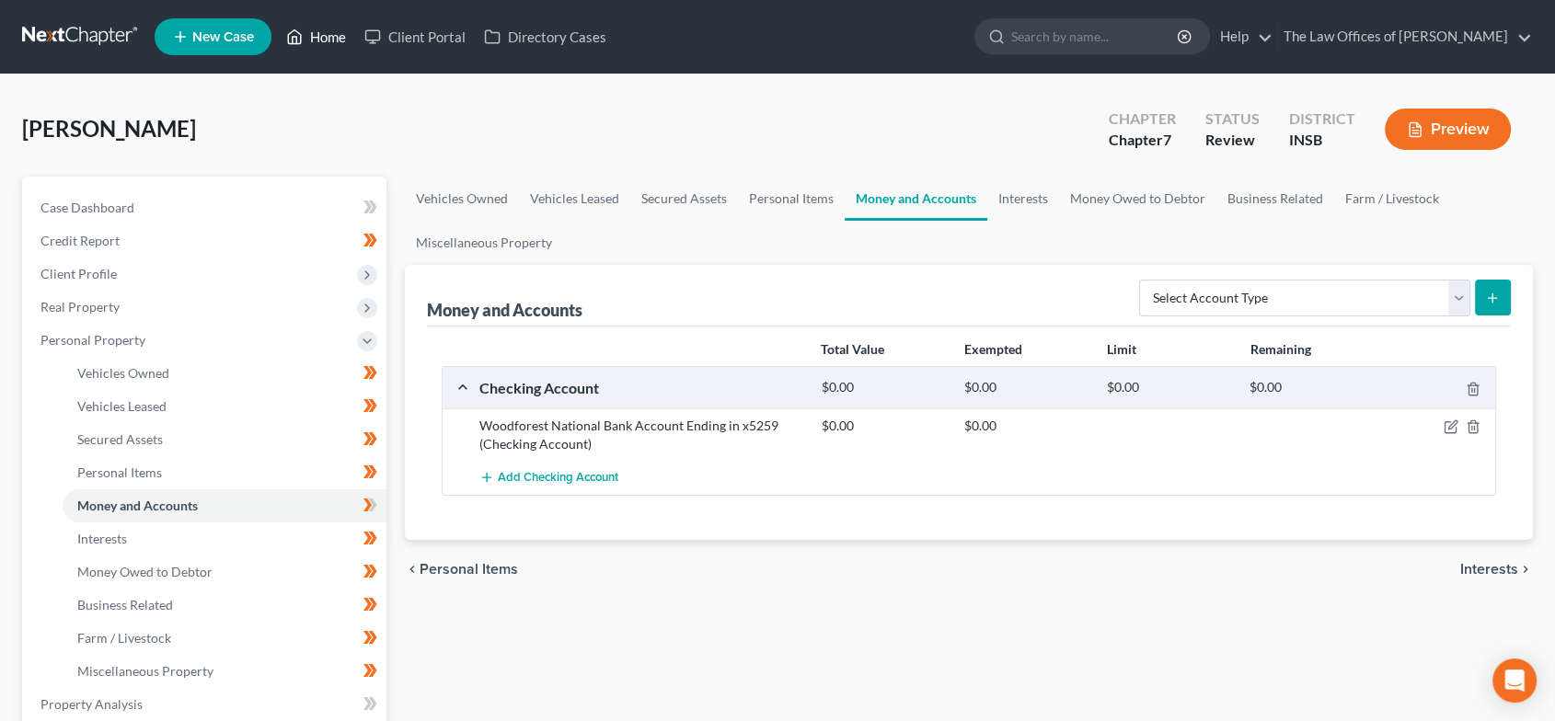
click at [316, 44] on link "Home" at bounding box center [316, 36] width 78 height 33
